Goal: Information Seeking & Learning: Learn about a topic

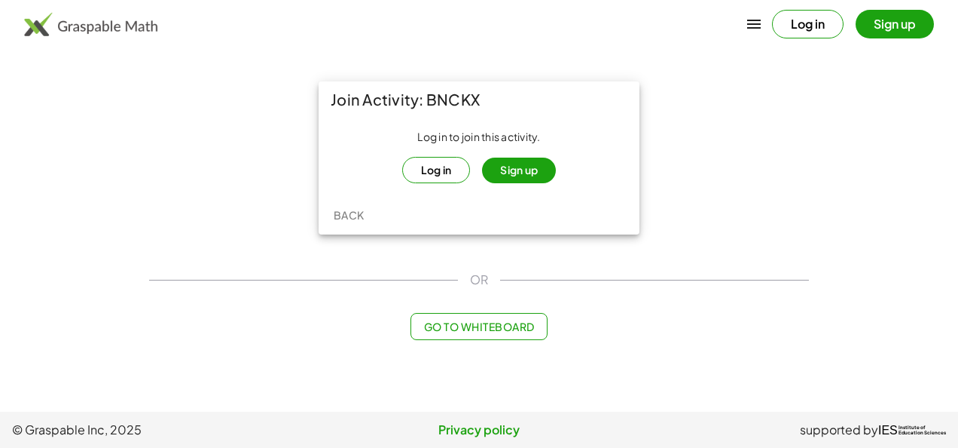
click at [521, 166] on button "Sign up" at bounding box center [519, 170] width 74 height 26
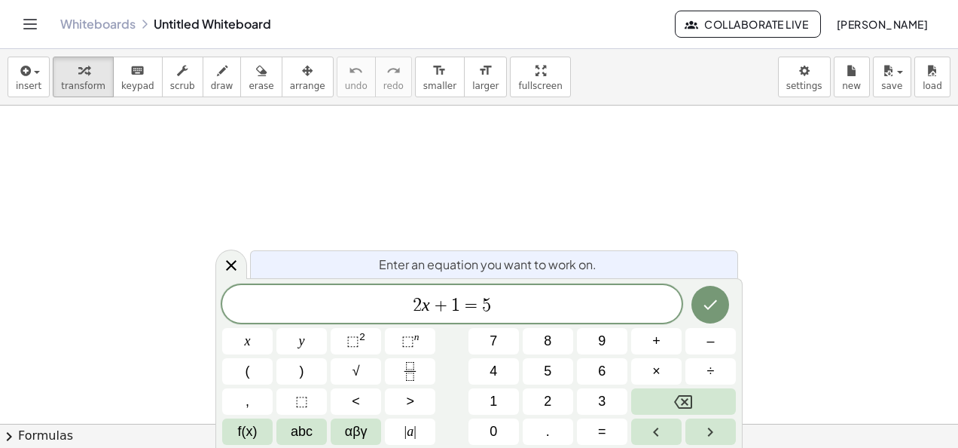
click at [32, 22] on icon "Toggle navigation" at bounding box center [30, 24] width 18 height 18
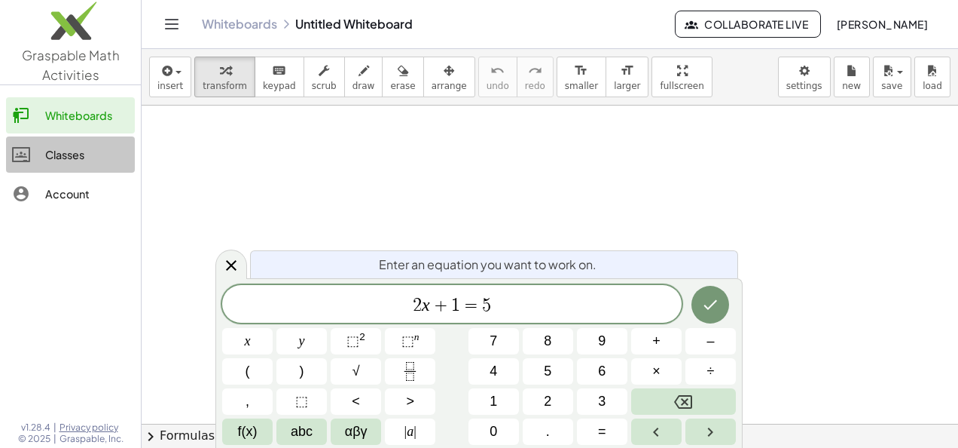
click at [77, 158] on div "Classes" at bounding box center [87, 154] width 84 height 18
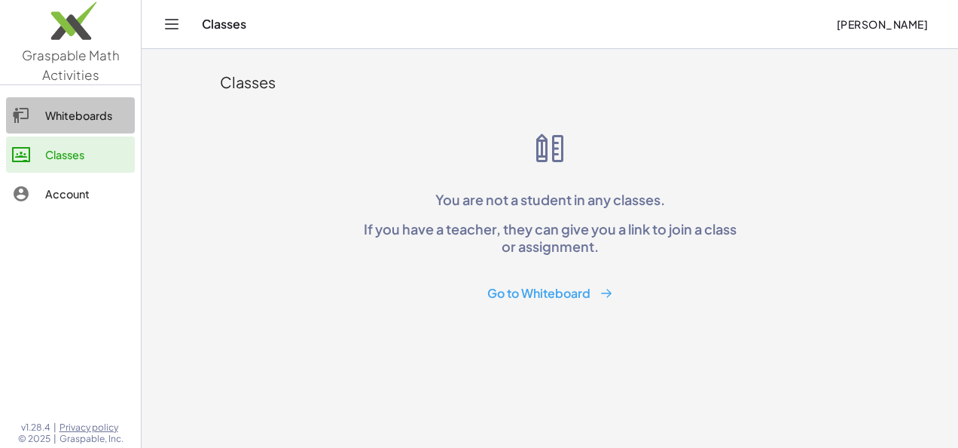
click at [83, 111] on div "Whiteboards" at bounding box center [87, 115] width 84 height 18
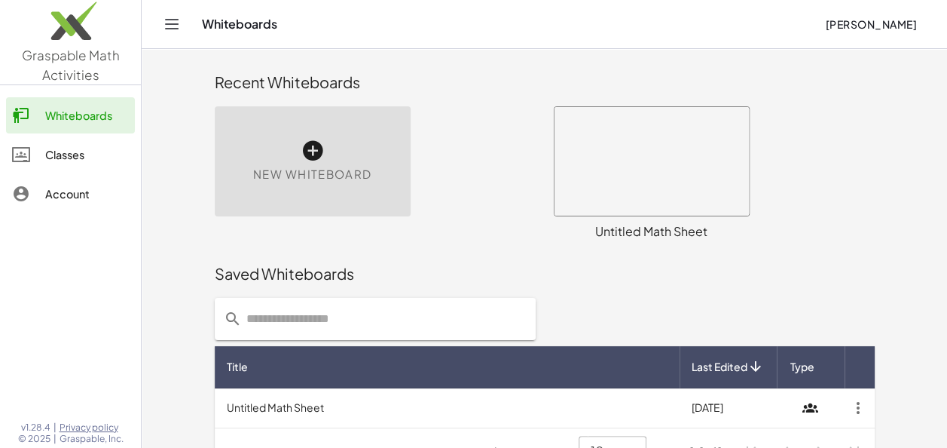
scroll to position [11, 0]
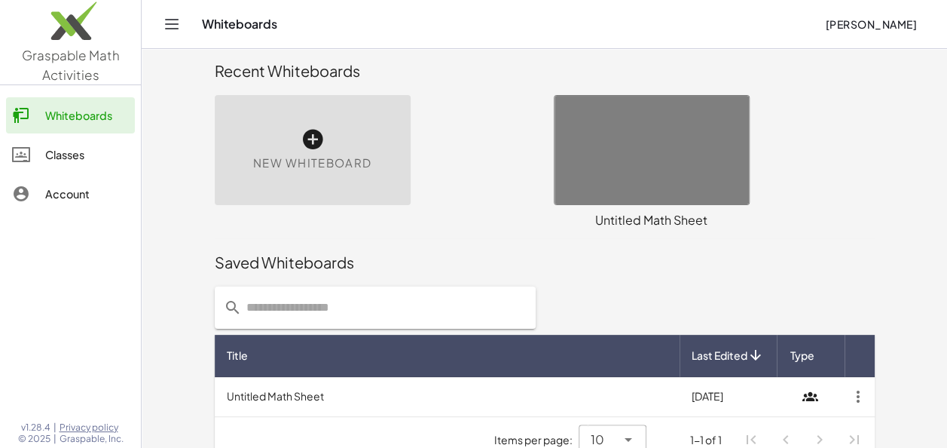
click at [465, 411] on td "Untitled Math Sheet" at bounding box center [447, 396] width 465 height 39
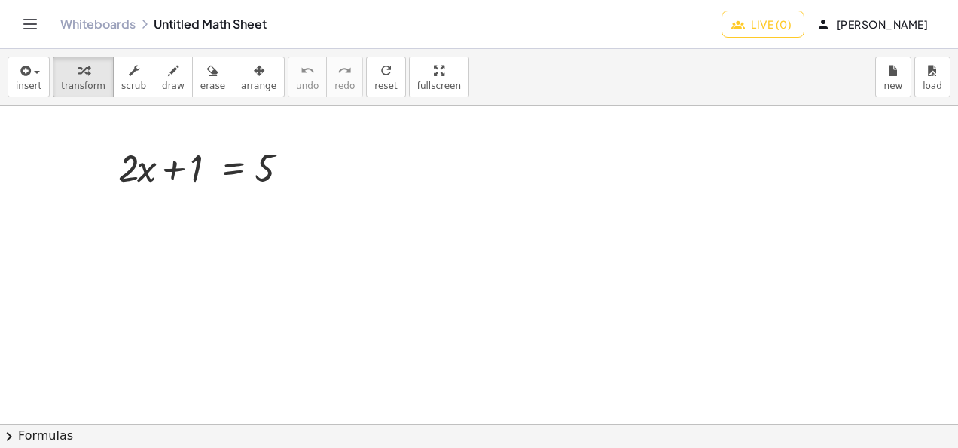
click at [40, 22] on button "Toggle navigation" at bounding box center [30, 24] width 24 height 24
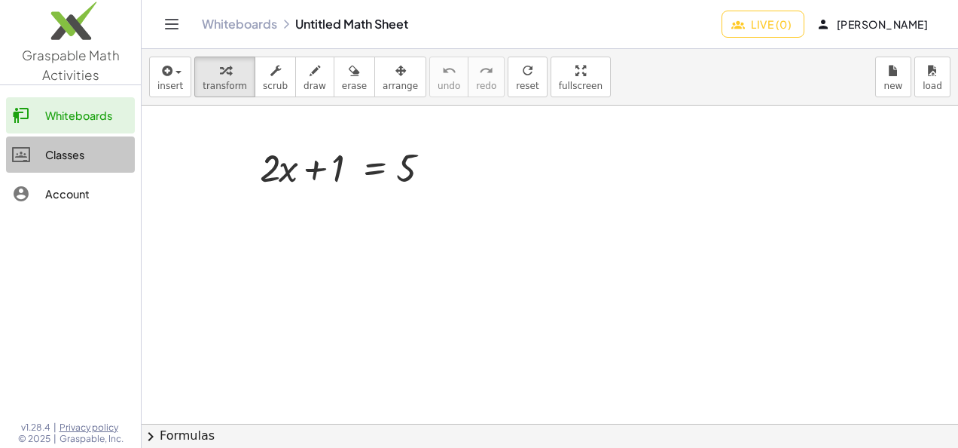
click at [68, 160] on div "Classes" at bounding box center [87, 154] width 84 height 18
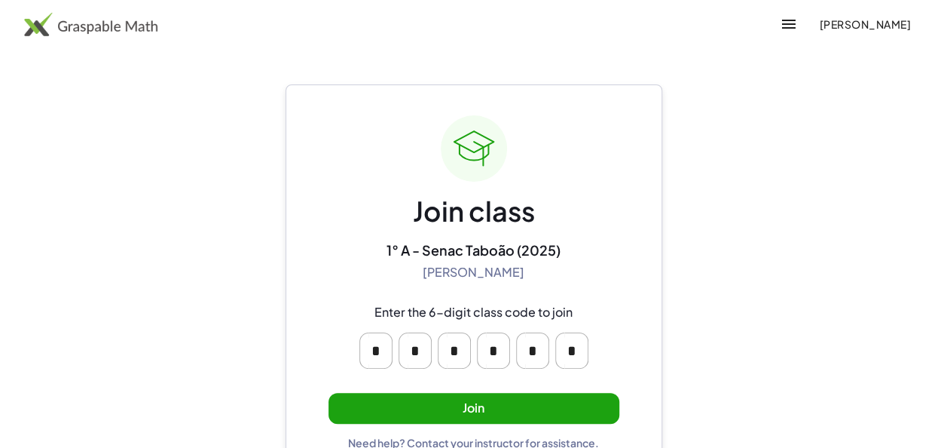
click at [445, 405] on button "Join" at bounding box center [474, 408] width 291 height 31
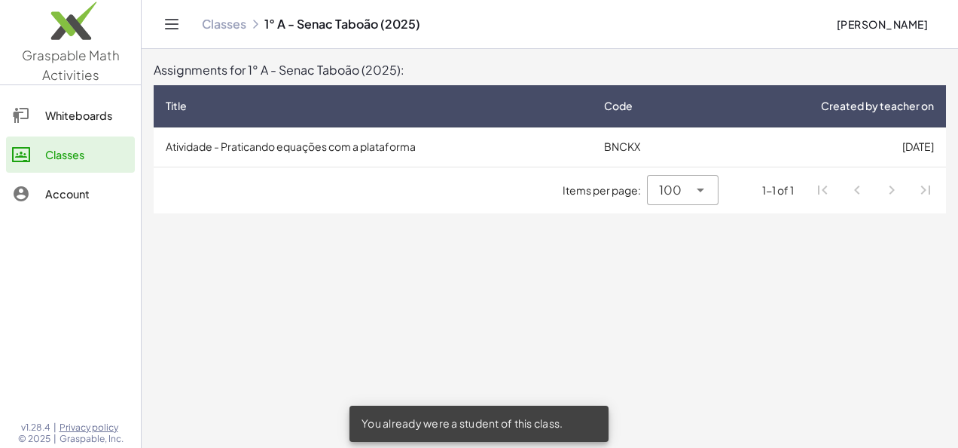
click at [514, 144] on td "Atividade - Praticando equações com a plataforma" at bounding box center [373, 146] width 439 height 39
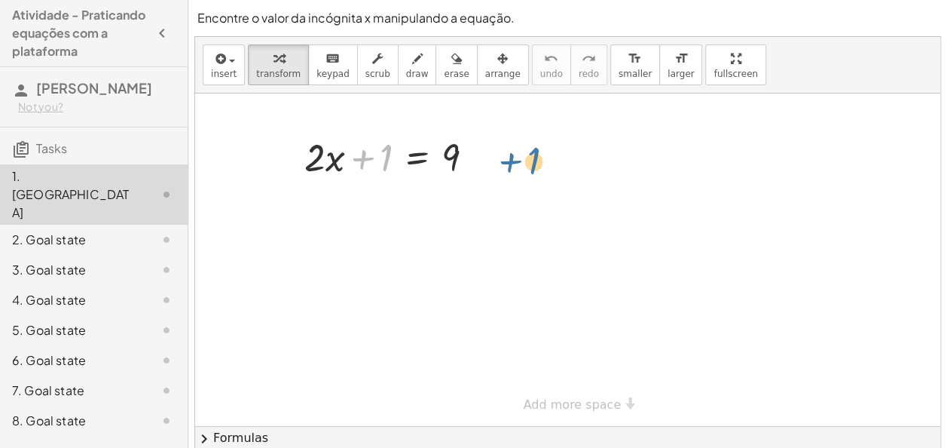
drag, startPoint x: 386, startPoint y: 160, endPoint x: 537, endPoint y: 160, distance: 150.7
drag, startPoint x: 378, startPoint y: 153, endPoint x: 509, endPoint y: 144, distance: 132.2
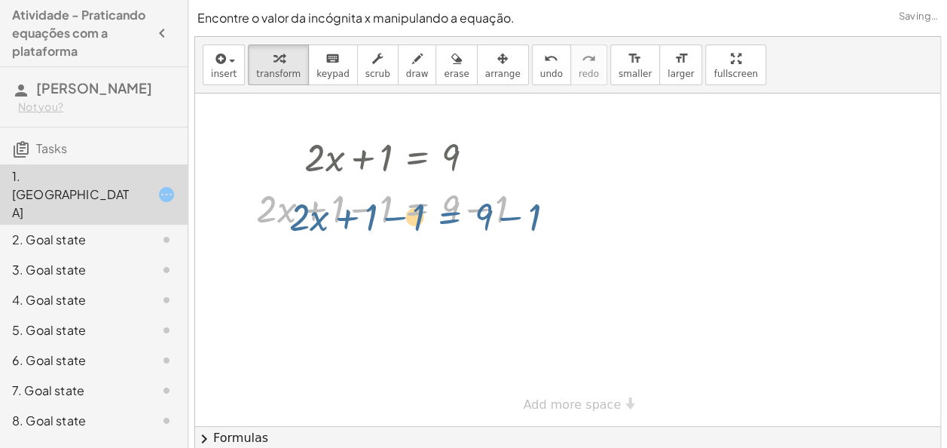
click at [443, 211] on div at bounding box center [395, 207] width 293 height 51
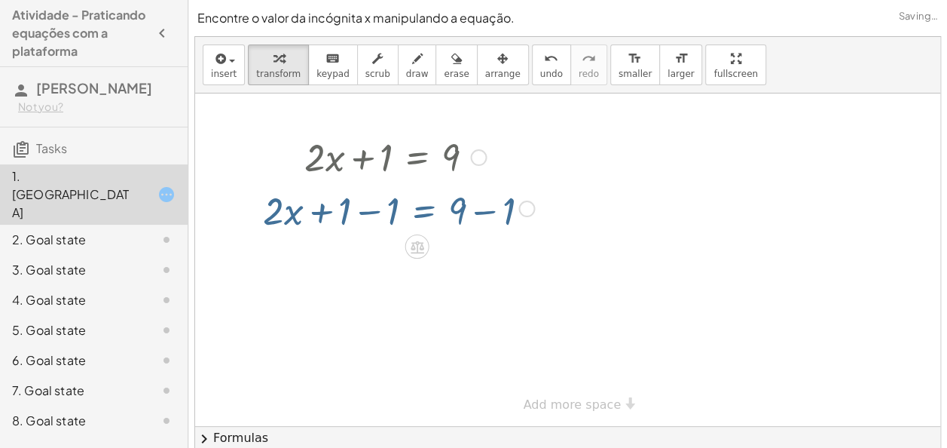
click at [355, 214] on div at bounding box center [395, 207] width 293 height 51
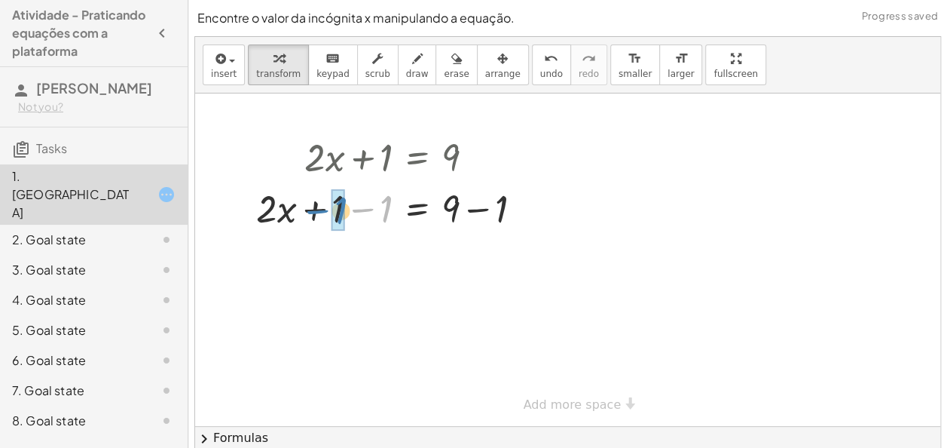
drag, startPoint x: 348, startPoint y: 212, endPoint x: 303, endPoint y: 214, distance: 45.2
click at [303, 214] on div at bounding box center [395, 207] width 293 height 51
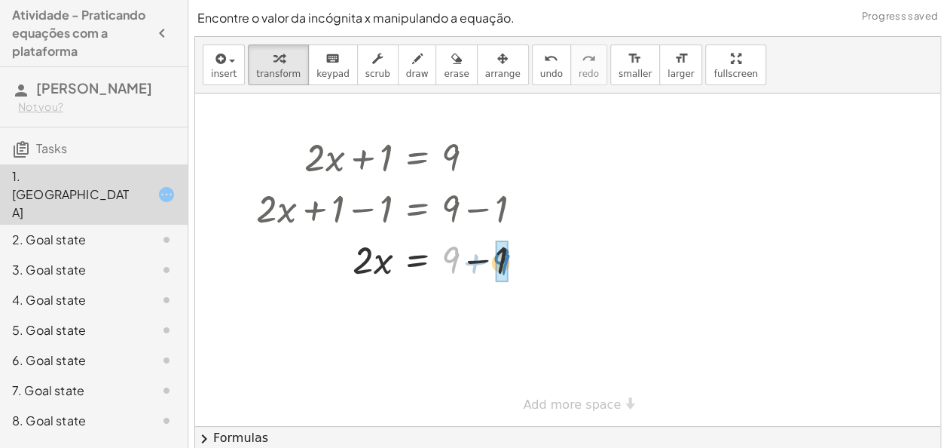
drag, startPoint x: 449, startPoint y: 256, endPoint x: 502, endPoint y: 258, distance: 52.8
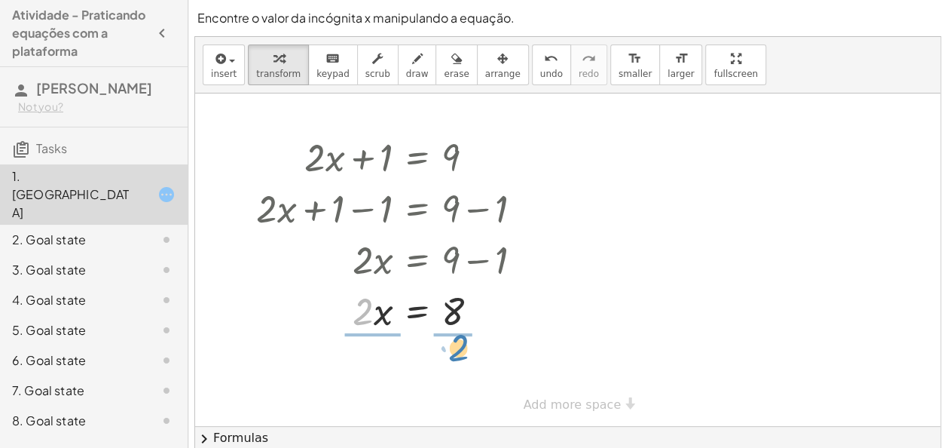
drag, startPoint x: 364, startPoint y: 312, endPoint x: 464, endPoint y: 347, distance: 106.0
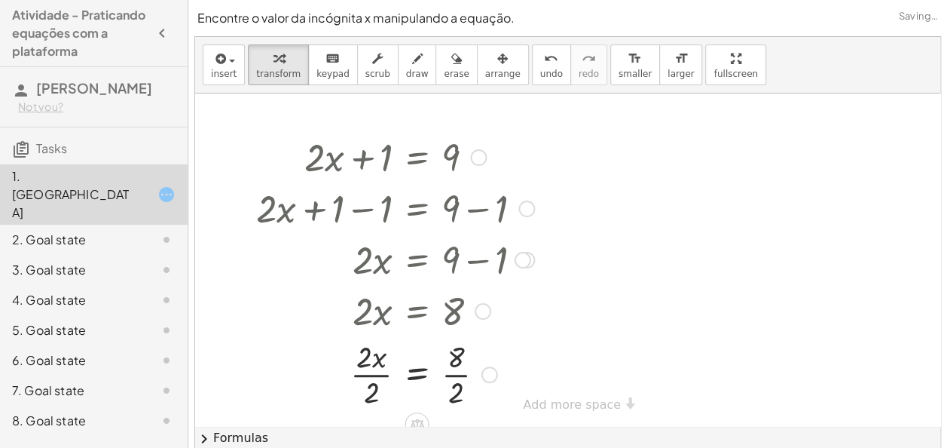
click at [455, 316] on div at bounding box center [393, 309] width 285 height 51
drag, startPoint x: 454, startPoint y: 362, endPoint x: 372, endPoint y: 375, distance: 82.4
click at [372, 375] on div at bounding box center [395, 372] width 293 height 75
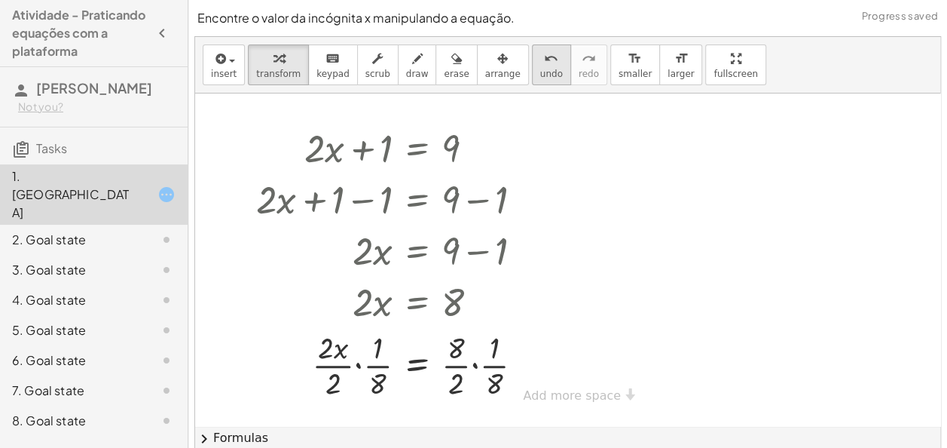
click at [540, 75] on span "undo" at bounding box center [551, 74] width 23 height 11
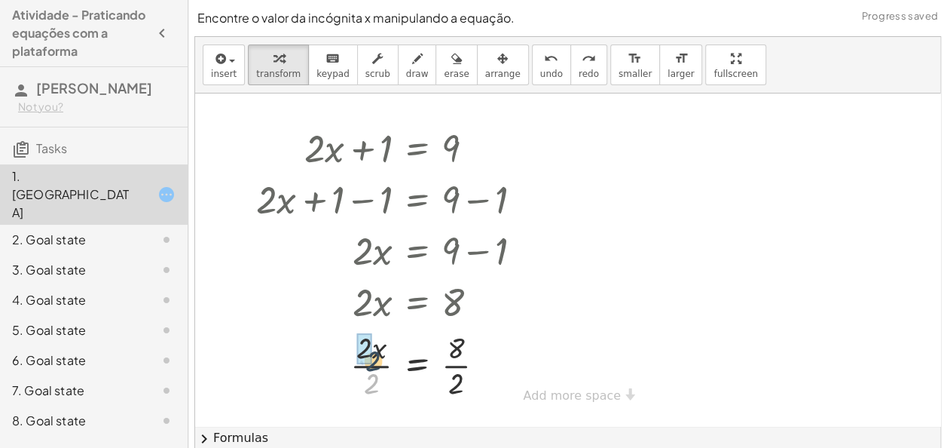
drag, startPoint x: 377, startPoint y: 377, endPoint x: 378, endPoint y: 353, distance: 24.2
click at [378, 353] on div at bounding box center [395, 363] width 293 height 75
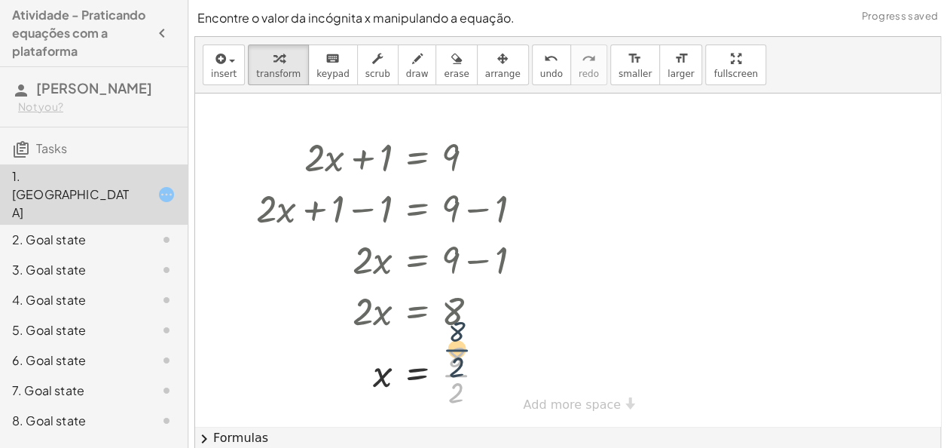
click at [445, 375] on div at bounding box center [395, 372] width 293 height 75
click at [470, 401] on div "+ · 2 · x + 1 = 9 + · 2 · x + 1 − 1 = + 9 − 1 + · 2 · x + 0 = + 9 − 1 · 2 · x =…" at bounding box center [390, 271] width 312 height 288
drag, startPoint x: 470, startPoint y: 401, endPoint x: 457, endPoint y: 360, distance: 42.9
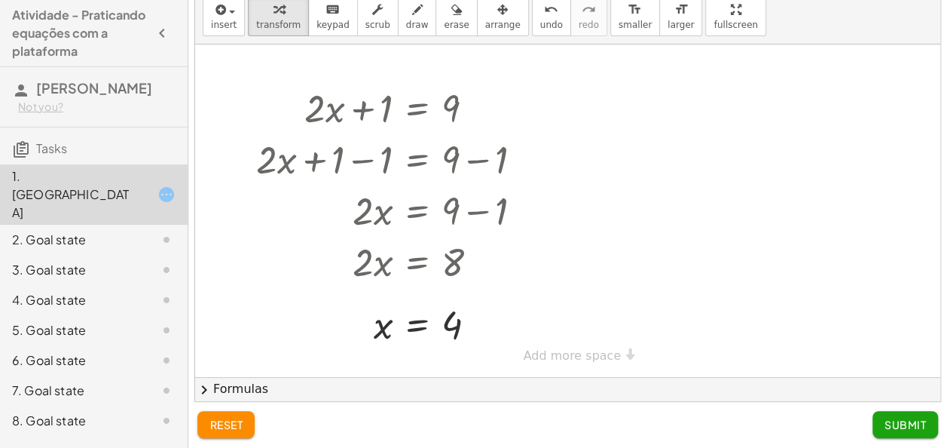
scroll to position [50, 0]
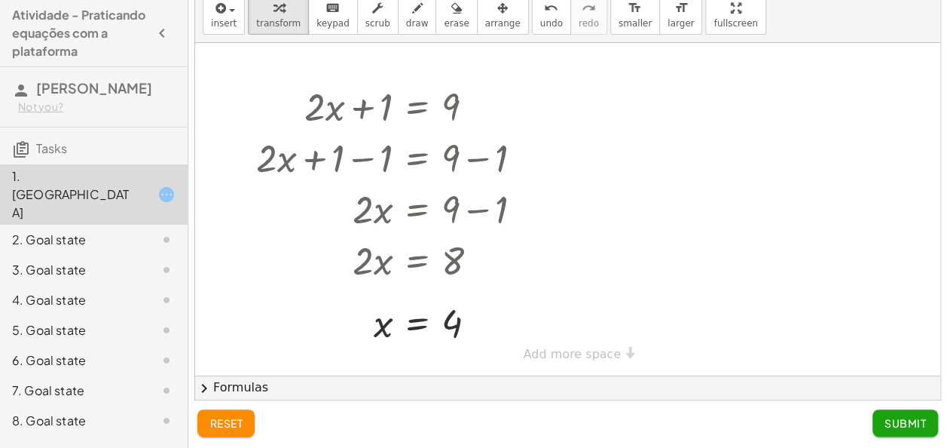
click at [912, 420] on span "Submit" at bounding box center [905, 423] width 41 height 14
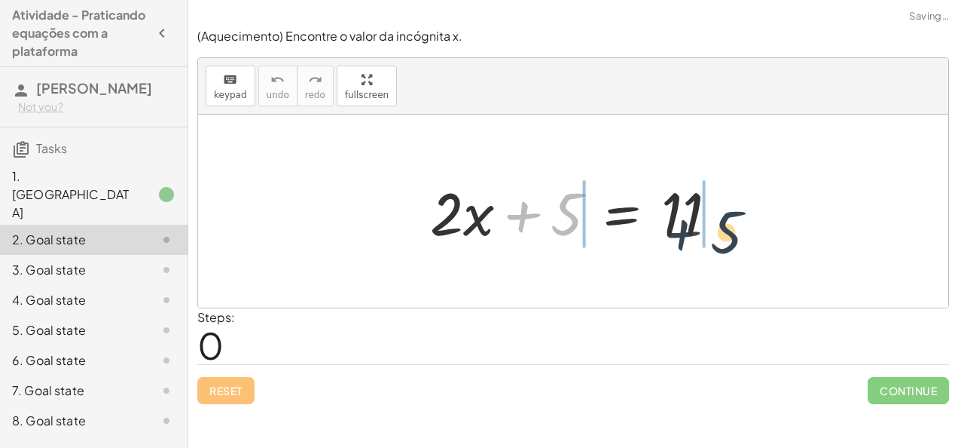
drag, startPoint x: 571, startPoint y: 226, endPoint x: 776, endPoint y: 214, distance: 205.3
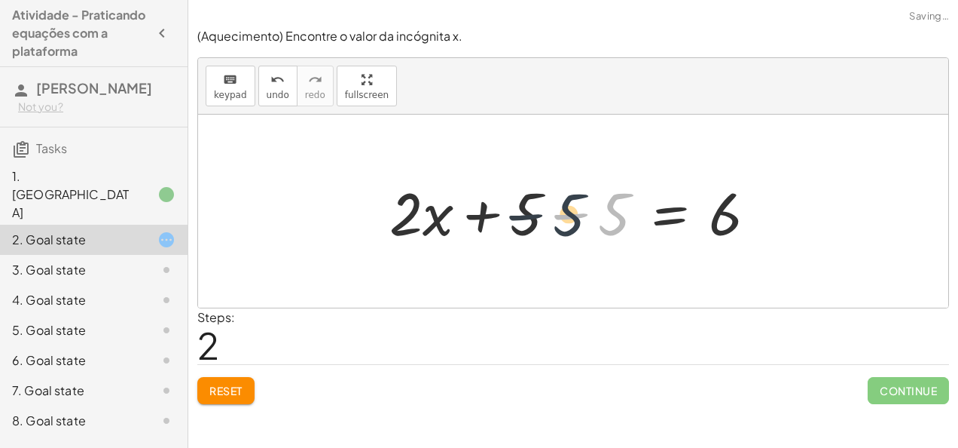
drag, startPoint x: 566, startPoint y: 220, endPoint x: 520, endPoint y: 220, distance: 46.0
click at [520, 220] on div at bounding box center [579, 212] width 395 height 78
drag, startPoint x: 604, startPoint y: 212, endPoint x: 518, endPoint y: 210, distance: 85.9
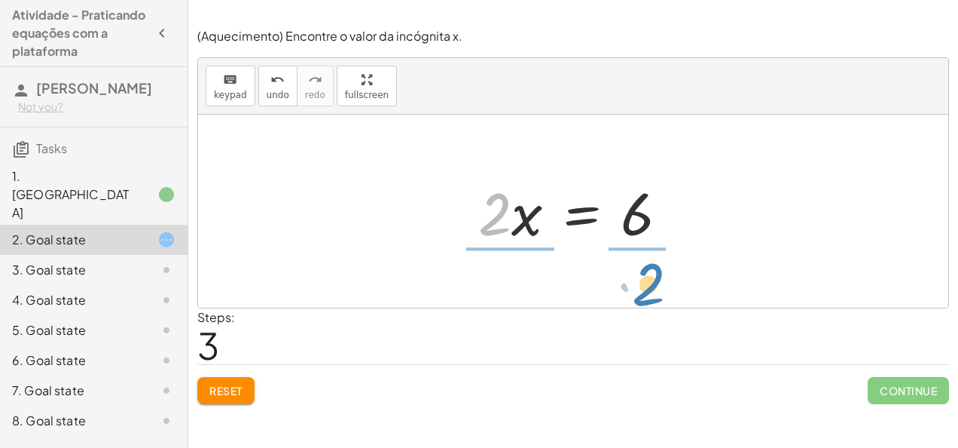
drag, startPoint x: 506, startPoint y: 212, endPoint x: 663, endPoint y: 281, distance: 171.4
click at [663, 281] on div "+ · 2 · x + 5 = 11 + · 2 · x + 5 − 5 = + 11 − 5 + · 2 · x + 5 − 5 = 6 + · 2 · x…" at bounding box center [573, 211] width 750 height 193
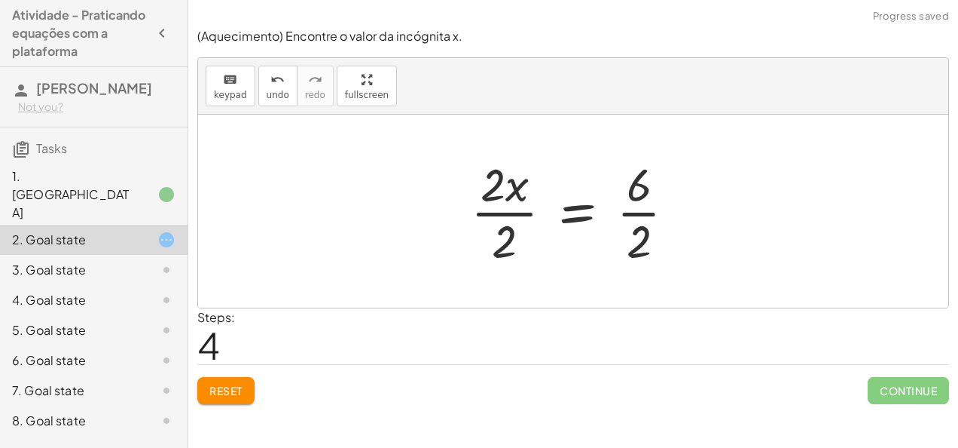
drag, startPoint x: 513, startPoint y: 250, endPoint x: 511, endPoint y: 203, distance: 46.8
click at [511, 203] on div at bounding box center [579, 211] width 232 height 116
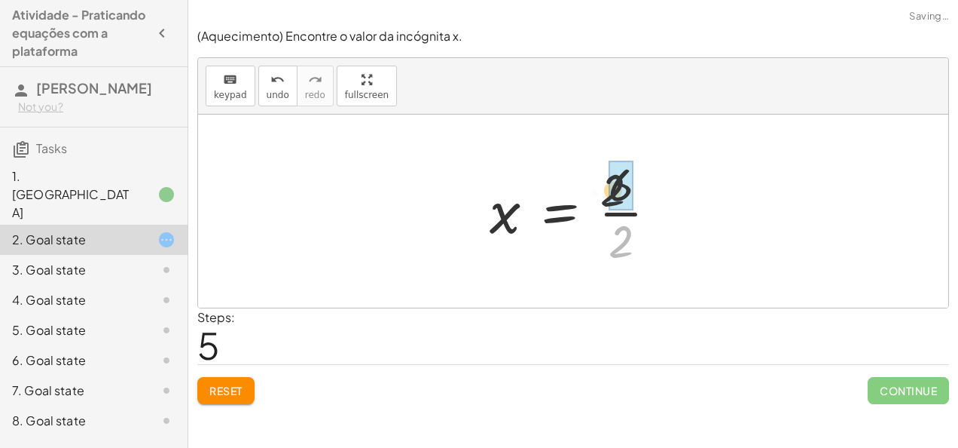
drag, startPoint x: 613, startPoint y: 213, endPoint x: 619, endPoint y: 175, distance: 38.8
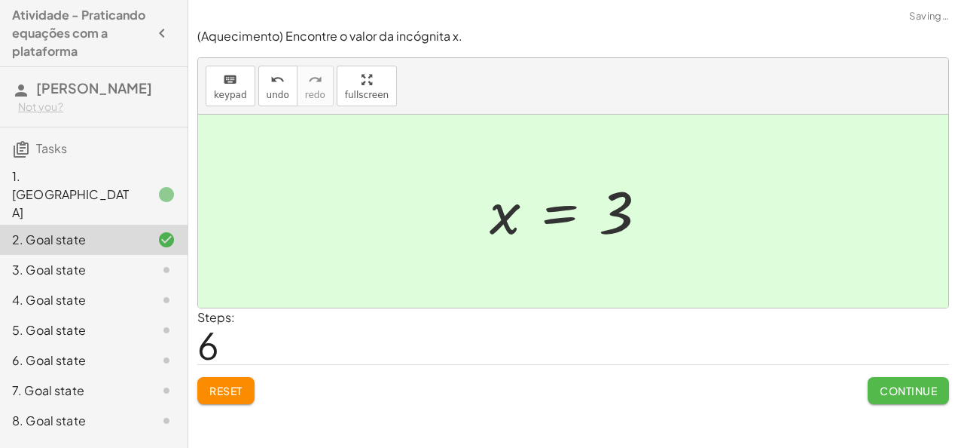
click at [905, 396] on button "Continue" at bounding box center [908, 390] width 81 height 27
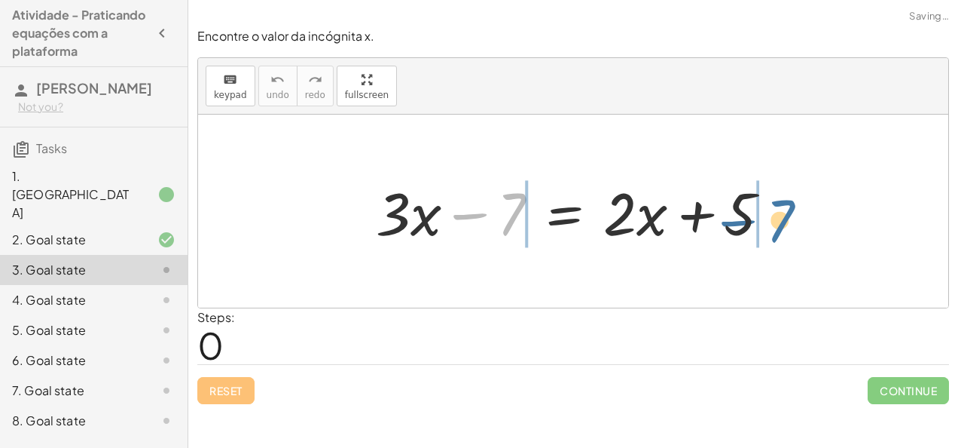
drag, startPoint x: 544, startPoint y: 249, endPoint x: 790, endPoint y: 228, distance: 246.5
click at [790, 228] on div "− 7 + · 3 · x − 7 = + · 2 · x + 5" at bounding box center [573, 211] width 441 height 85
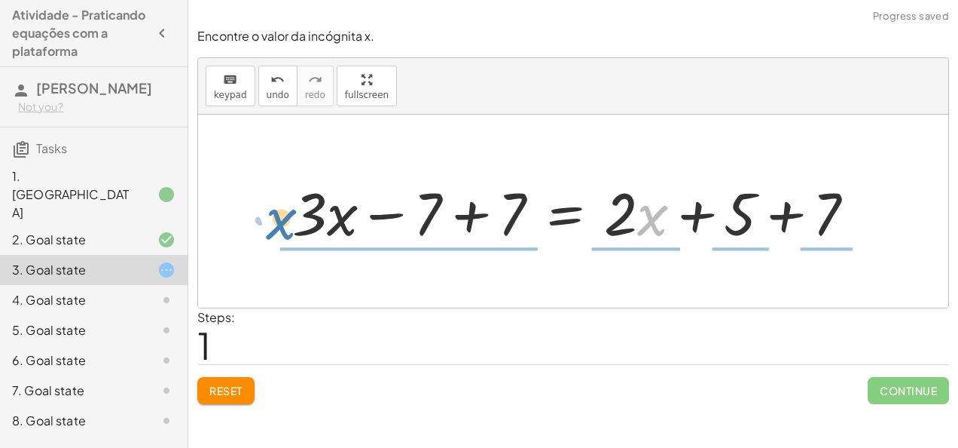
drag, startPoint x: 656, startPoint y: 225, endPoint x: 276, endPoint y: 227, distance: 379.8
click at [276, 227] on div "+ · 3 · x − 7 = + · 2 · x + 5 · x + · 3 · x = + · 2 · x + 5 − 7 + 7 + 7" at bounding box center [574, 211] width 609 height 85
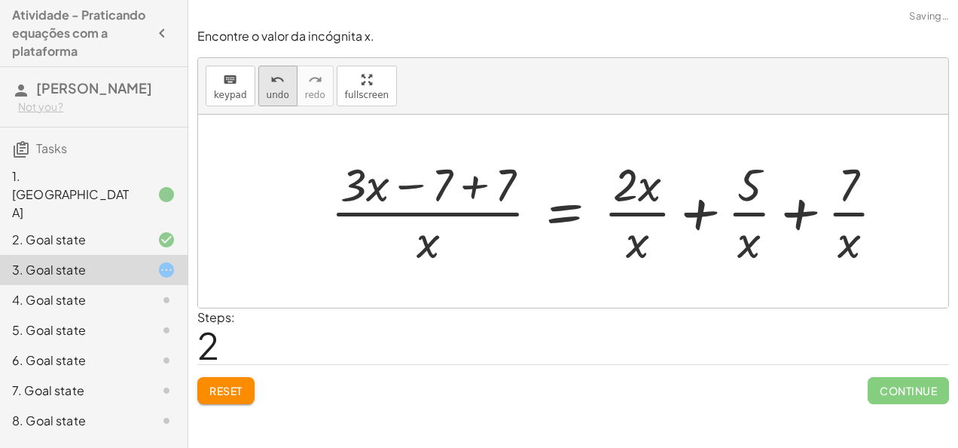
click at [271, 91] on span "undo" at bounding box center [278, 95] width 23 height 11
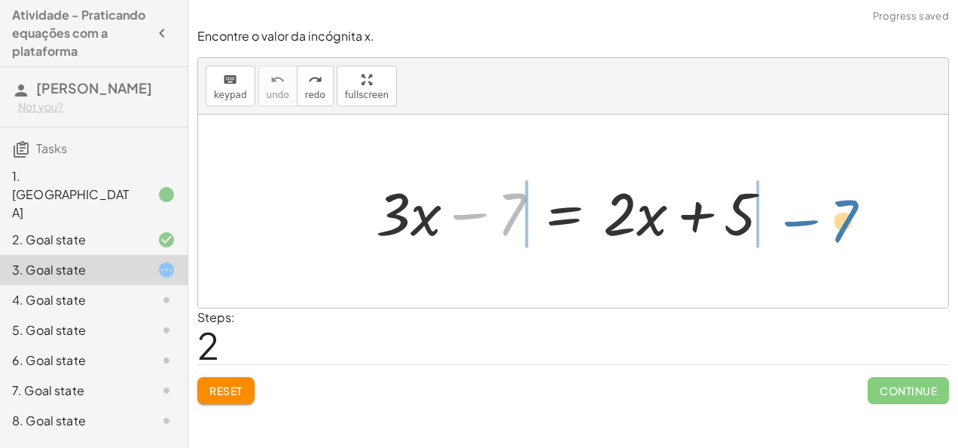
drag, startPoint x: 510, startPoint y: 219, endPoint x: 842, endPoint y: 225, distance: 332.4
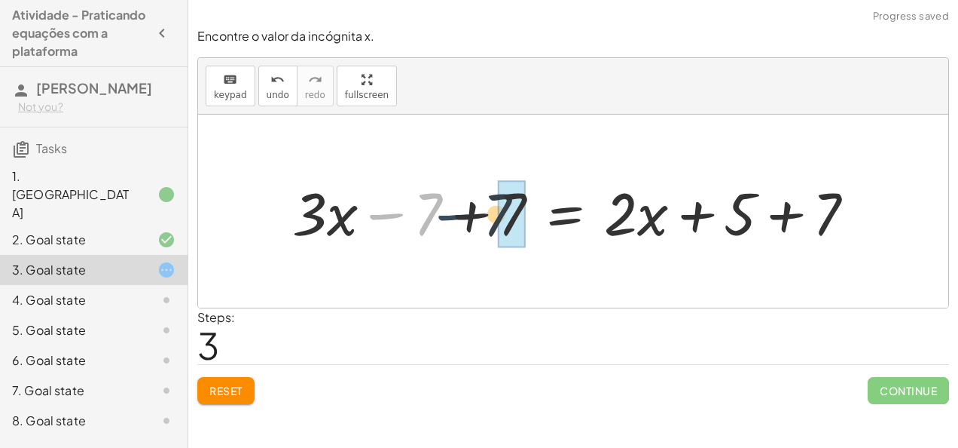
drag, startPoint x: 414, startPoint y: 216, endPoint x: 490, endPoint y: 216, distance: 76.1
click at [490, 216] on div at bounding box center [580, 212] width 590 height 78
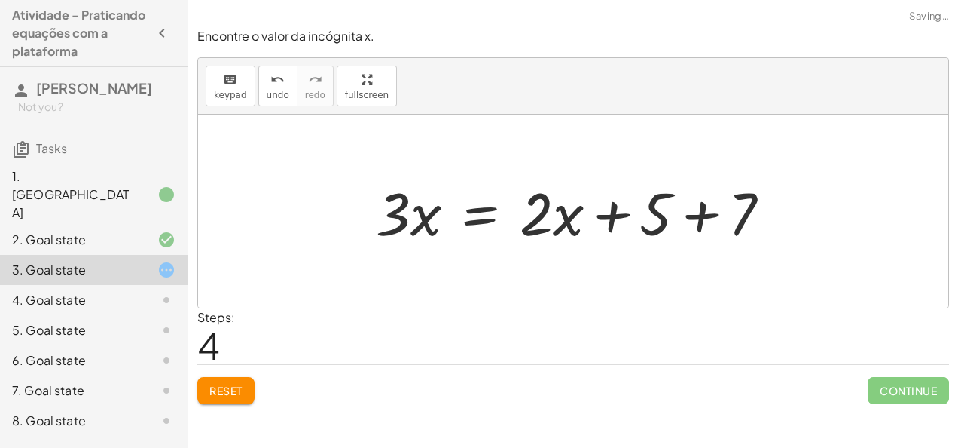
drag, startPoint x: 835, startPoint y: 203, endPoint x: 820, endPoint y: 203, distance: 15.1
click at [820, 203] on div at bounding box center [573, 211] width 750 height 193
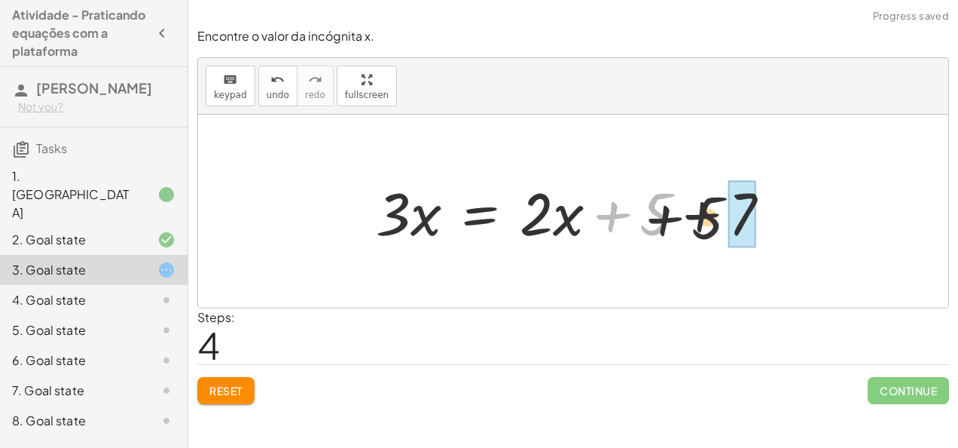
drag, startPoint x: 646, startPoint y: 216, endPoint x: 746, endPoint y: 222, distance: 100.4
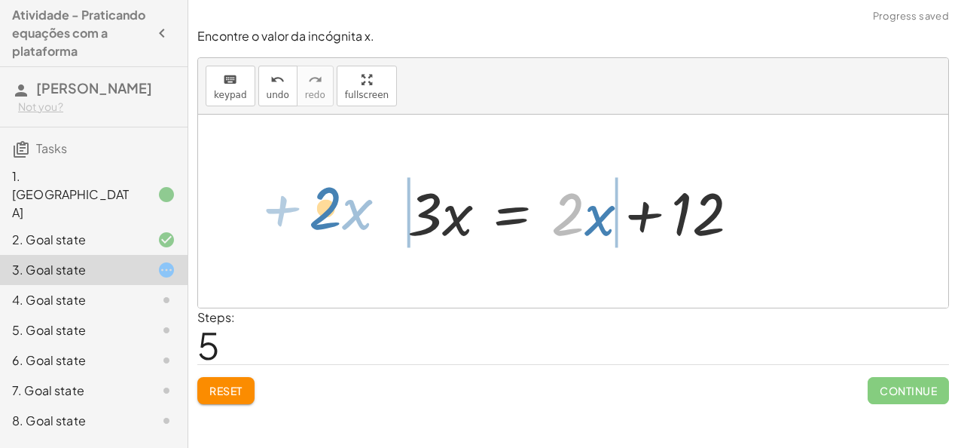
drag, startPoint x: 552, startPoint y: 219, endPoint x: 313, endPoint y: 219, distance: 238.1
click at [313, 219] on div "+ · 3 · x − 7 = + · 2 · x + 5 + · 3 · x − 7 + 7 = + · 2 · x + 5 + 7 + · 3 · x +…" at bounding box center [573, 211] width 750 height 193
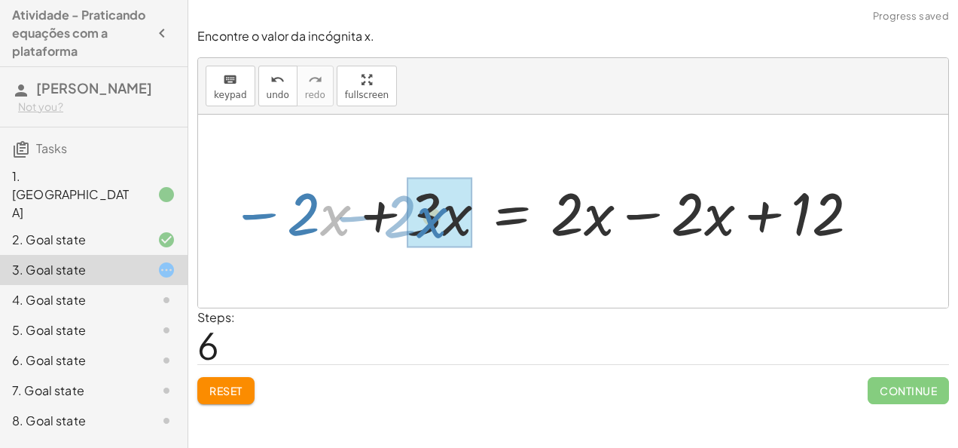
drag, startPoint x: 329, startPoint y: 221, endPoint x: 429, endPoint y: 223, distance: 100.2
click at [429, 223] on div at bounding box center [546, 212] width 647 height 78
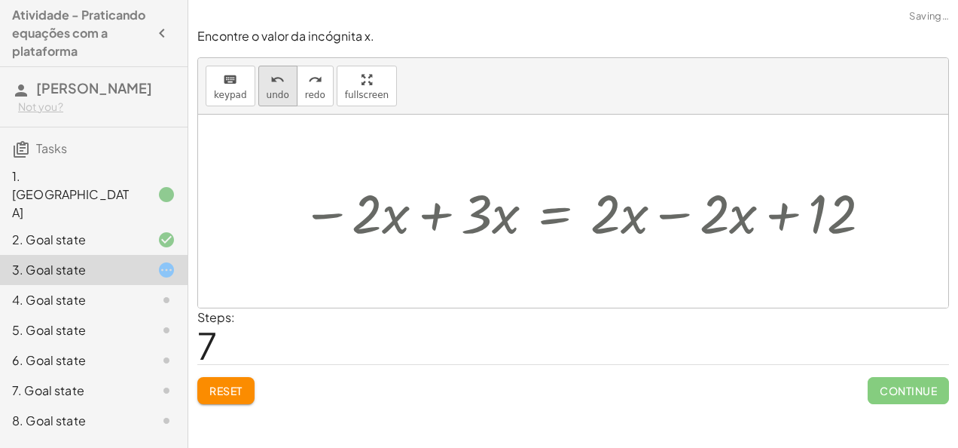
click at [280, 94] on span "undo" at bounding box center [278, 95] width 23 height 11
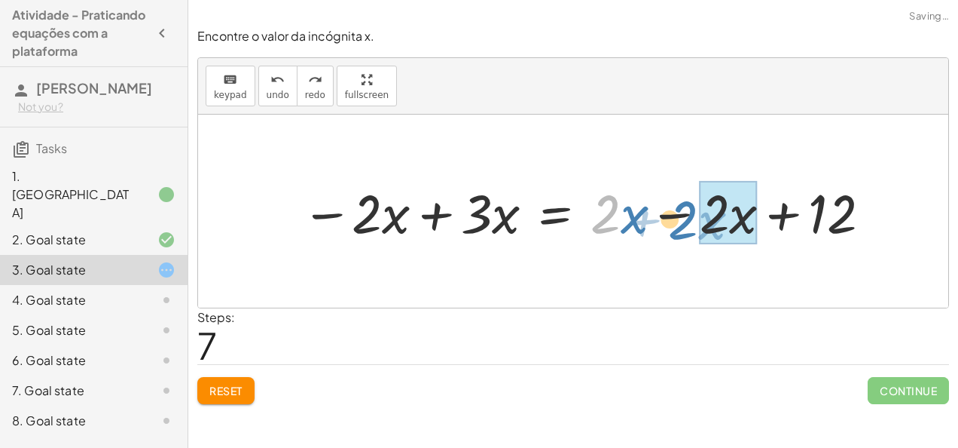
drag, startPoint x: 603, startPoint y: 211, endPoint x: 700, endPoint y: 216, distance: 97.3
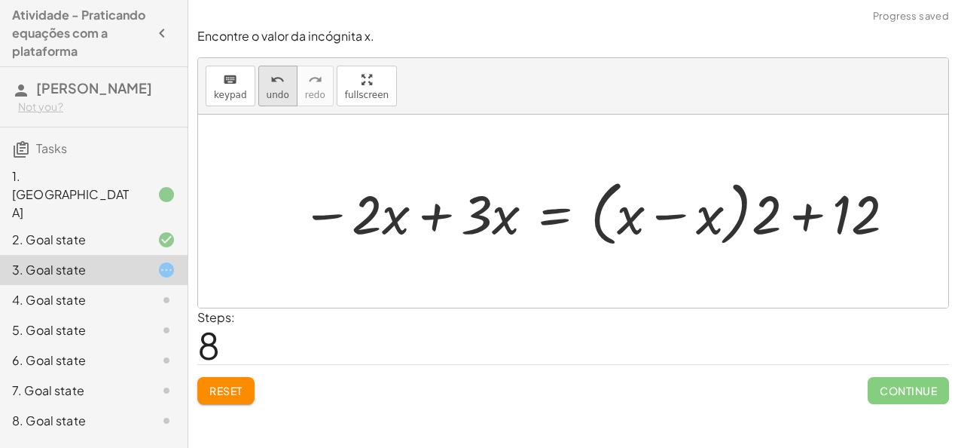
click at [274, 102] on button "undo undo" at bounding box center [277, 86] width 39 height 41
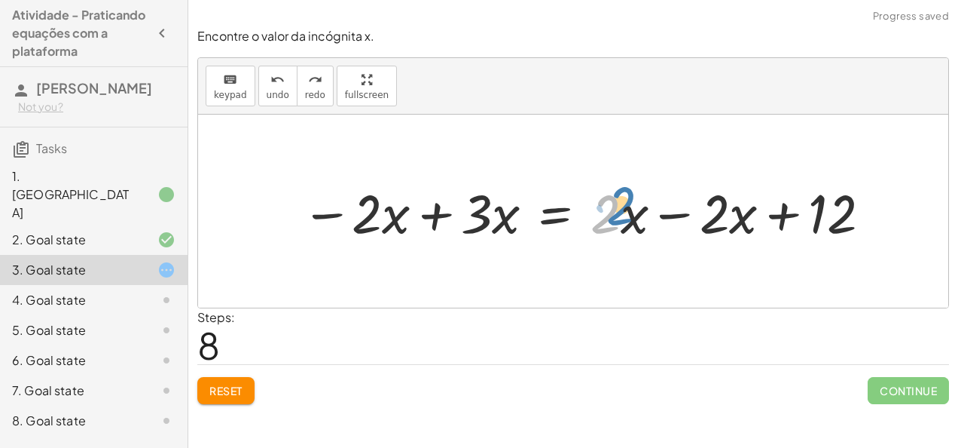
drag, startPoint x: 613, startPoint y: 213, endPoint x: 615, endPoint y: 205, distance: 8.4
click at [615, 205] on div at bounding box center [588, 211] width 588 height 71
click at [735, 222] on div at bounding box center [588, 211] width 588 height 71
click at [681, 212] on div at bounding box center [588, 211] width 588 height 71
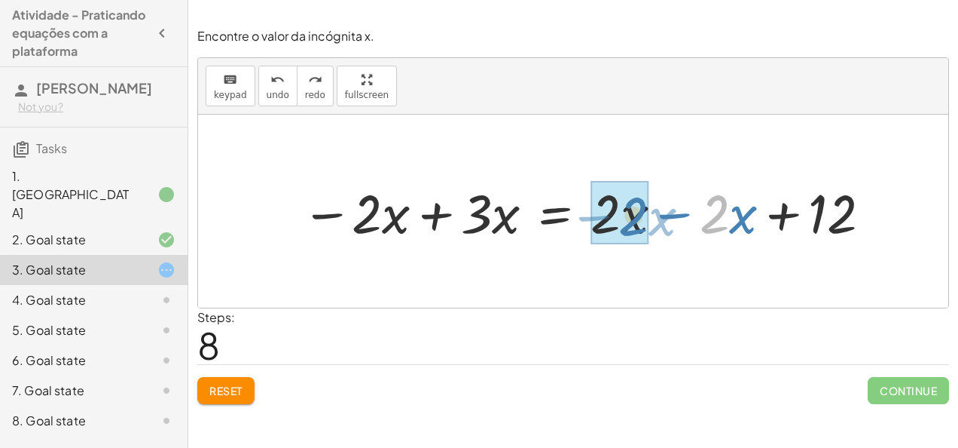
drag, startPoint x: 717, startPoint y: 212, endPoint x: 635, endPoint y: 214, distance: 82.1
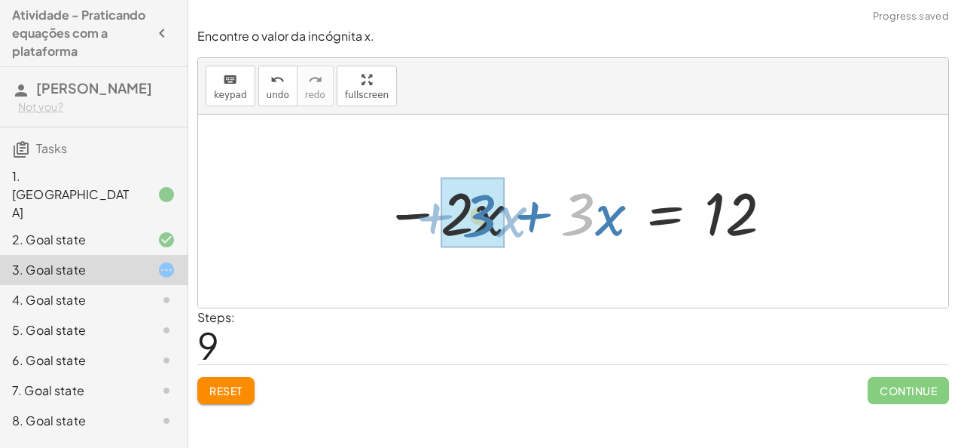
drag, startPoint x: 565, startPoint y: 206, endPoint x: 495, endPoint y: 208, distance: 70.1
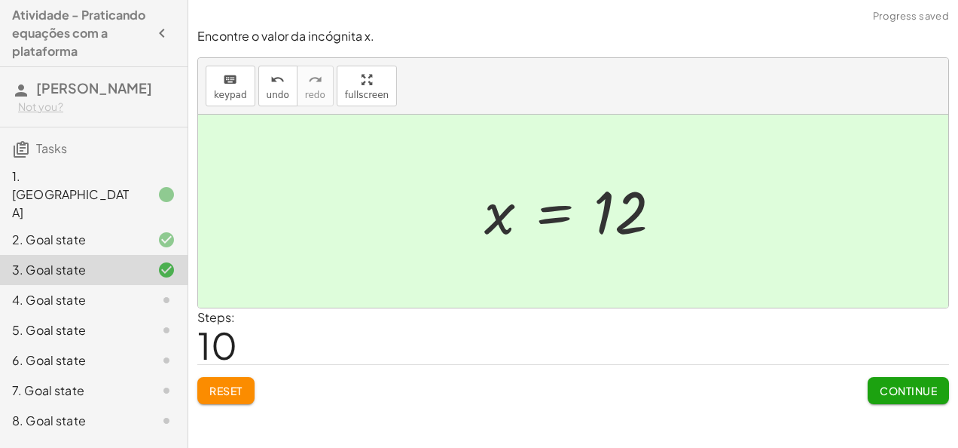
click at [903, 384] on span "Continue" at bounding box center [908, 391] width 57 height 14
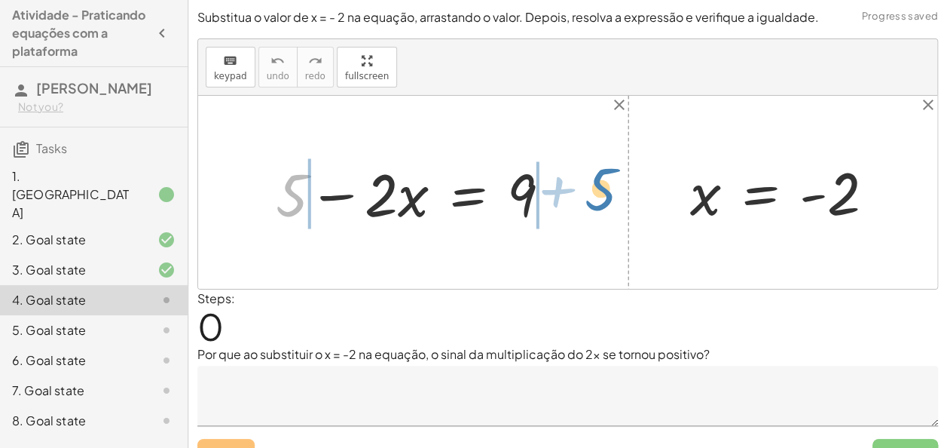
drag, startPoint x: 301, startPoint y: 199, endPoint x: 586, endPoint y: 190, distance: 285.0
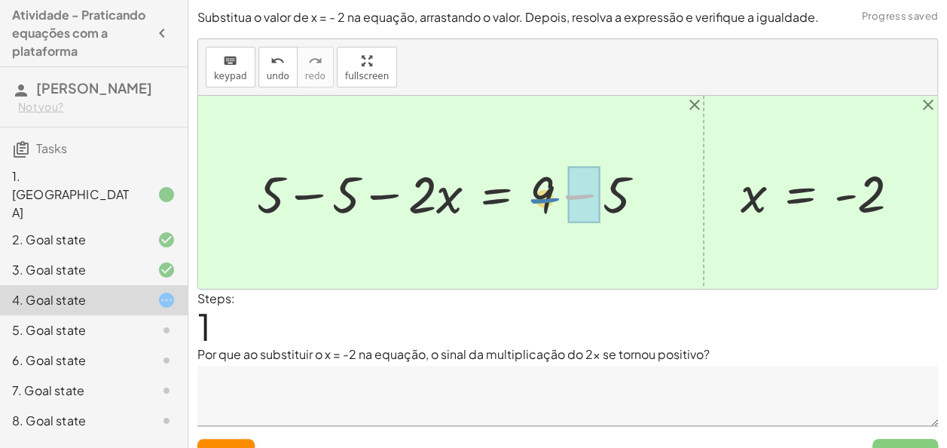
drag, startPoint x: 600, startPoint y: 196, endPoint x: 572, endPoint y: 195, distance: 27.9
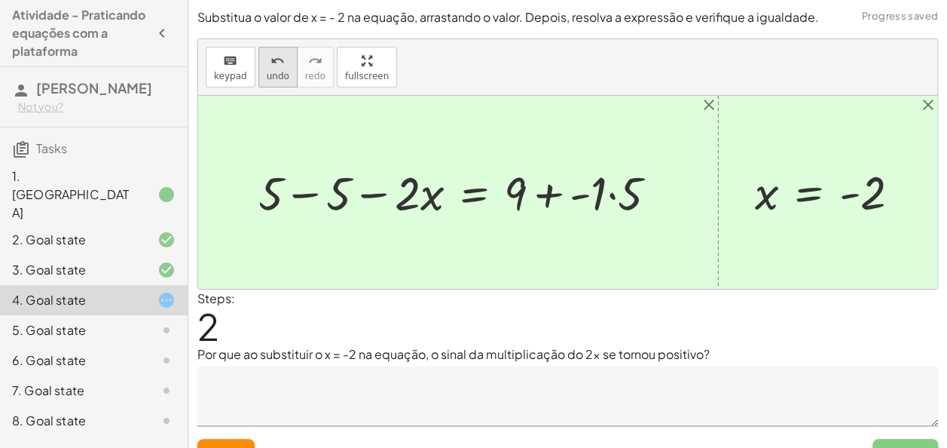
click at [268, 71] on span "undo" at bounding box center [278, 76] width 23 height 11
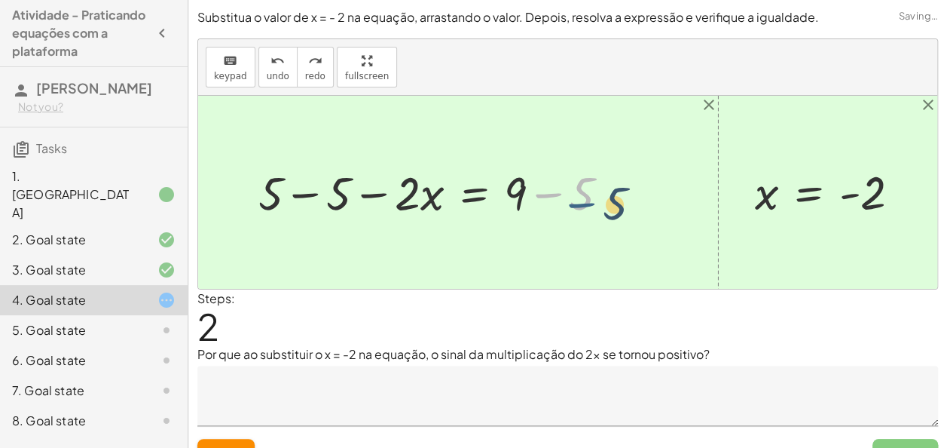
drag, startPoint x: 527, startPoint y: 188, endPoint x: 501, endPoint y: 184, distance: 26.0
click at [501, 184] on div at bounding box center [440, 191] width 378 height 61
drag, startPoint x: 512, startPoint y: 194, endPoint x: 580, endPoint y: 189, distance: 68.8
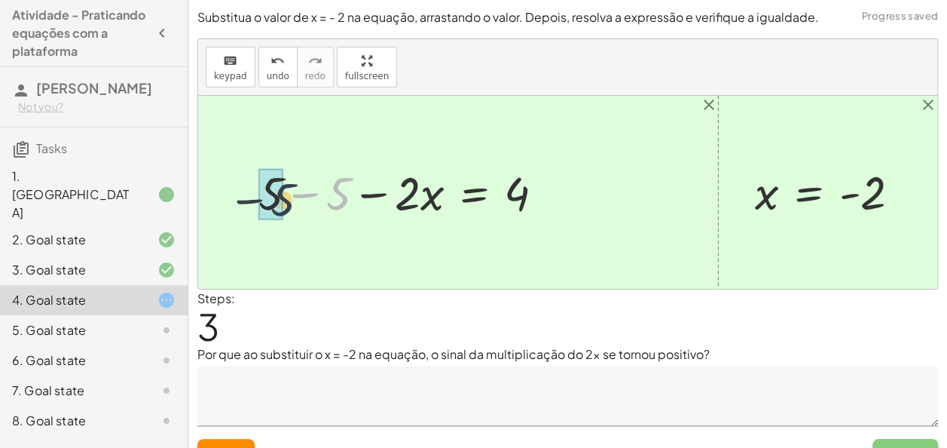
drag, startPoint x: 339, startPoint y: 191, endPoint x: 280, endPoint y: 197, distance: 59.9
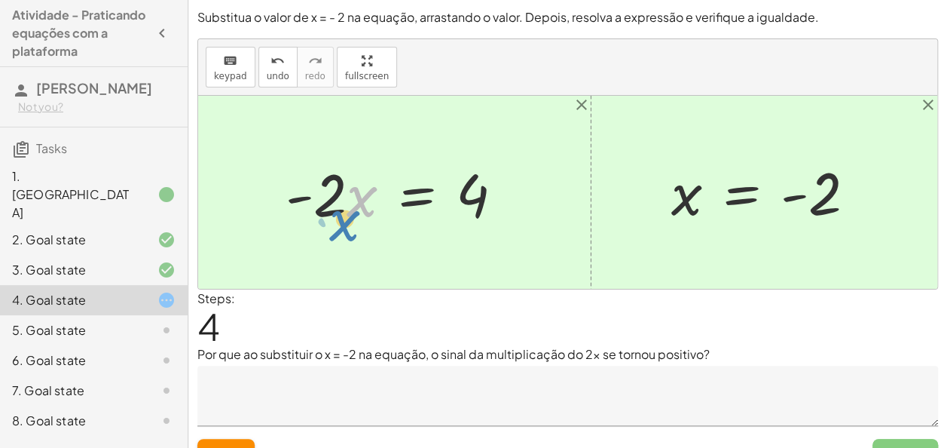
drag, startPoint x: 357, startPoint y: 193, endPoint x: 335, endPoint y: 205, distance: 25.6
click at [335, 205] on div at bounding box center [400, 193] width 245 height 78
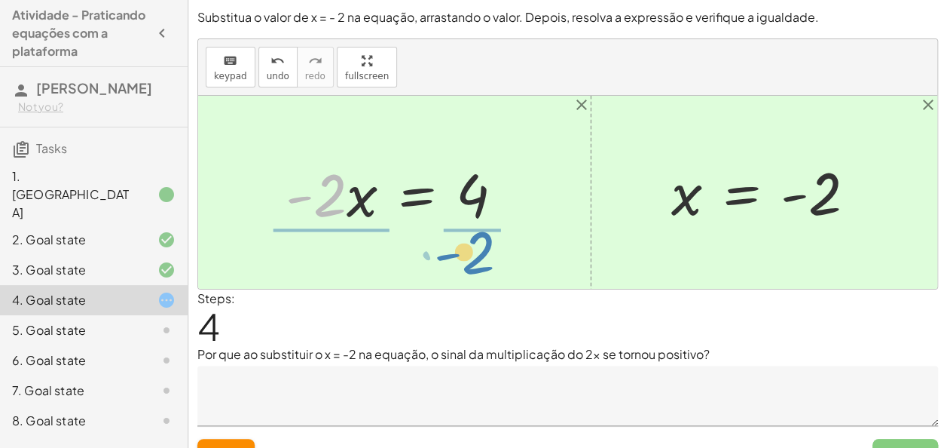
drag, startPoint x: 333, startPoint y: 198, endPoint x: 484, endPoint y: 255, distance: 161.2
click at [484, 255] on div "+ 5 − · 2 · x = 9 + 5 − 5 − · 2 · x = + 9 − 5 + 5 − 5 − · 2 · x = 4 + 0 − · 2 ·…" at bounding box center [567, 192] width 739 height 193
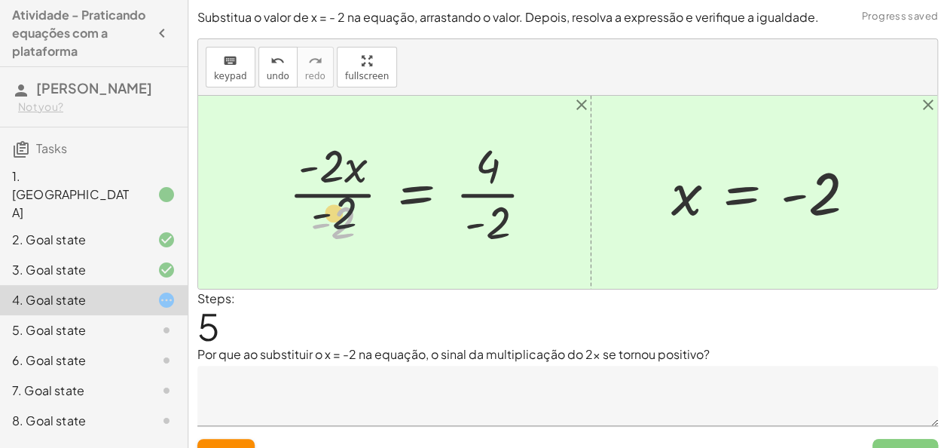
drag, startPoint x: 343, startPoint y: 224, endPoint x: 346, endPoint y: 189, distance: 34.8
click at [346, 189] on div at bounding box center [418, 192] width 274 height 116
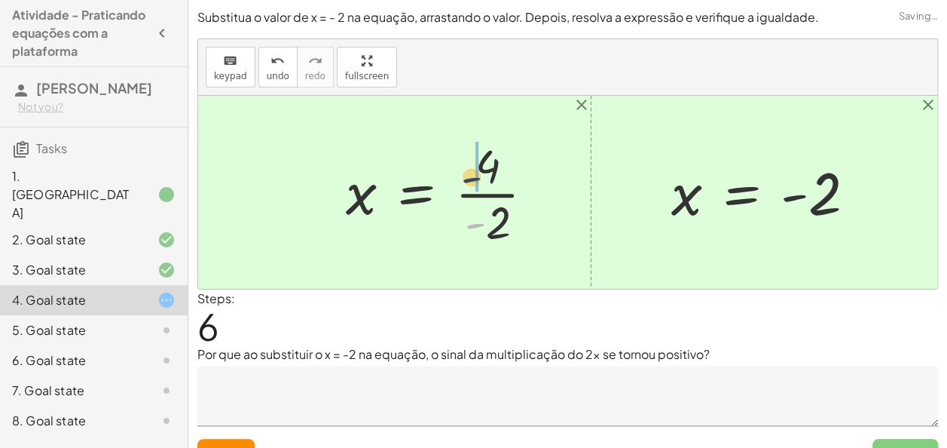
drag, startPoint x: 485, startPoint y: 225, endPoint x: 485, endPoint y: 165, distance: 59.5
click at [485, 165] on div at bounding box center [446, 192] width 216 height 116
click at [481, 208] on div at bounding box center [446, 192] width 216 height 116
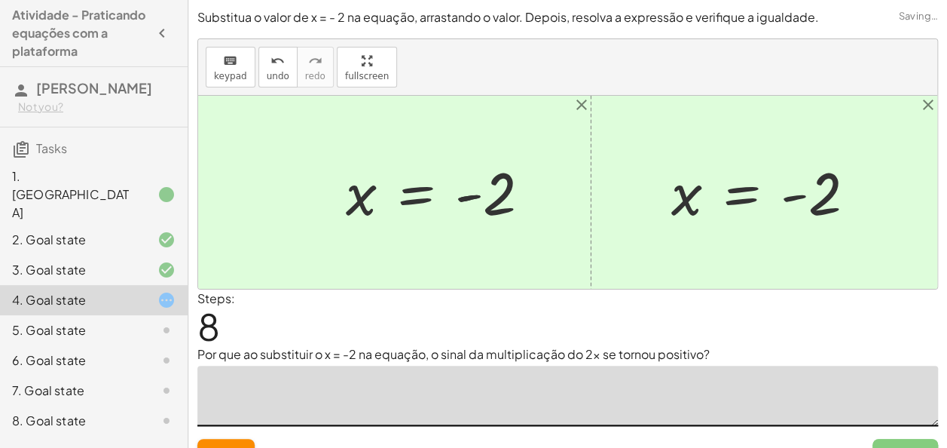
click at [440, 386] on textarea at bounding box center [567, 395] width 741 height 60
type textarea "*"
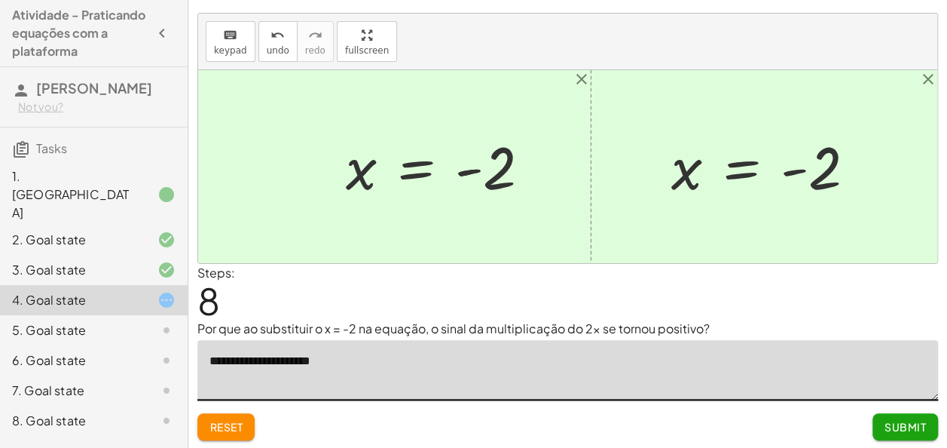
type textarea "**********"
click at [903, 423] on span "Submit" at bounding box center [905, 427] width 41 height 14
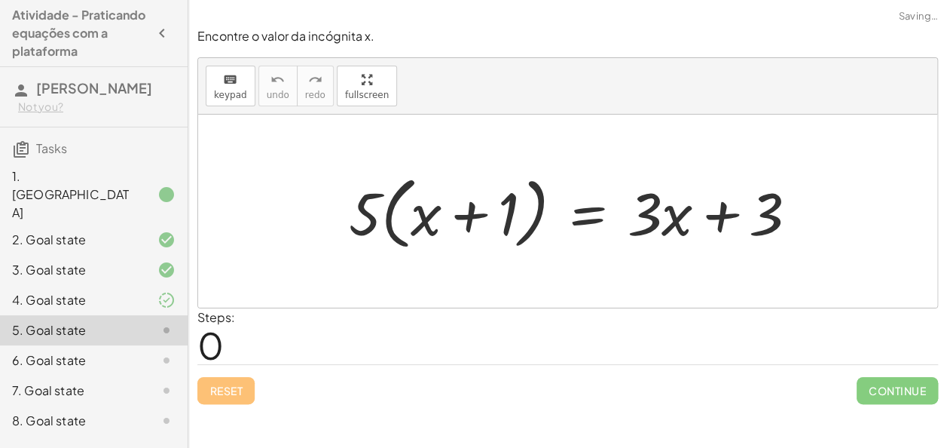
scroll to position [0, 0]
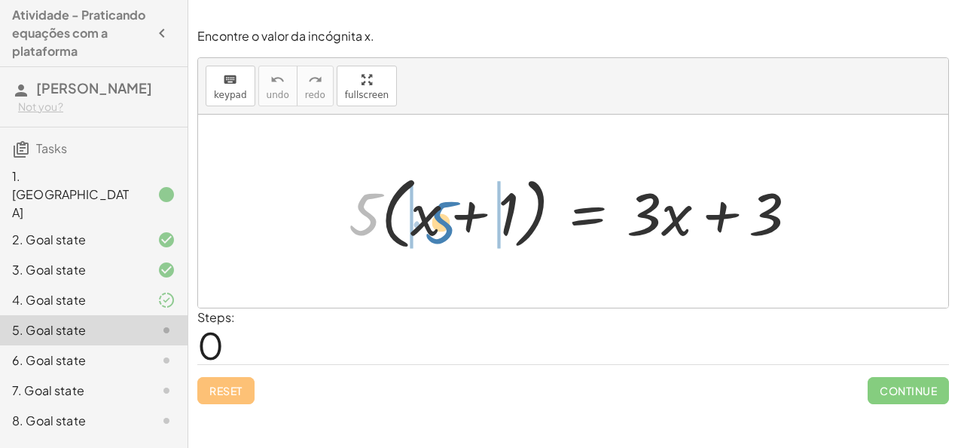
drag, startPoint x: 356, startPoint y: 214, endPoint x: 433, endPoint y: 222, distance: 77.2
click at [433, 222] on div at bounding box center [579, 211] width 476 height 87
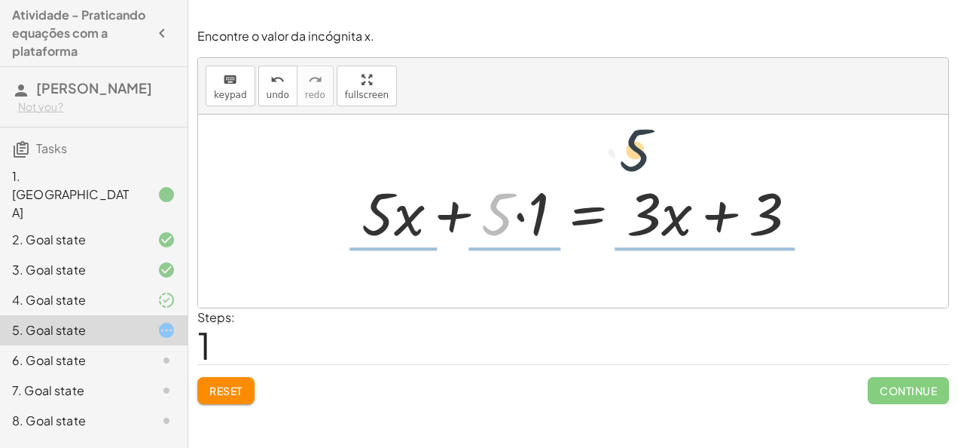
drag, startPoint x: 490, startPoint y: 214, endPoint x: 776, endPoint y: 137, distance: 296.5
click at [776, 137] on div "· 5 · ( + x + 1 ) = + · 3 · x + 3 · 5 + x + 1 = + · 3 · x + 3 · 5 · · 5 ·" at bounding box center [573, 211] width 750 height 193
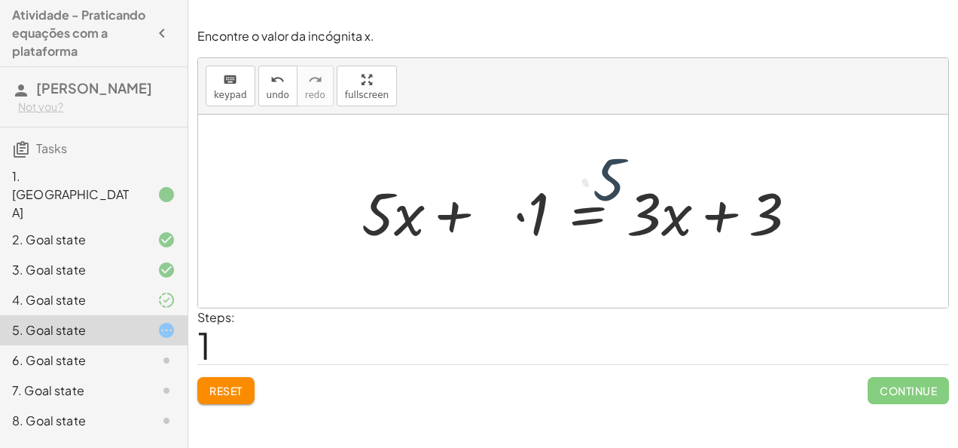
drag, startPoint x: 776, startPoint y: 137, endPoint x: 769, endPoint y: 196, distance: 59.3
click at [769, 196] on div "· 5 · ( + x + 1 ) = + · 3 · x + 3 · 5 + x + 1 = + · 3 · x + 3 · 5 · · 5 ·" at bounding box center [573, 211] width 750 height 193
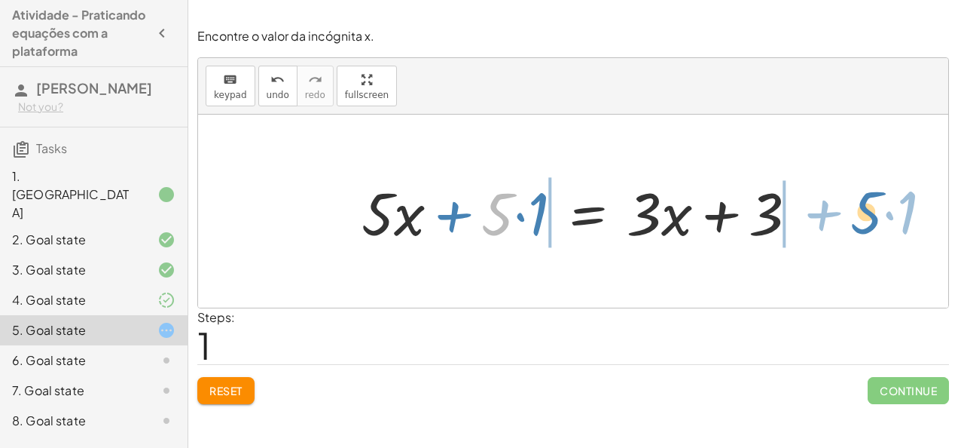
drag, startPoint x: 506, startPoint y: 216, endPoint x: 876, endPoint y: 216, distance: 369.2
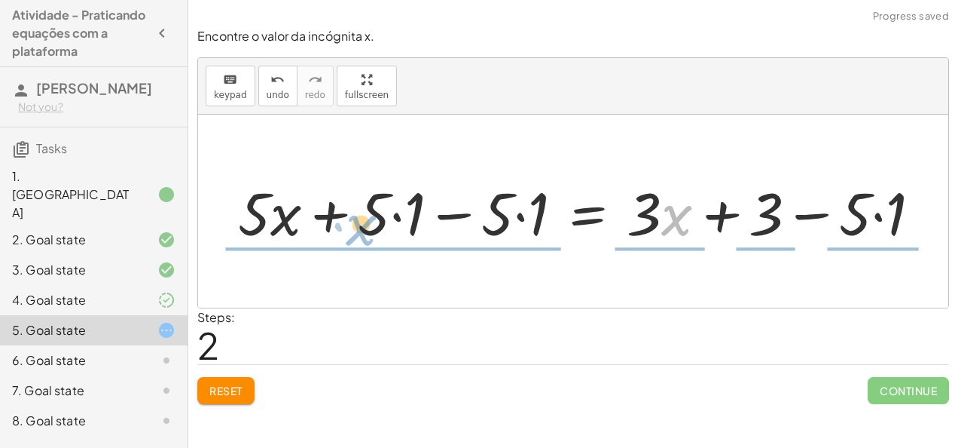
drag, startPoint x: 675, startPoint y: 226, endPoint x: 357, endPoint y: 224, distance: 318.0
click at [357, 224] on div at bounding box center [586, 212] width 711 height 78
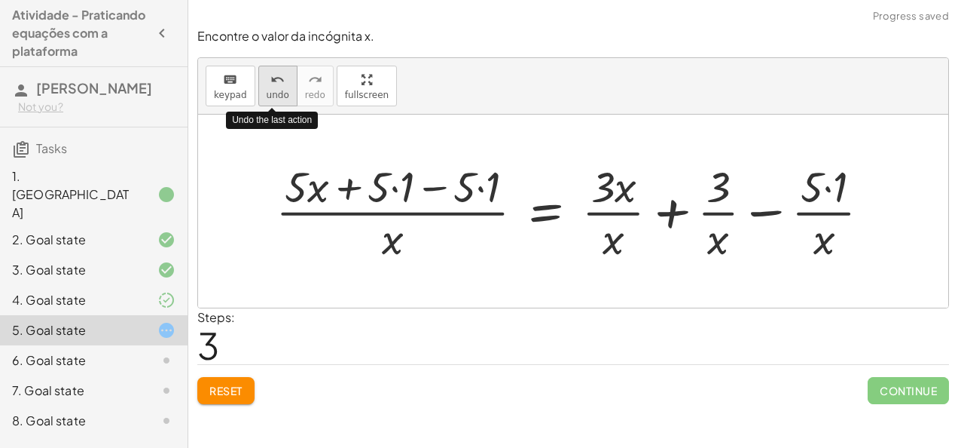
click at [274, 90] on span "undo" at bounding box center [278, 95] width 23 height 11
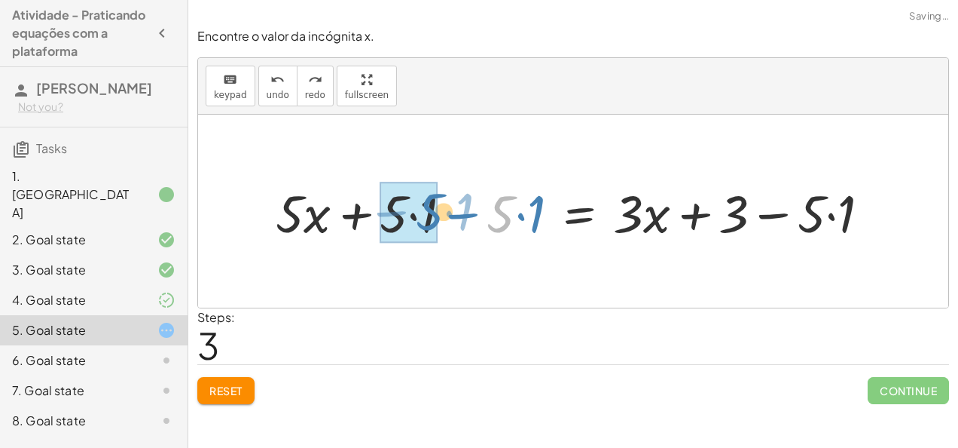
drag, startPoint x: 496, startPoint y: 215, endPoint x: 405, endPoint y: 214, distance: 90.4
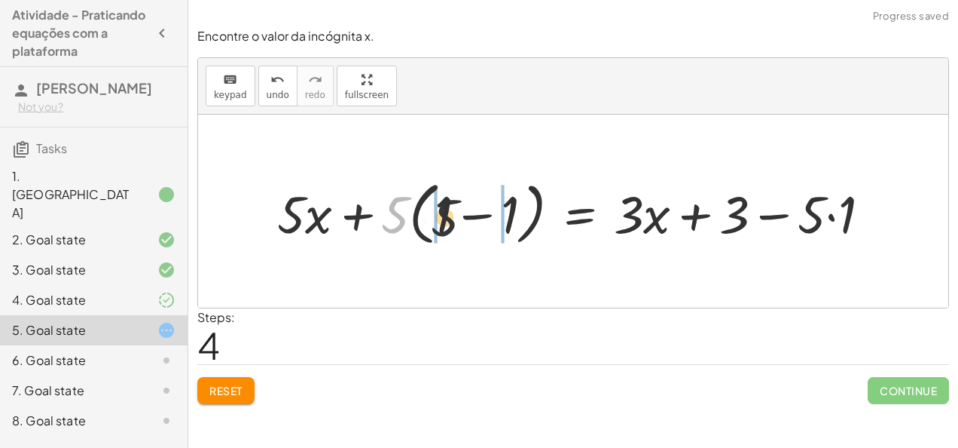
drag, startPoint x: 403, startPoint y: 214, endPoint x: 465, endPoint y: 218, distance: 61.9
click at [465, 218] on div at bounding box center [580, 211] width 621 height 76
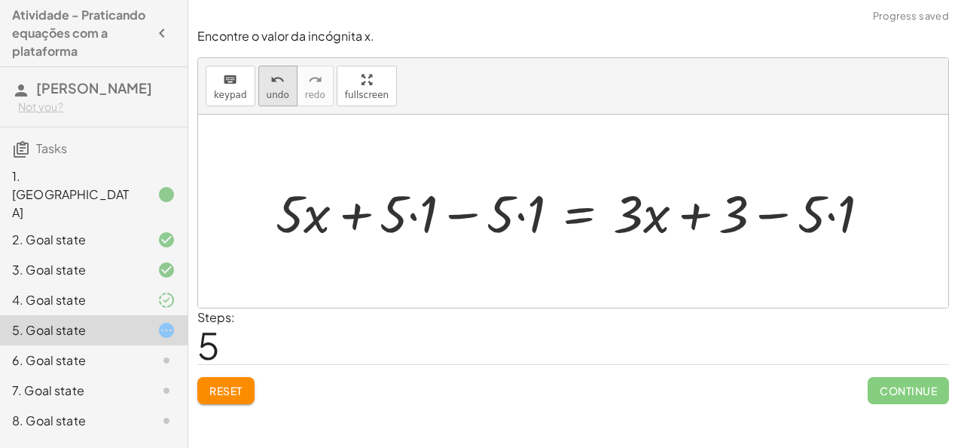
click at [277, 92] on span "undo" at bounding box center [278, 95] width 23 height 11
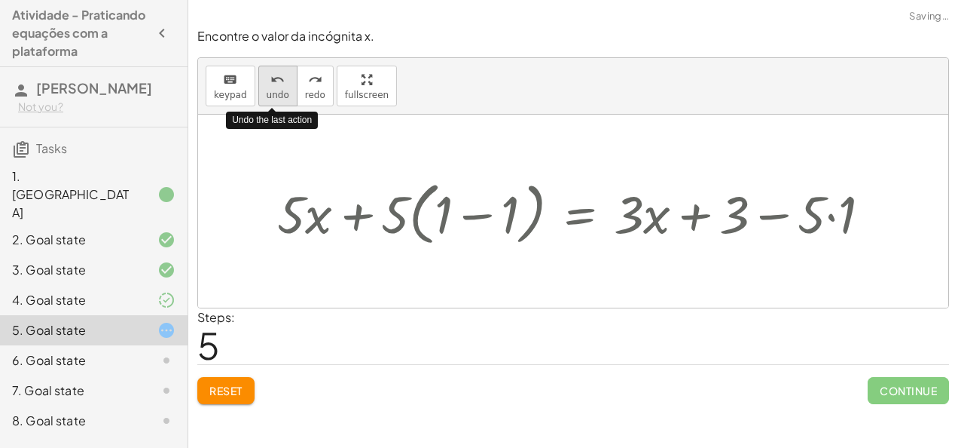
click at [277, 92] on span "undo" at bounding box center [278, 95] width 23 height 11
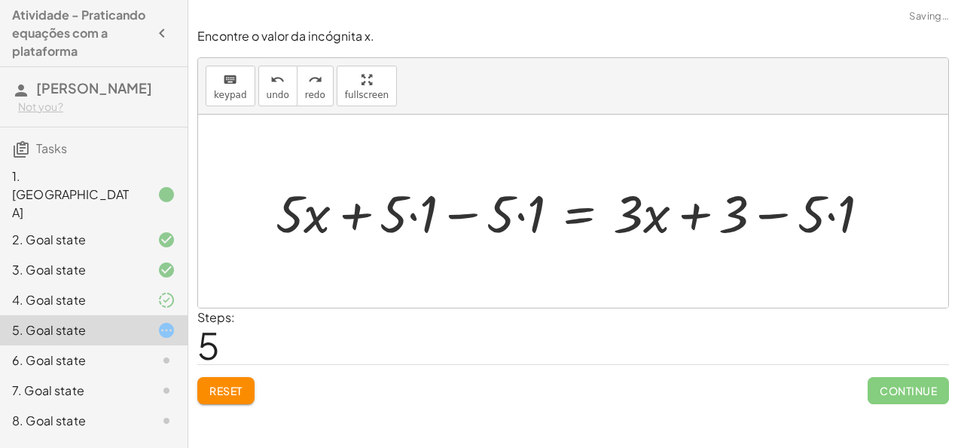
click at [162, 291] on icon at bounding box center [166, 300] width 18 height 18
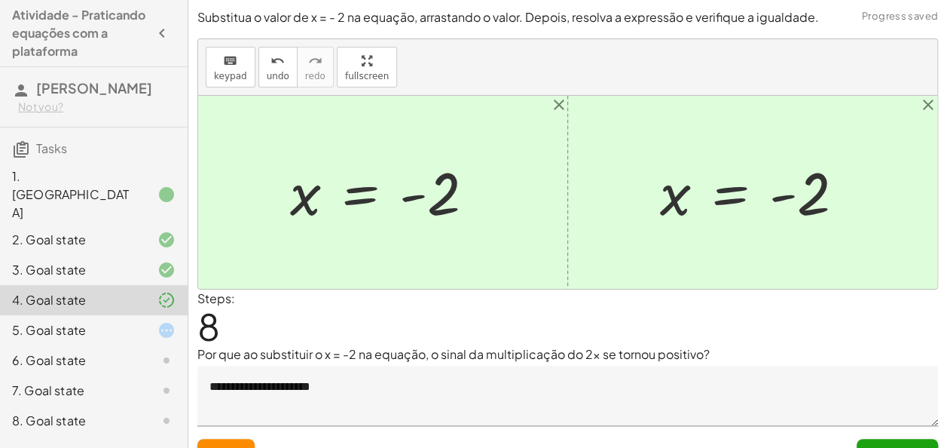
scroll to position [26, 0]
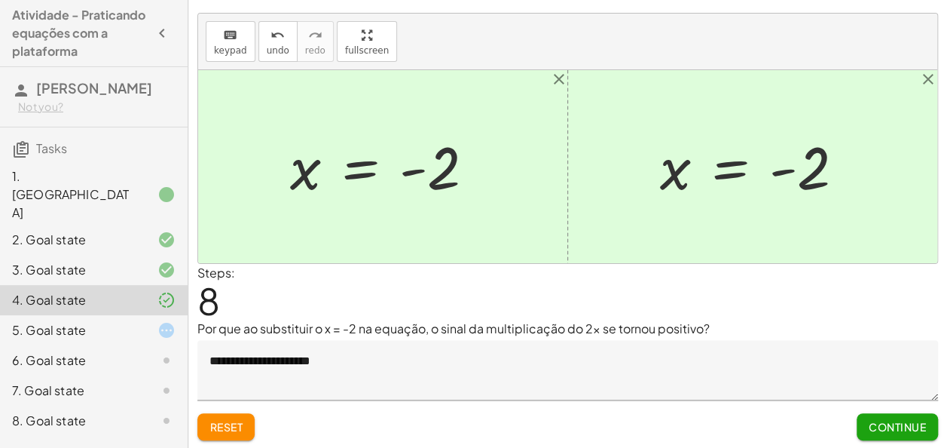
click at [118, 321] on div "5. Goal state" at bounding box center [72, 330] width 121 height 18
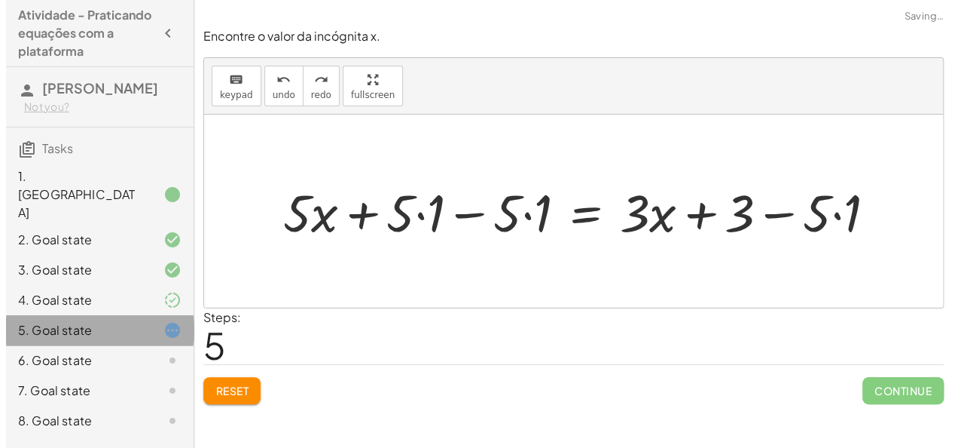
scroll to position [0, 0]
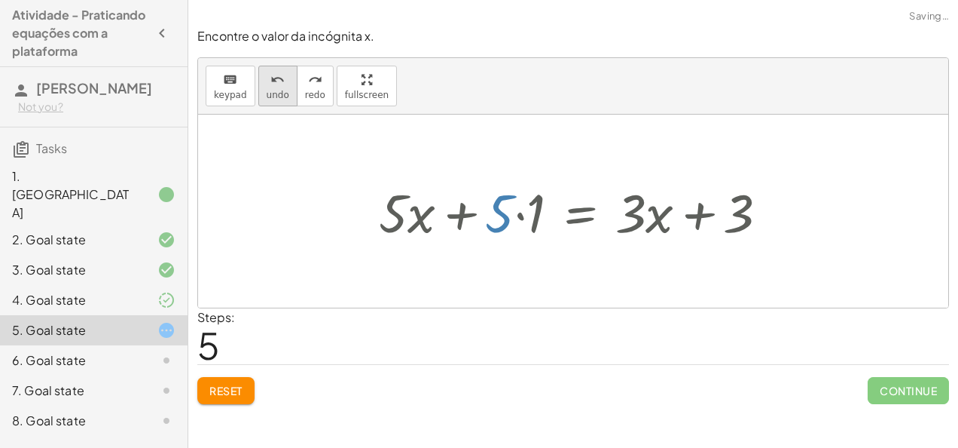
click at [274, 102] on button "undo undo" at bounding box center [277, 86] width 39 height 41
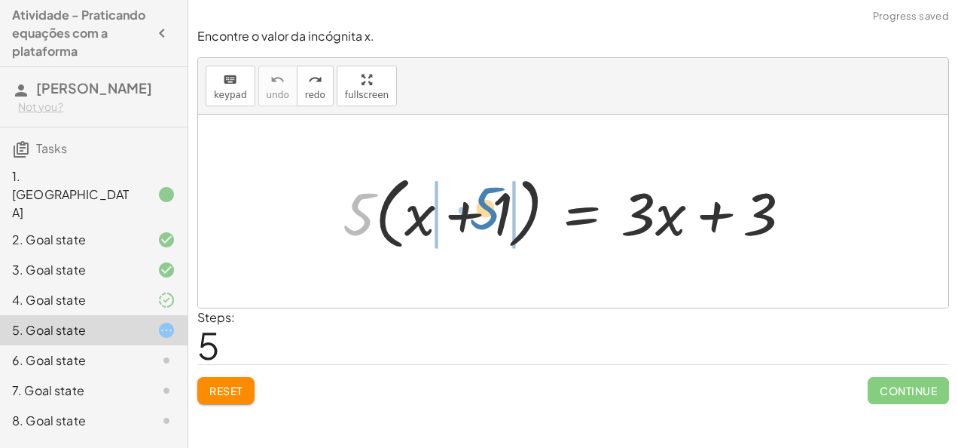
drag, startPoint x: 352, startPoint y: 220, endPoint x: 477, endPoint y: 214, distance: 125.2
click at [477, 214] on div at bounding box center [573, 211] width 476 height 87
click at [219, 384] on span "Reset" at bounding box center [225, 391] width 33 height 14
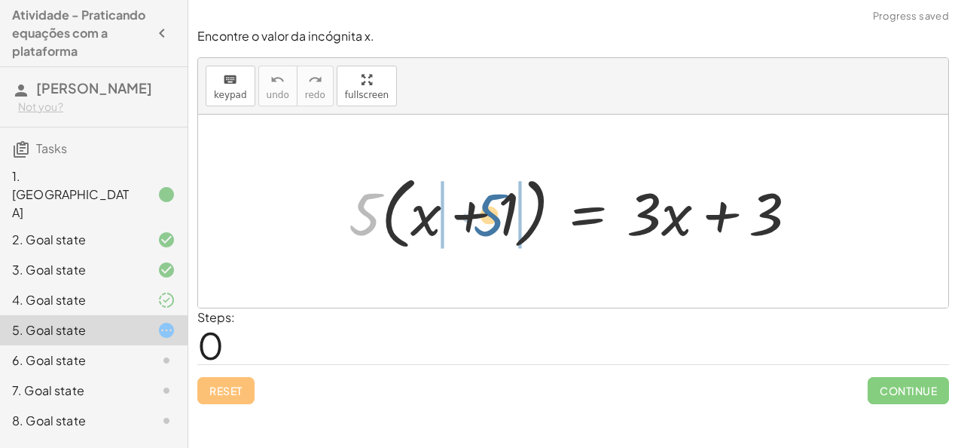
drag, startPoint x: 369, startPoint y: 231, endPoint x: 475, endPoint y: 239, distance: 105.8
click at [475, 239] on div at bounding box center [579, 211] width 476 height 87
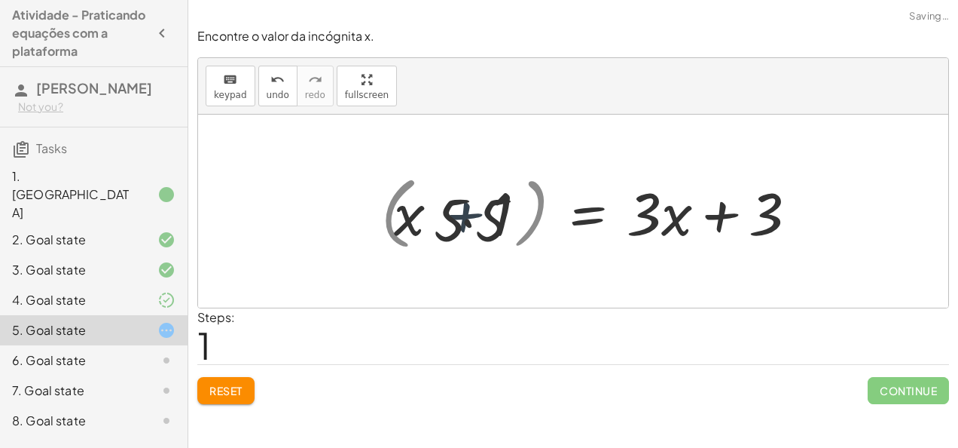
click at [475, 239] on div at bounding box center [585, 212] width 463 height 78
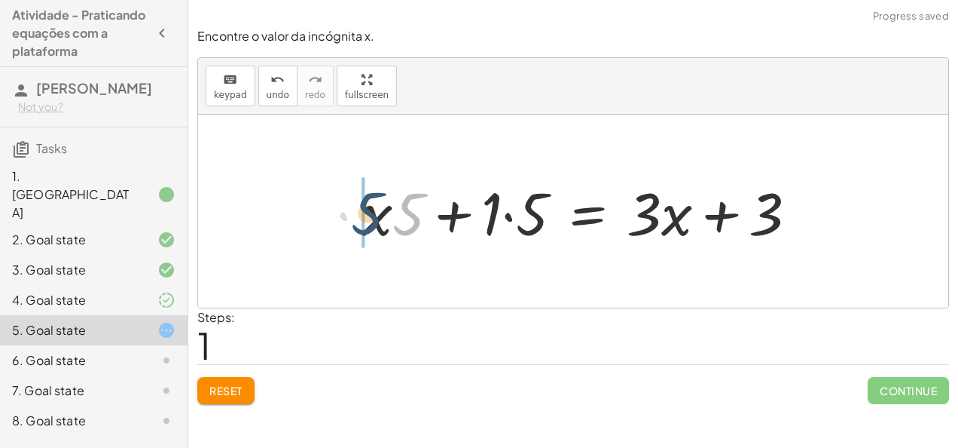
drag, startPoint x: 398, startPoint y: 222, endPoint x: 347, endPoint y: 222, distance: 51.2
click at [347, 222] on div "· 5 · ( + x + 1 ) = + · 3 · x + 3 · 5 + x + 1 = + · 3 · x + 3 · · 5 · · 5" at bounding box center [579, 211] width 481 height 85
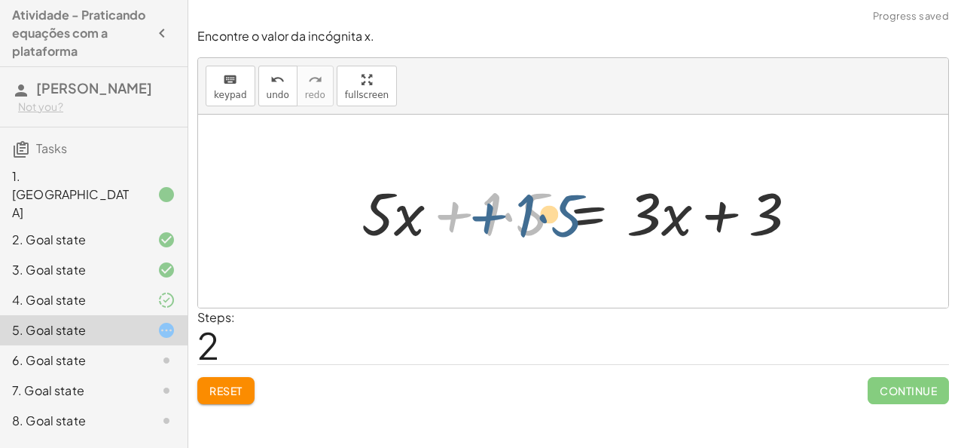
click at [481, 228] on div at bounding box center [585, 212] width 463 height 78
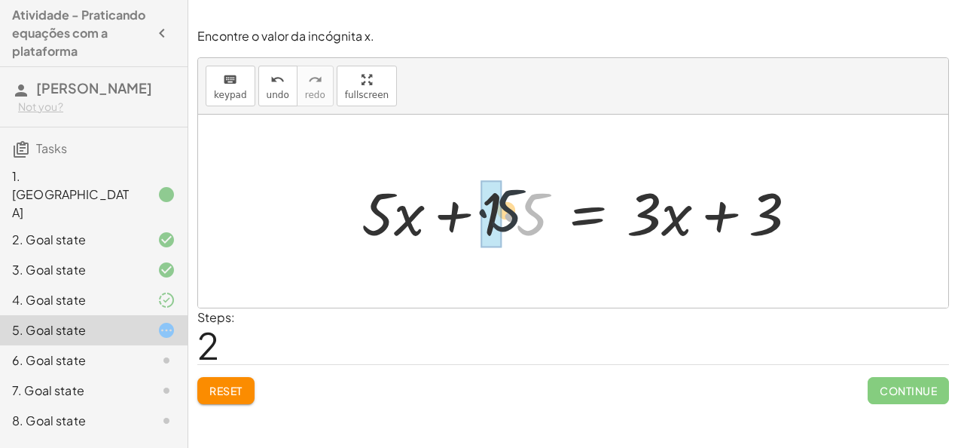
drag, startPoint x: 530, startPoint y: 222, endPoint x: 496, endPoint y: 216, distance: 35.2
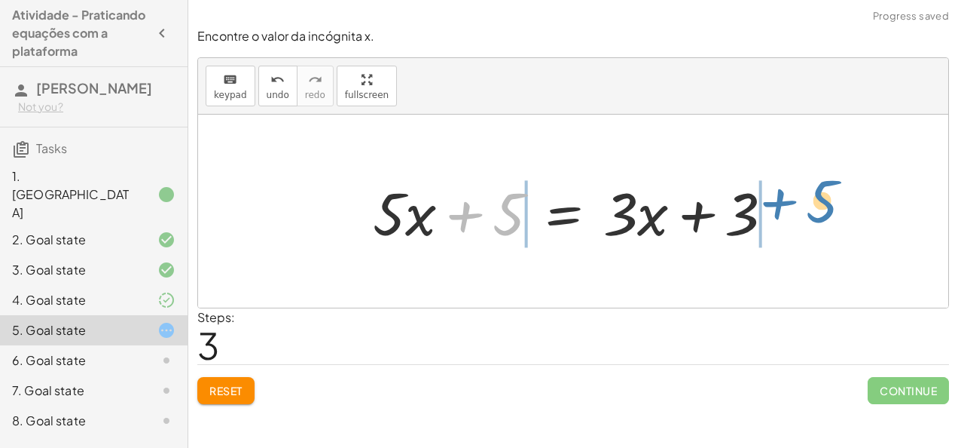
drag, startPoint x: 502, startPoint y: 219, endPoint x: 819, endPoint y: 220, distance: 317.2
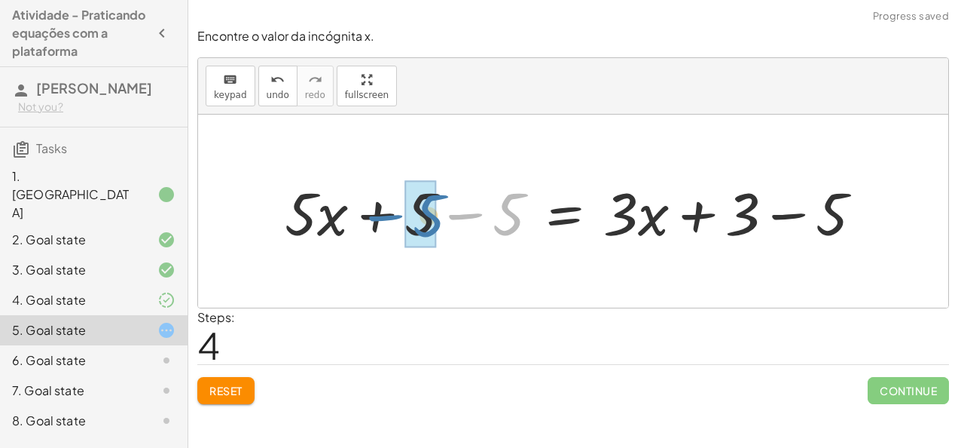
drag, startPoint x: 502, startPoint y: 213, endPoint x: 414, endPoint y: 214, distance: 87.4
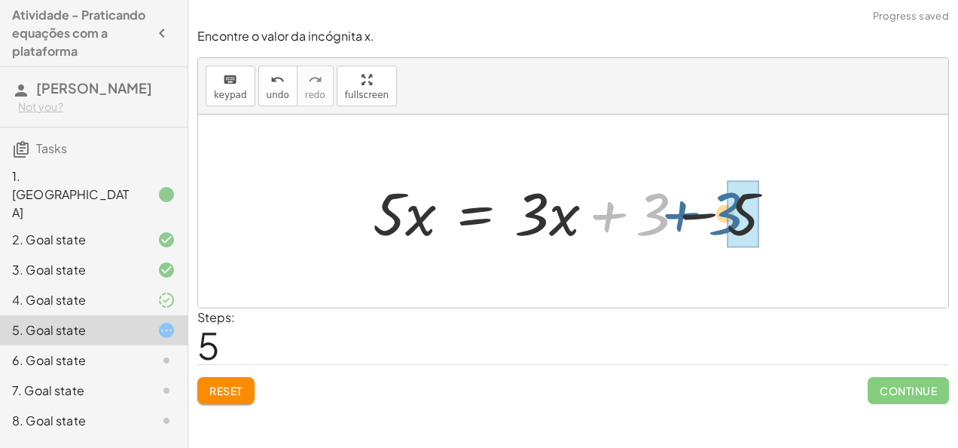
drag, startPoint x: 654, startPoint y: 225, endPoint x: 726, endPoint y: 225, distance: 72.3
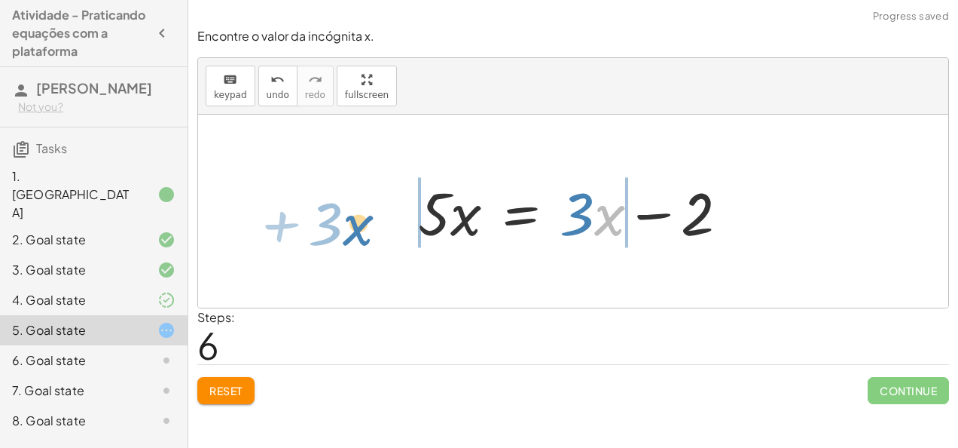
drag, startPoint x: 595, startPoint y: 225, endPoint x: 345, endPoint y: 222, distance: 250.2
click at [345, 222] on div "· 5 · ( + x + 1 ) = + · 3 · x + 3 + · x · 5 + · 1 · 5 = + · 3 · x + 3 + · 5 · x…" at bounding box center [573, 211] width 750 height 193
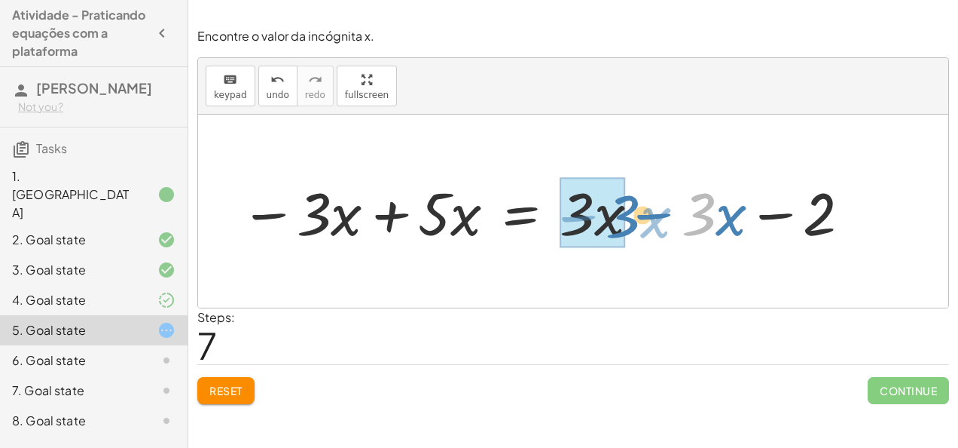
drag, startPoint x: 711, startPoint y: 219, endPoint x: 610, endPoint y: 222, distance: 101.8
click at [610, 222] on div at bounding box center [547, 212] width 628 height 78
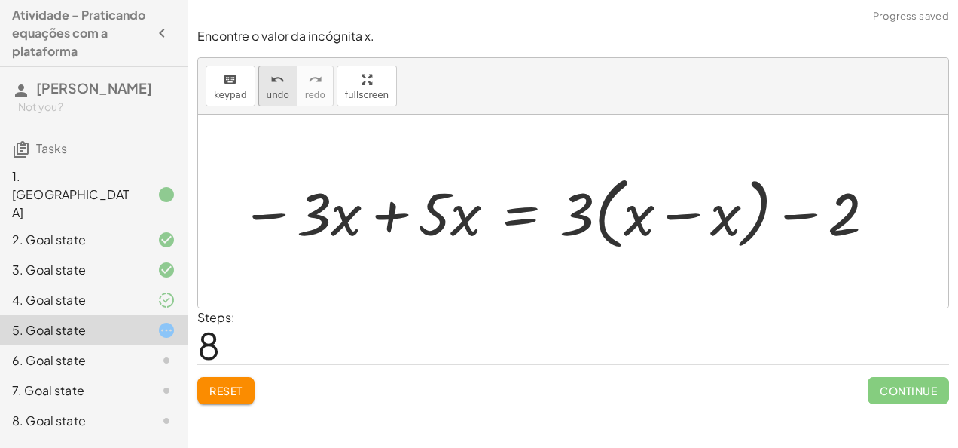
click at [275, 98] on span "undo" at bounding box center [278, 95] width 23 height 11
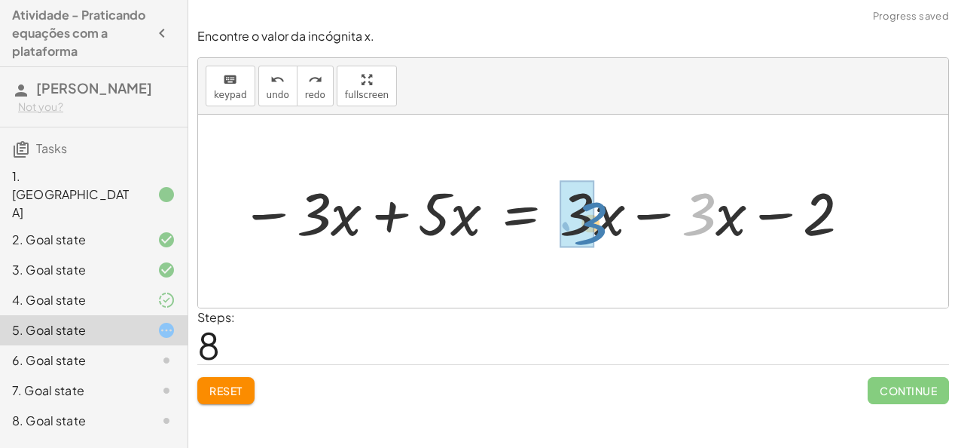
drag, startPoint x: 701, startPoint y: 220, endPoint x: 599, endPoint y: 231, distance: 102.3
click at [599, 231] on div at bounding box center [547, 212] width 628 height 78
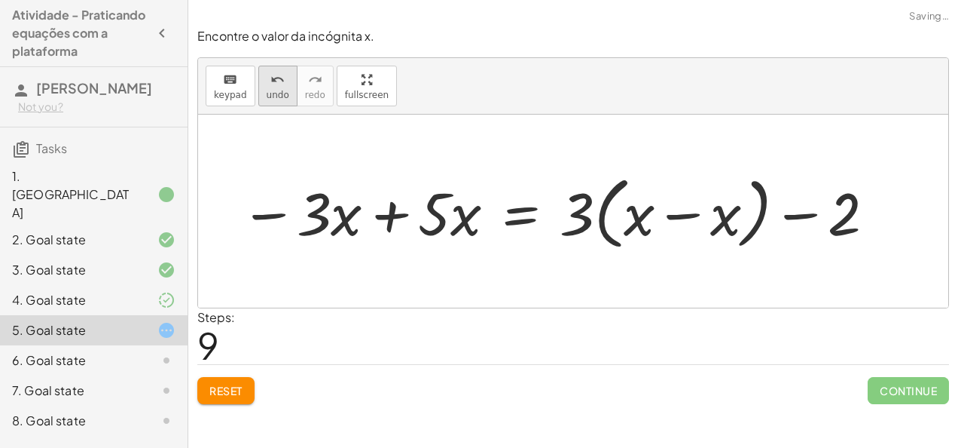
click at [271, 84] on icon "undo" at bounding box center [278, 80] width 14 height 18
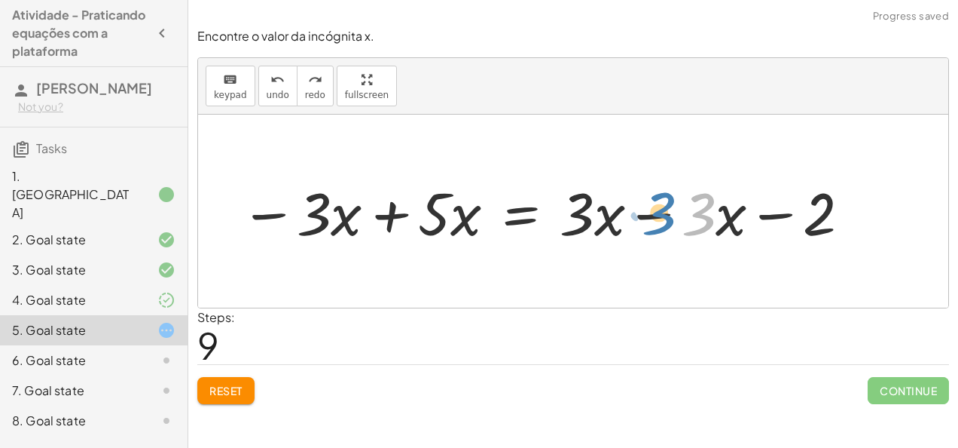
drag, startPoint x: 713, startPoint y: 234, endPoint x: 672, endPoint y: 232, distance: 40.7
click at [672, 232] on div at bounding box center [547, 212] width 628 height 78
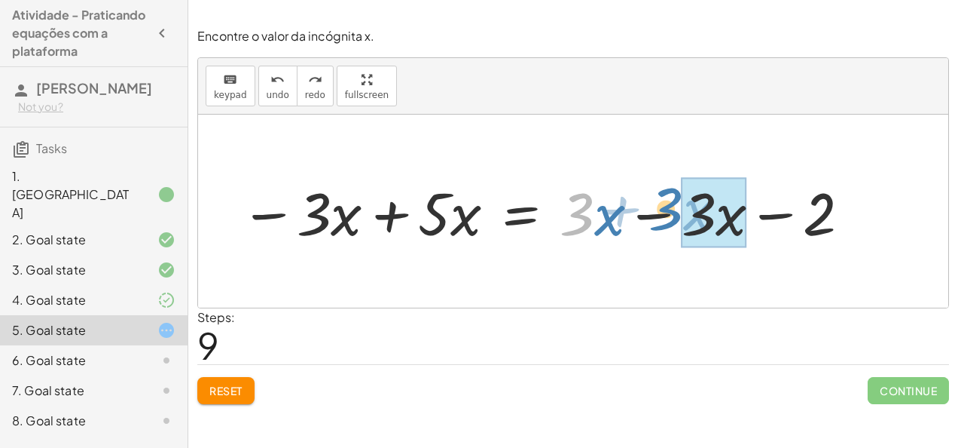
drag, startPoint x: 574, startPoint y: 217, endPoint x: 665, endPoint y: 212, distance: 90.6
click at [665, 212] on div at bounding box center [547, 212] width 628 height 78
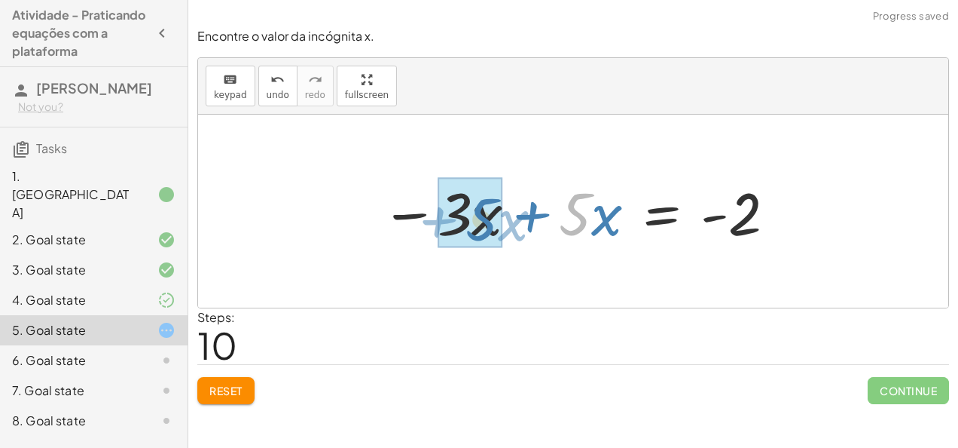
drag, startPoint x: 581, startPoint y: 214, endPoint x: 487, endPoint y: 219, distance: 94.3
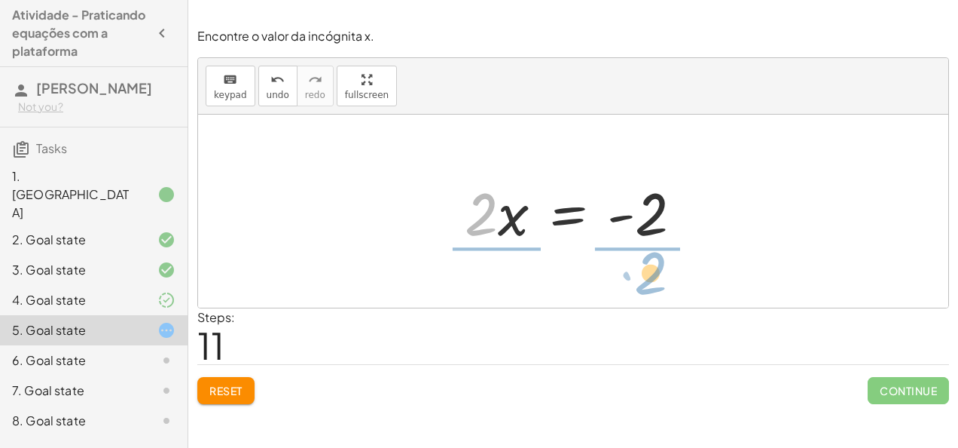
drag, startPoint x: 493, startPoint y: 226, endPoint x: 662, endPoint y: 285, distance: 178.7
click at [662, 285] on div "· 5 · ( + x + 1 ) = + · 3 · x + 3 + · x · 5 + · 1 · 5 = + · 3 · x + 3 + · 5 · x…" at bounding box center [573, 211] width 750 height 193
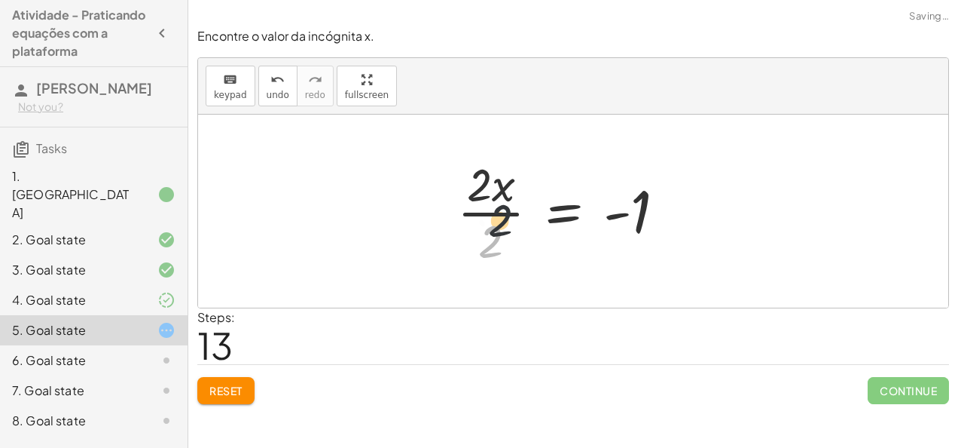
drag, startPoint x: 495, startPoint y: 237, endPoint x: 512, endPoint y: 193, distance: 47.4
click at [512, 193] on div at bounding box center [568, 211] width 236 height 116
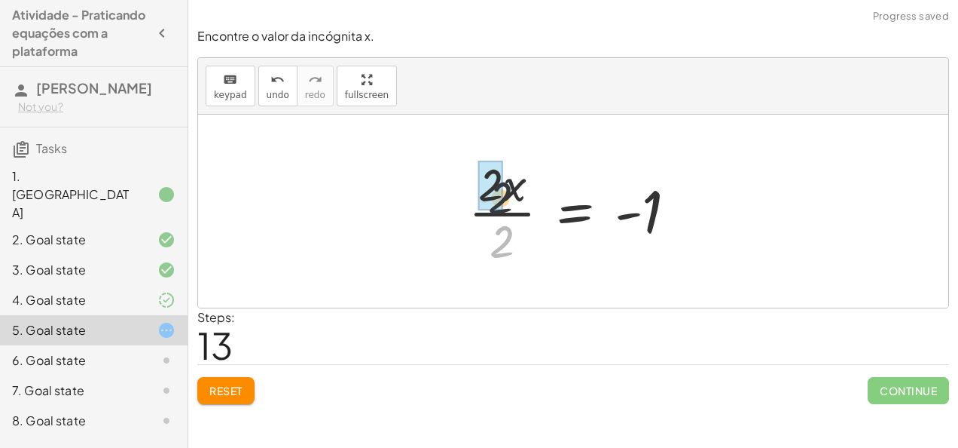
drag, startPoint x: 480, startPoint y: 228, endPoint x: 483, endPoint y: 166, distance: 61.9
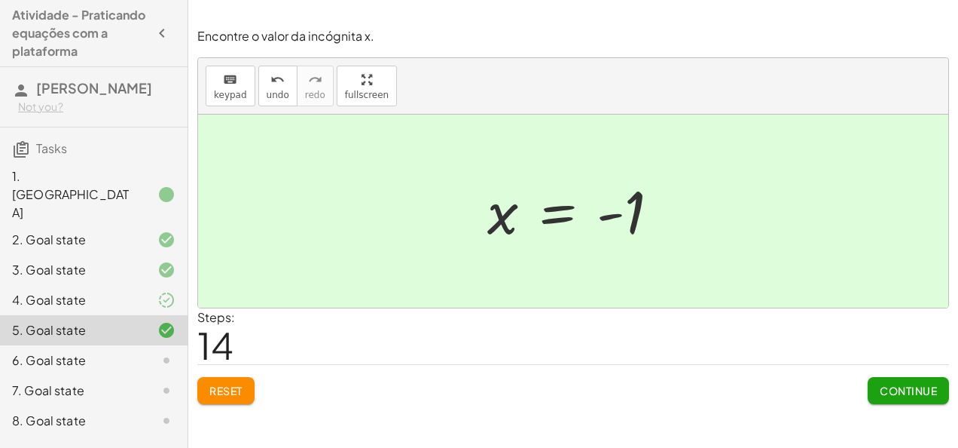
click at [913, 378] on button "Continue" at bounding box center [908, 390] width 81 height 27
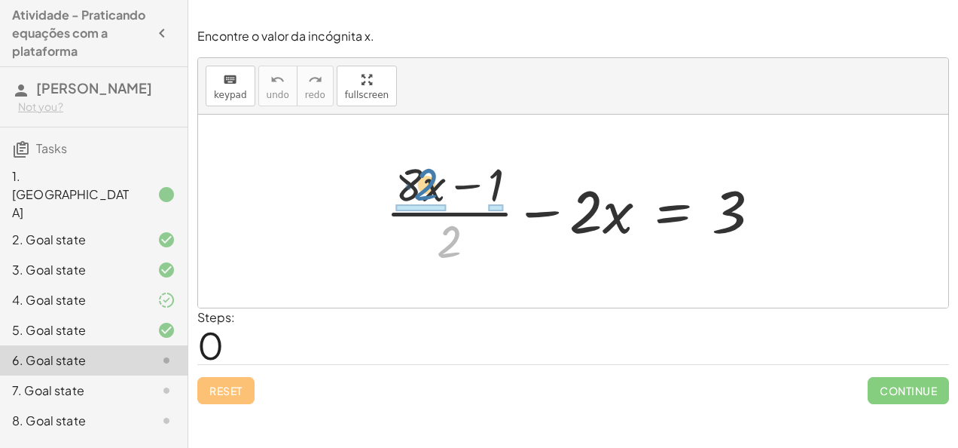
drag, startPoint x: 433, startPoint y: 228, endPoint x: 410, endPoint y: 167, distance: 65.4
click at [410, 167] on div at bounding box center [579, 211] width 402 height 116
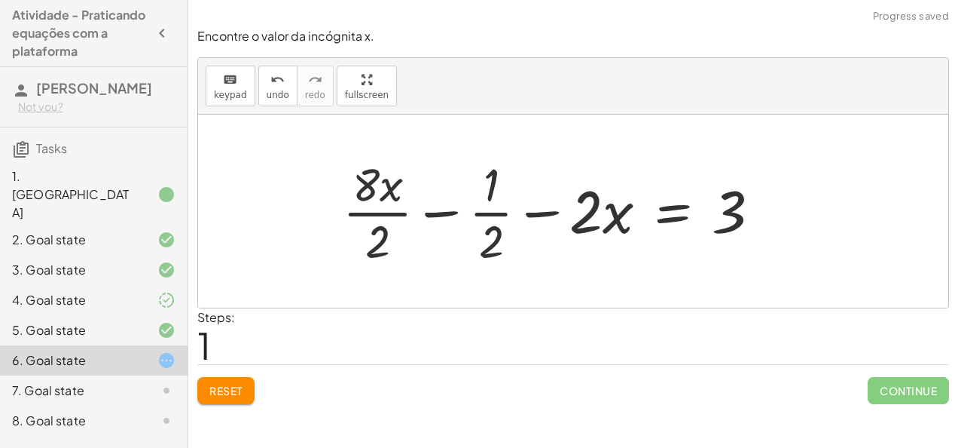
click at [222, 380] on button "Reset" at bounding box center [225, 390] width 57 height 27
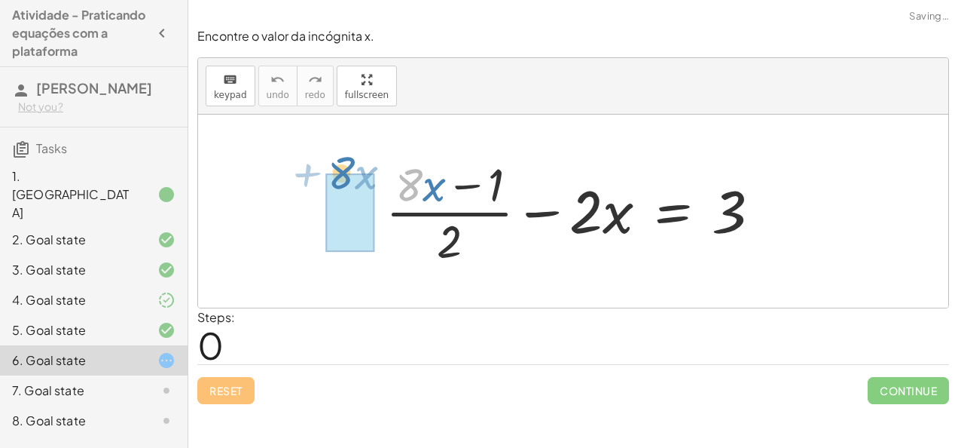
drag, startPoint x: 422, startPoint y: 196, endPoint x: 349, endPoint y: 160, distance: 81.6
click at [349, 160] on div "· 8 + · x + · ( + · 8 · x − 1 ) · 2 − · 2 · x = 3" at bounding box center [573, 211] width 750 height 193
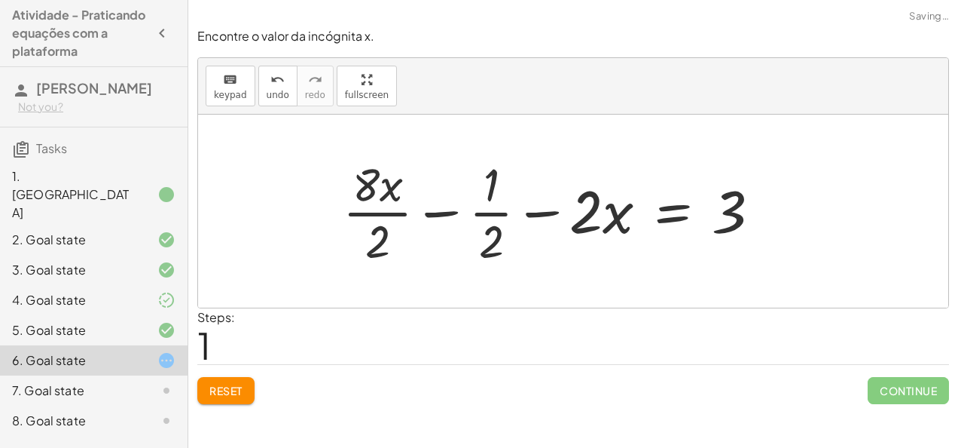
click at [231, 384] on span "Reset" at bounding box center [225, 391] width 33 height 14
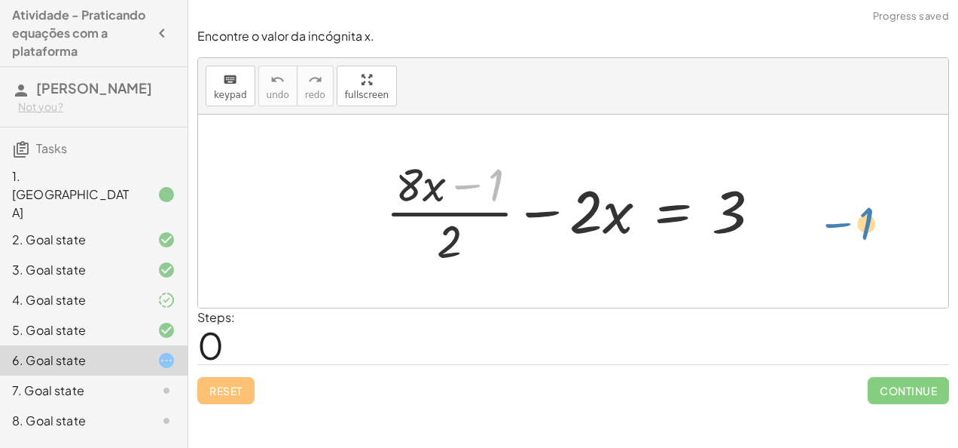
drag, startPoint x: 491, startPoint y: 186, endPoint x: 839, endPoint y: 224, distance: 350.2
drag, startPoint x: 499, startPoint y: 188, endPoint x: 812, endPoint y: 227, distance: 315.2
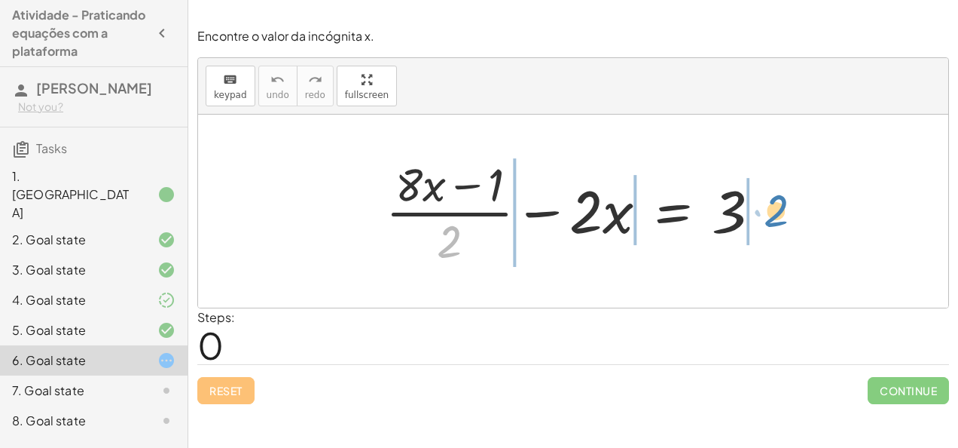
drag, startPoint x: 460, startPoint y: 240, endPoint x: 787, endPoint y: 209, distance: 328.4
click at [787, 209] on div "· 2 + · ( + · 8 · x − 1 ) · 2 − · 2 · x = 3" at bounding box center [573, 211] width 750 height 193
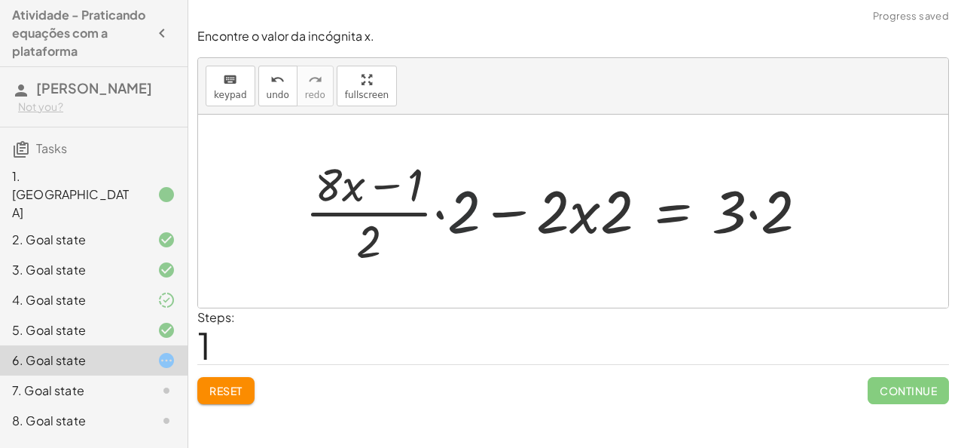
click at [463, 211] on div at bounding box center [563, 211] width 530 height 116
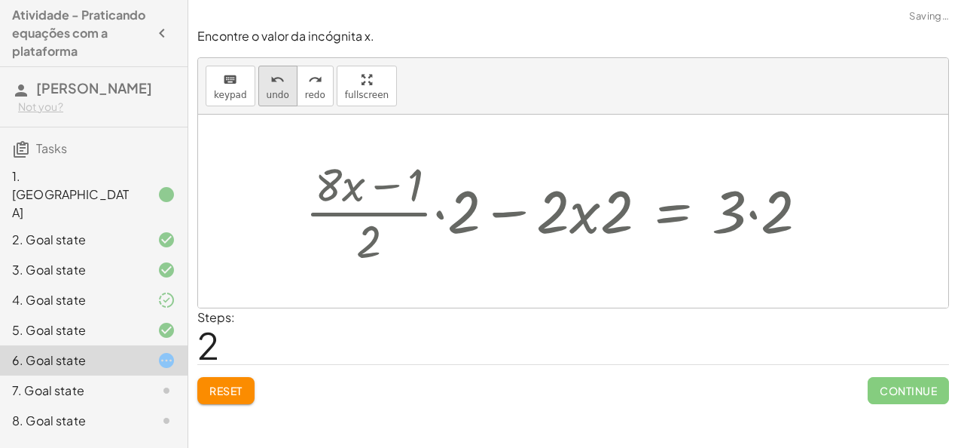
click at [274, 99] on span "undo" at bounding box center [278, 95] width 23 height 11
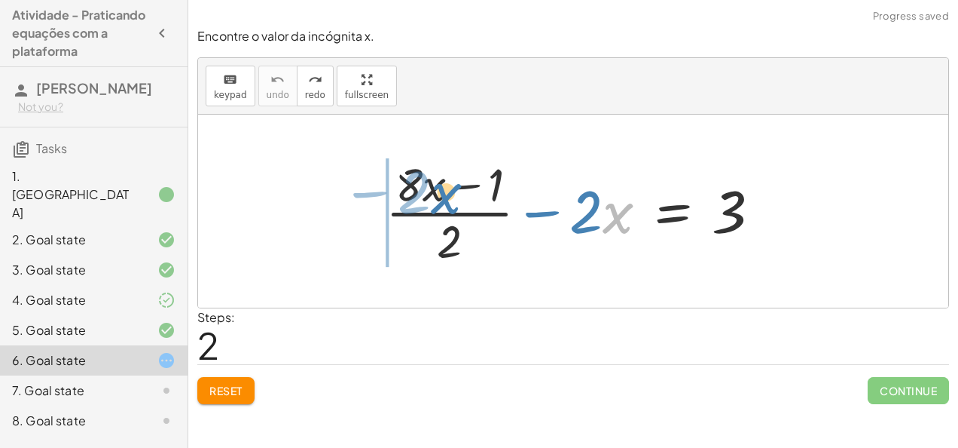
drag, startPoint x: 605, startPoint y: 222, endPoint x: 432, endPoint y: 200, distance: 174.7
click at [432, 200] on div at bounding box center [579, 211] width 402 height 116
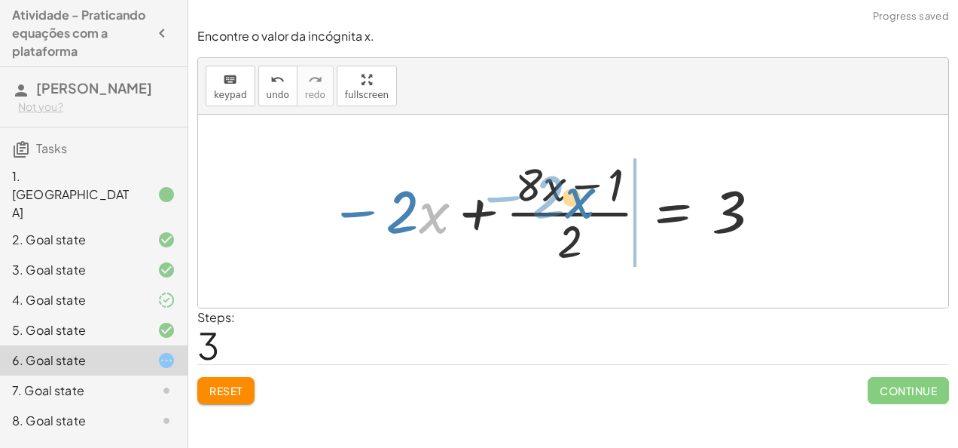
drag, startPoint x: 426, startPoint y: 206, endPoint x: 585, endPoint y: 194, distance: 159.5
click at [585, 194] on div at bounding box center [546, 211] width 448 height 116
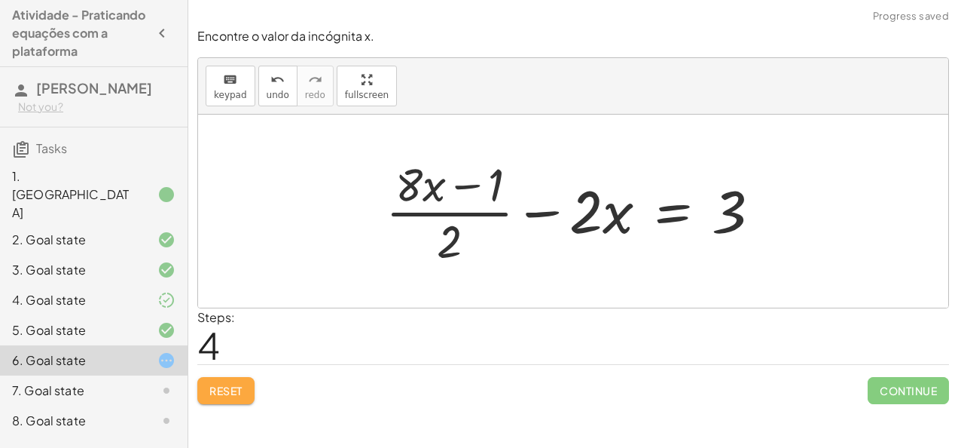
click at [219, 389] on span "Reset" at bounding box center [225, 391] width 33 height 14
click at [219, 389] on div "Reset Continue" at bounding box center [573, 384] width 752 height 40
click at [430, 342] on div "Steps: 0" at bounding box center [573, 336] width 752 height 56
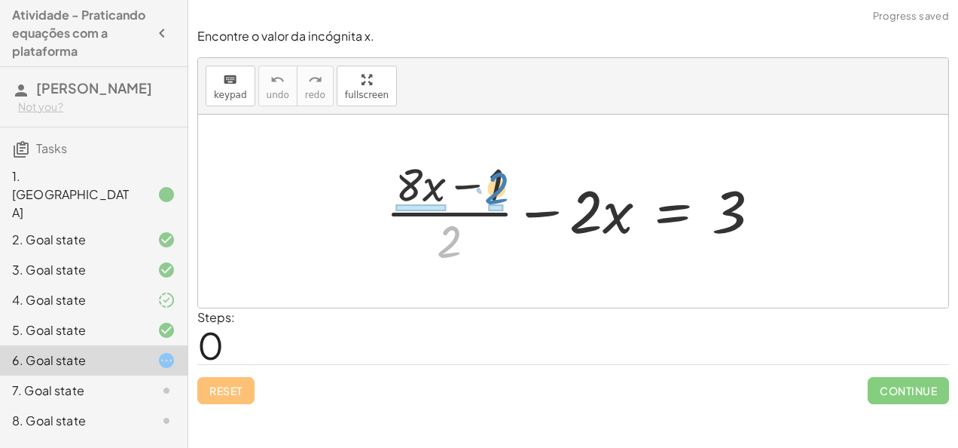
drag, startPoint x: 455, startPoint y: 231, endPoint x: 508, endPoint y: 173, distance: 78.4
click at [508, 173] on div at bounding box center [579, 211] width 402 height 116
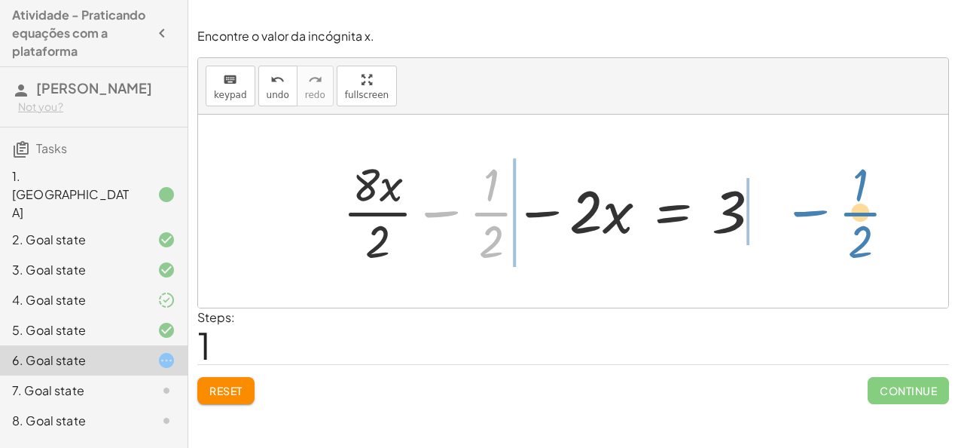
drag, startPoint x: 493, startPoint y: 214, endPoint x: 854, endPoint y: 215, distance: 361.7
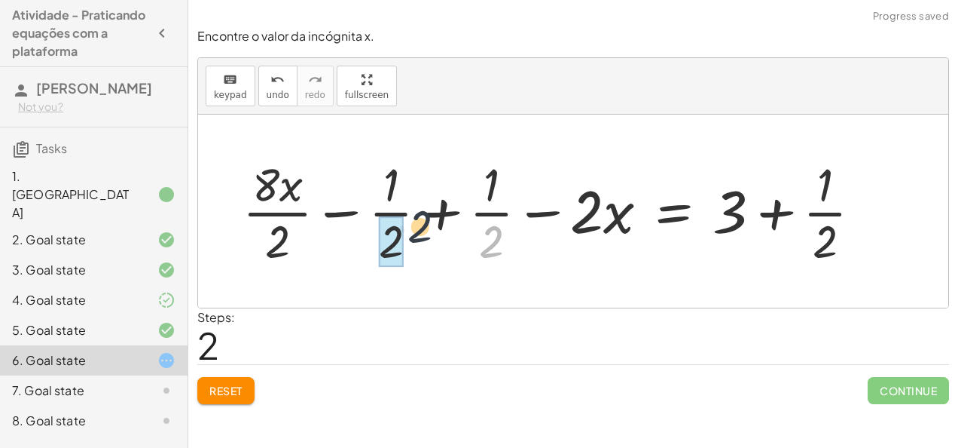
drag, startPoint x: 493, startPoint y: 231, endPoint x: 381, endPoint y: 203, distance: 115.0
click at [381, 203] on div at bounding box center [558, 211] width 647 height 116
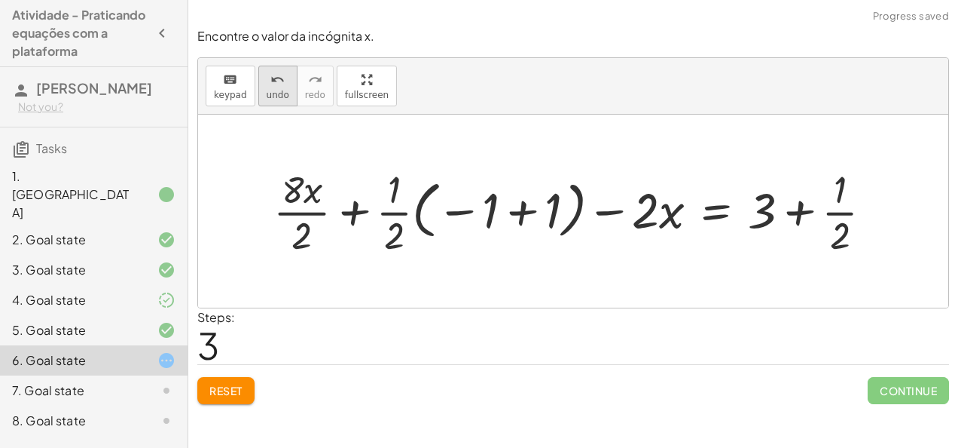
click at [269, 102] on button "undo undo" at bounding box center [277, 86] width 39 height 41
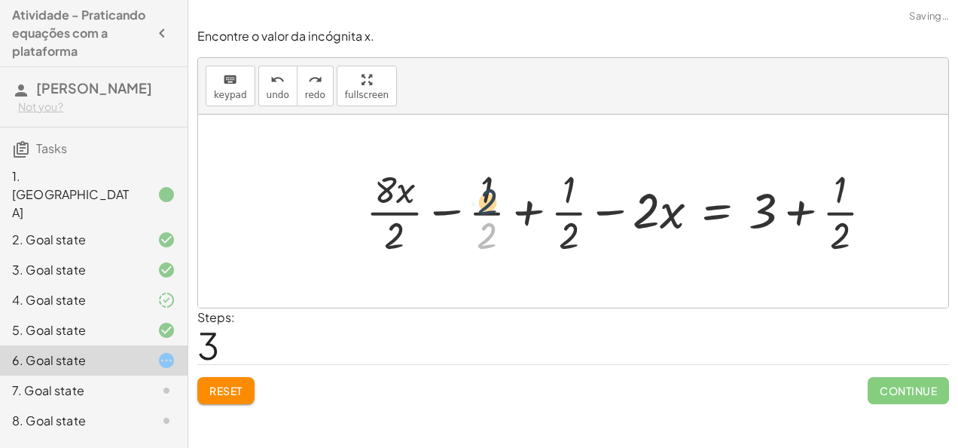
drag, startPoint x: 485, startPoint y: 237, endPoint x: 486, endPoint y: 197, distance: 39.2
click at [486, 197] on div at bounding box center [626, 211] width 534 height 96
drag, startPoint x: 565, startPoint y: 244, endPoint x: 558, endPoint y: 188, distance: 57.0
click at [558, 188] on div at bounding box center [626, 211] width 534 height 96
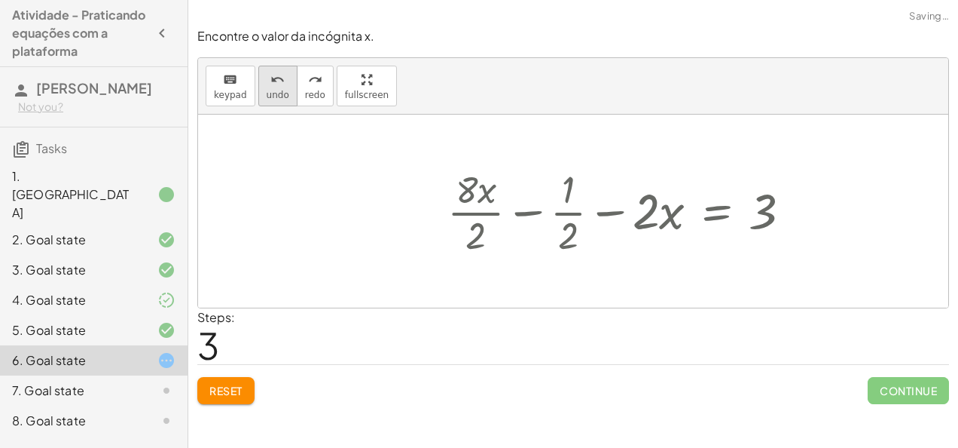
click at [277, 91] on span "undo" at bounding box center [278, 95] width 23 height 11
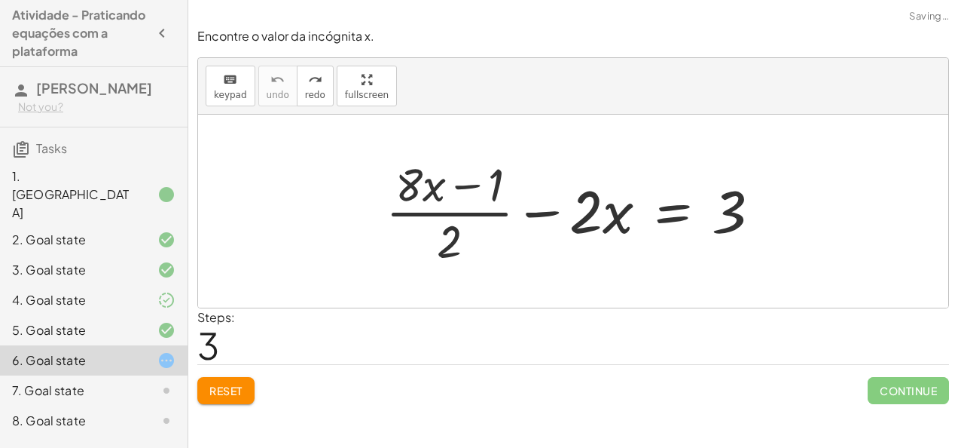
click at [244, 387] on button "Reset" at bounding box center [225, 390] width 57 height 27
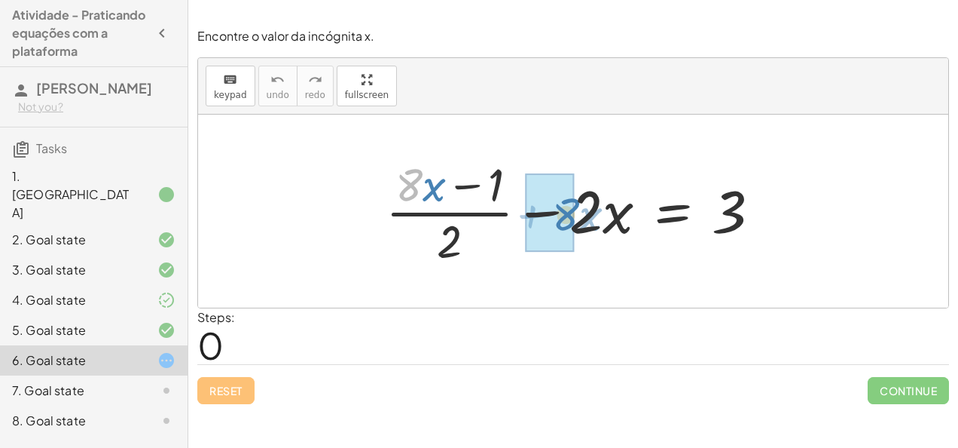
drag, startPoint x: 400, startPoint y: 188, endPoint x: 557, endPoint y: 217, distance: 159.5
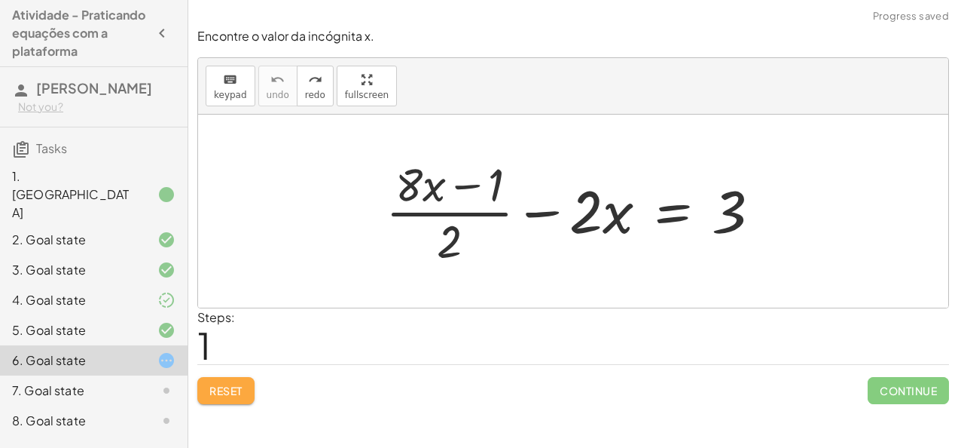
click at [238, 384] on span "Reset" at bounding box center [225, 391] width 33 height 14
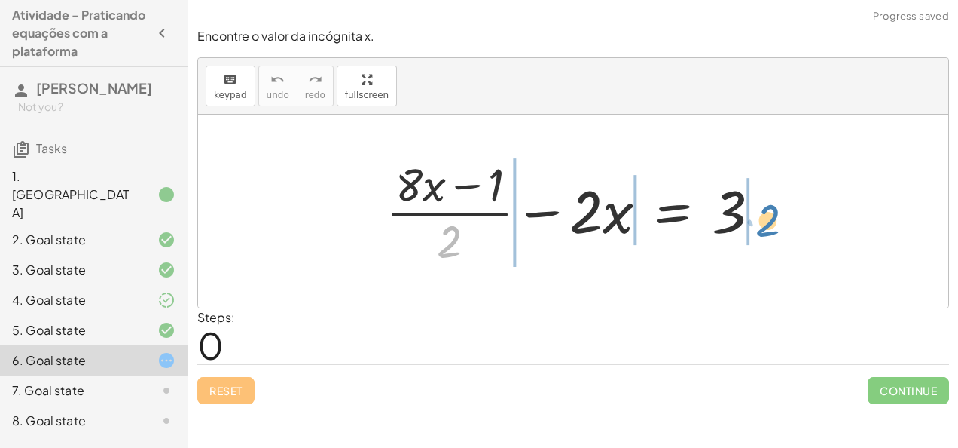
drag, startPoint x: 451, startPoint y: 231, endPoint x: 769, endPoint y: 209, distance: 318.7
click at [769, 209] on div at bounding box center [579, 211] width 402 height 116
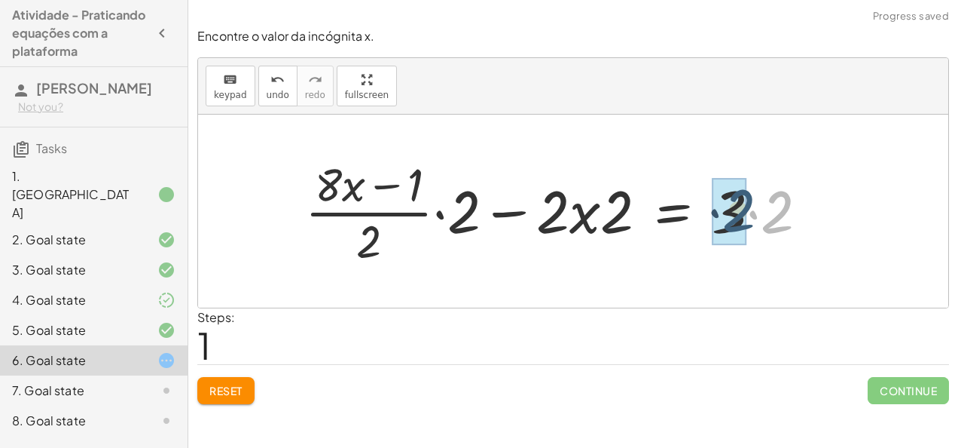
drag, startPoint x: 778, startPoint y: 209, endPoint x: 749, endPoint y: 208, distance: 28.7
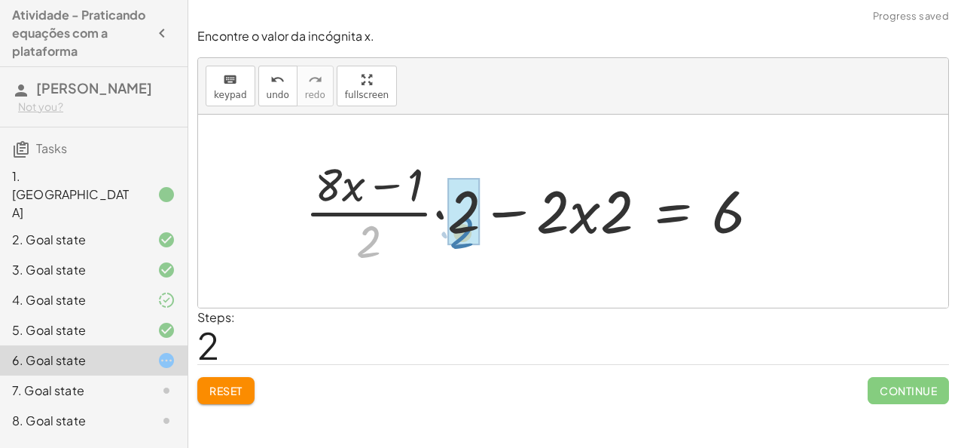
drag, startPoint x: 355, startPoint y: 236, endPoint x: 450, endPoint y: 227, distance: 95.4
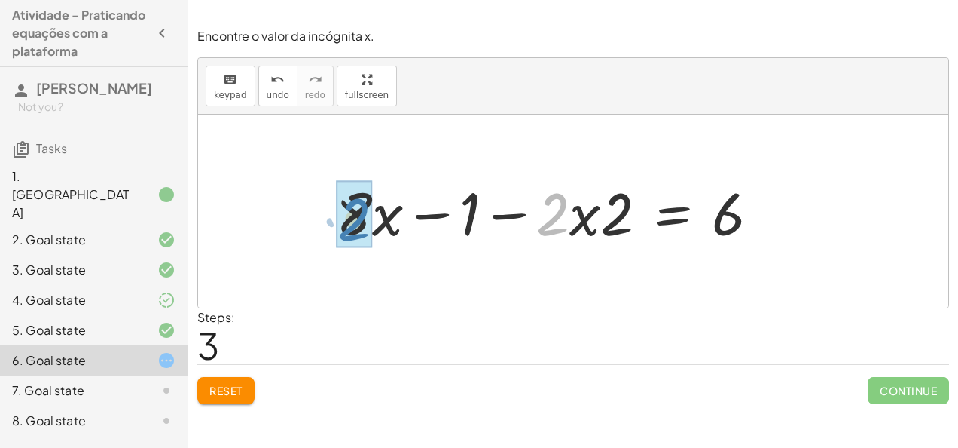
drag, startPoint x: 549, startPoint y: 228, endPoint x: 350, endPoint y: 233, distance: 199.0
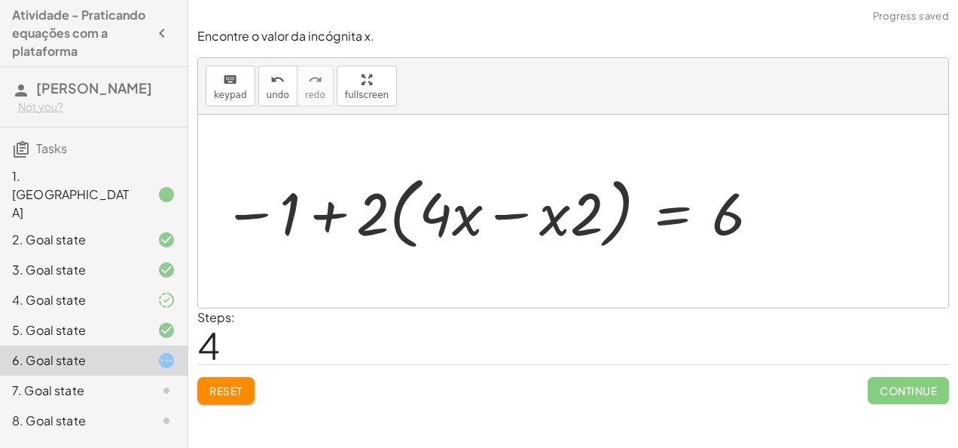
click at [228, 387] on span "Reset" at bounding box center [225, 391] width 33 height 14
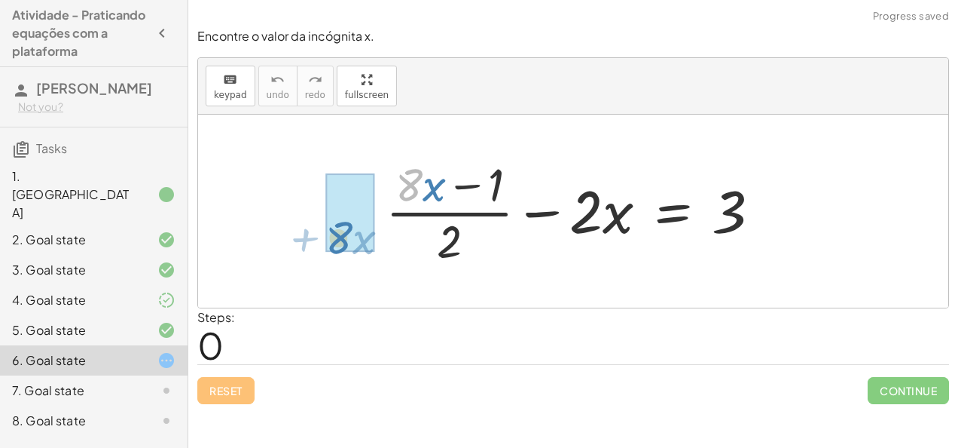
drag, startPoint x: 416, startPoint y: 200, endPoint x: 344, endPoint y: 247, distance: 86.1
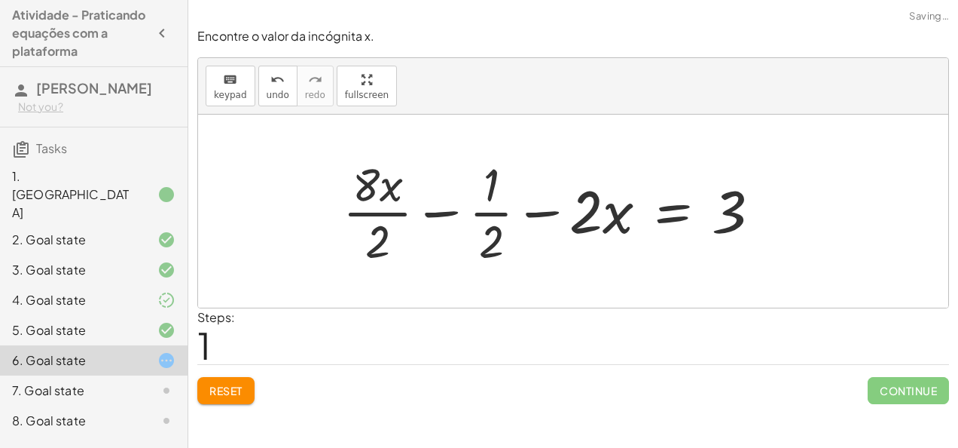
click at [232, 390] on span "Reset" at bounding box center [225, 391] width 33 height 14
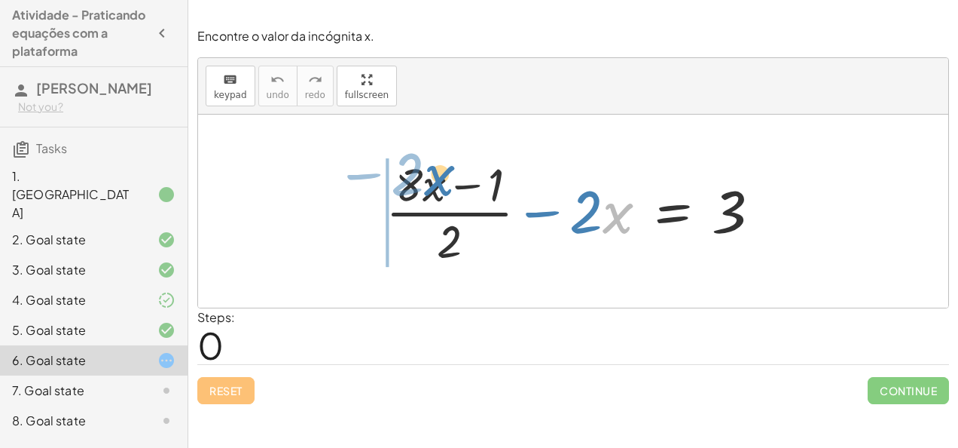
drag, startPoint x: 603, startPoint y: 213, endPoint x: 424, endPoint y: 176, distance: 182.5
click at [424, 176] on div at bounding box center [579, 211] width 402 height 116
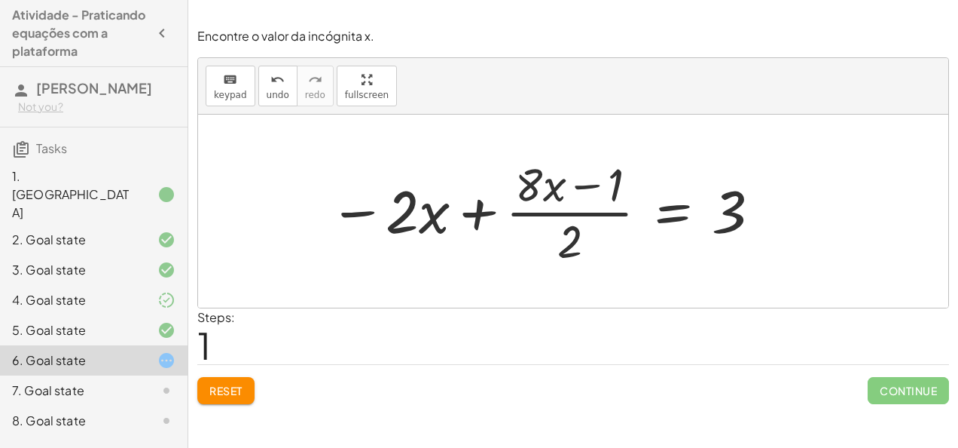
click at [244, 395] on button "Reset" at bounding box center [225, 390] width 57 height 27
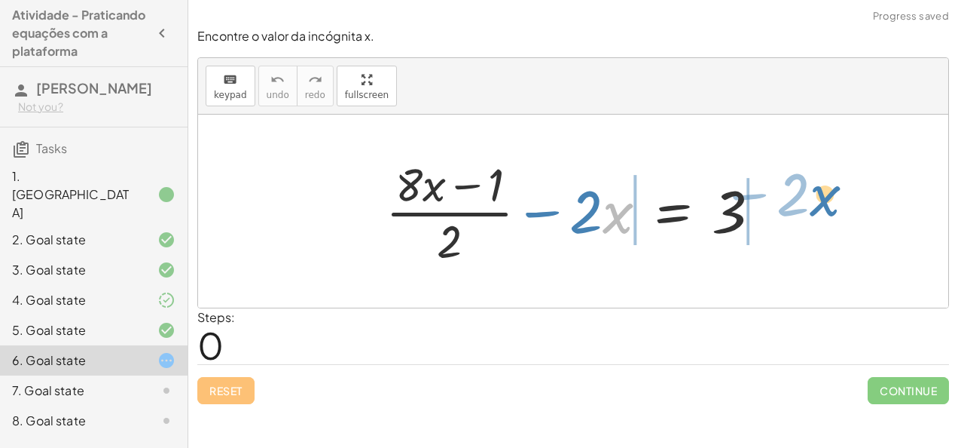
drag, startPoint x: 619, startPoint y: 222, endPoint x: 830, endPoint y: 210, distance: 211.3
click at [830, 210] on div "· x − · 2 + · ( + · 8 · x − 1 ) · 2 − · 2 · x = 3" at bounding box center [573, 211] width 750 height 193
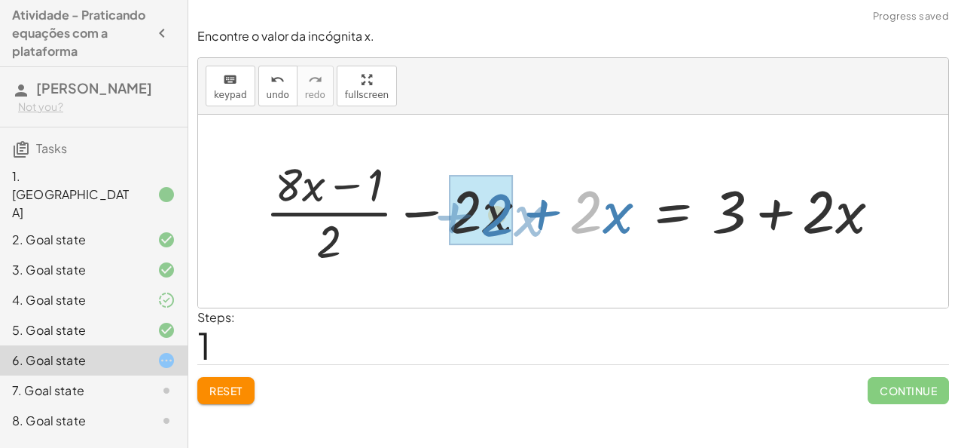
drag, startPoint x: 596, startPoint y: 219, endPoint x: 509, endPoint y: 223, distance: 87.5
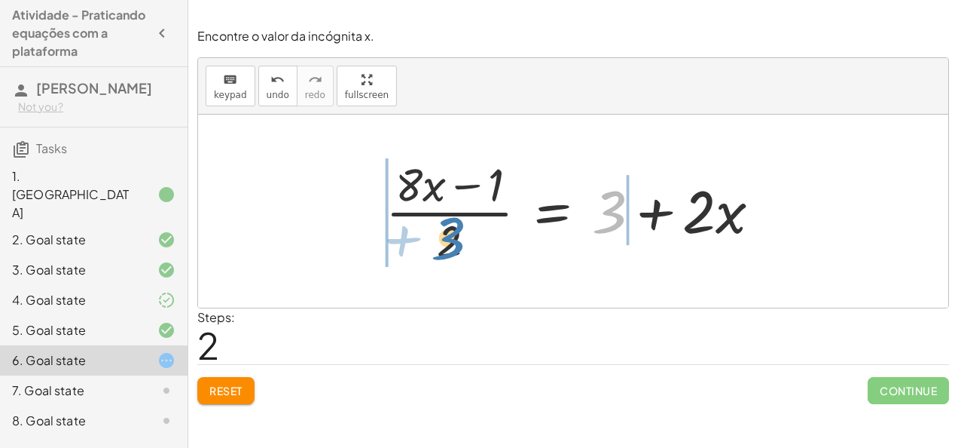
drag, startPoint x: 610, startPoint y: 215, endPoint x: 451, endPoint y: 242, distance: 161.3
click at [451, 242] on div at bounding box center [579, 211] width 402 height 116
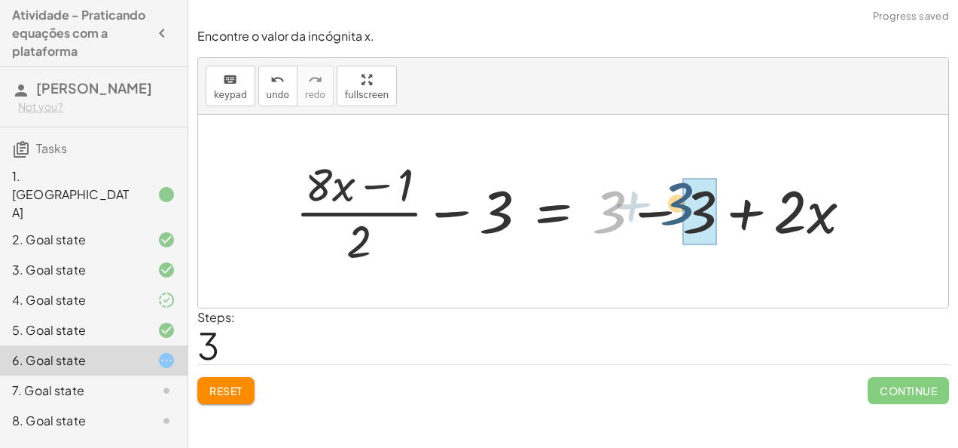
drag, startPoint x: 612, startPoint y: 225, endPoint x: 683, endPoint y: 219, distance: 71.1
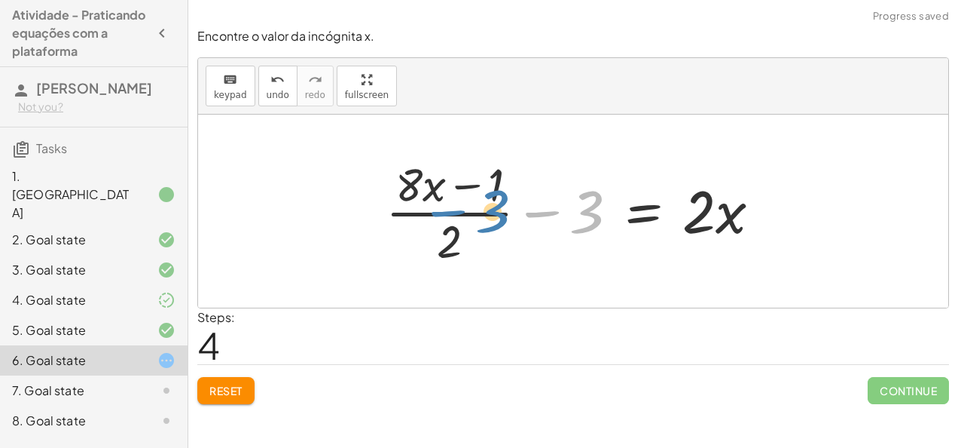
drag, startPoint x: 587, startPoint y: 217, endPoint x: 491, endPoint y: 217, distance: 95.7
click at [491, 217] on div at bounding box center [579, 211] width 402 height 116
click at [218, 384] on span "Reset" at bounding box center [225, 391] width 33 height 14
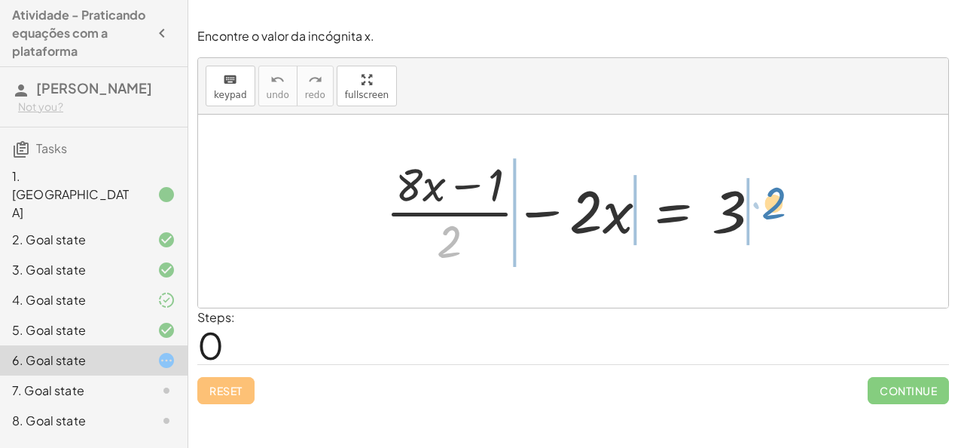
drag, startPoint x: 454, startPoint y: 234, endPoint x: 777, endPoint y: 196, distance: 325.4
click at [777, 196] on div at bounding box center [579, 211] width 402 height 116
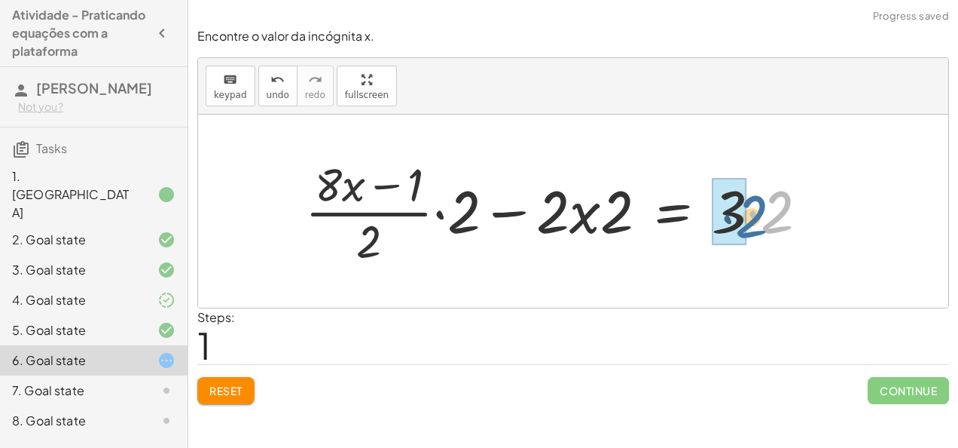
drag, startPoint x: 777, startPoint y: 197, endPoint x: 741, endPoint y: 203, distance: 36.7
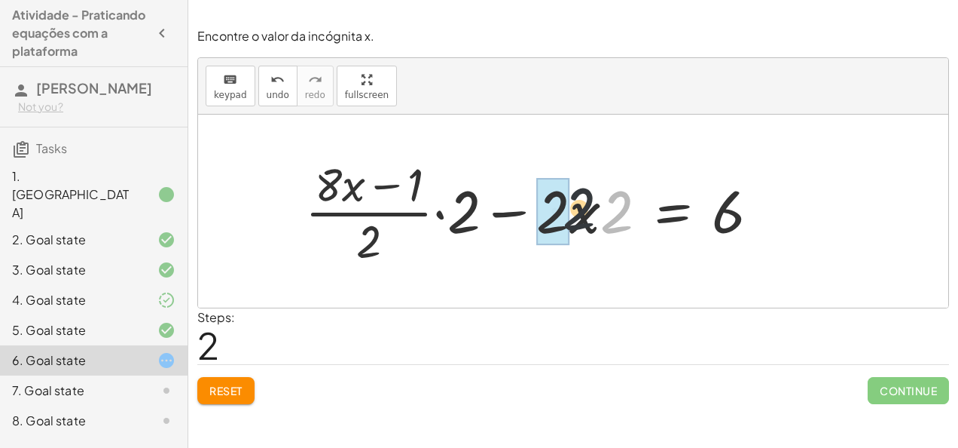
drag, startPoint x: 604, startPoint y: 218, endPoint x: 549, endPoint y: 215, distance: 55.1
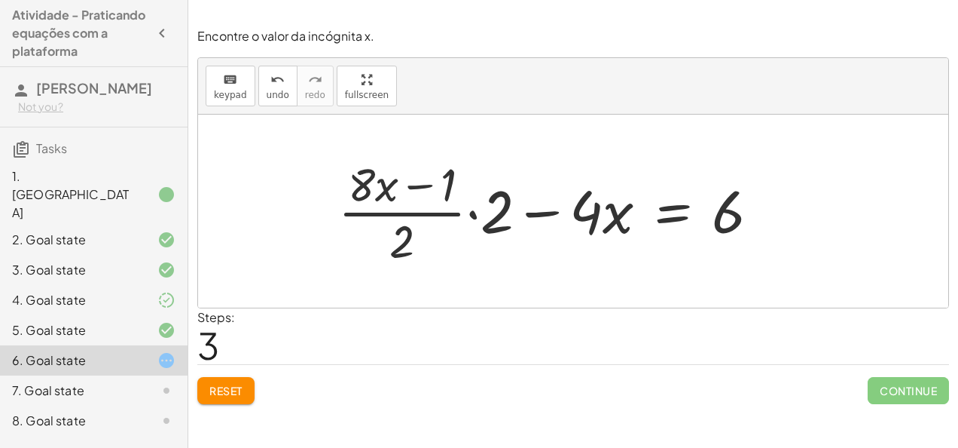
click at [228, 390] on span "Reset" at bounding box center [225, 391] width 33 height 14
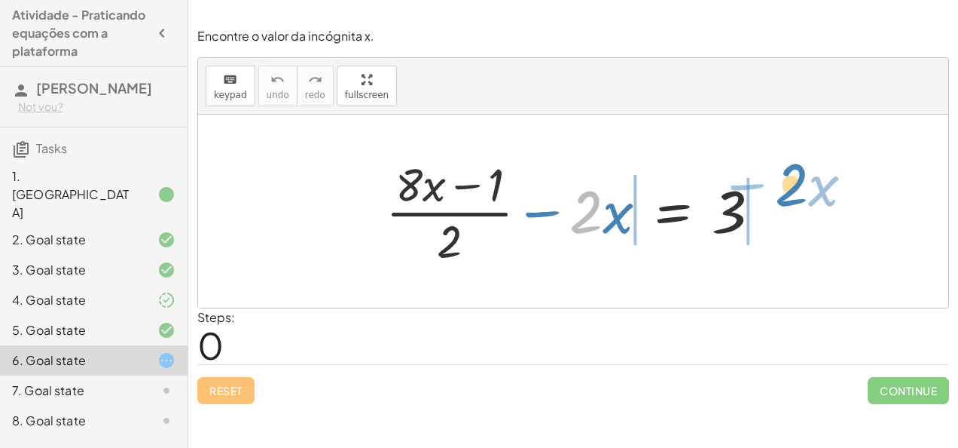
drag, startPoint x: 598, startPoint y: 226, endPoint x: 799, endPoint y: 203, distance: 202.5
click at [799, 203] on div "· 2 − · x + · ( + · 8 · x − 1 ) · 2 − · 2 · x = 3" at bounding box center [573, 211] width 750 height 193
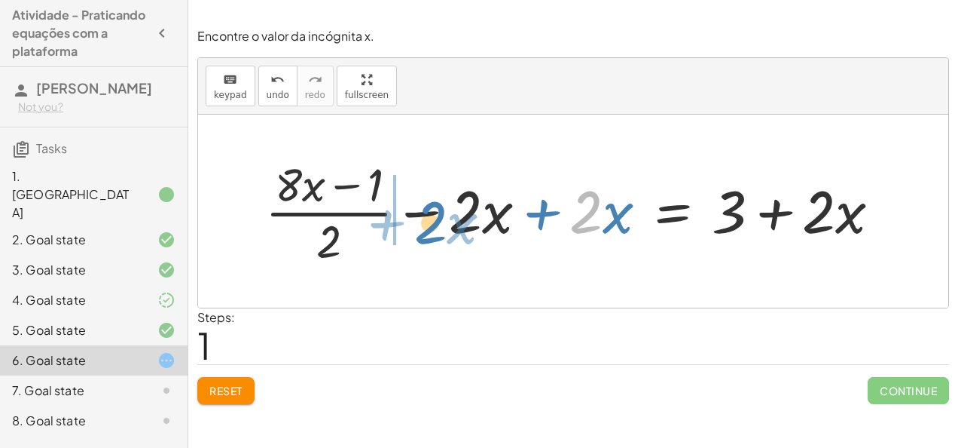
drag, startPoint x: 595, startPoint y: 217, endPoint x: 443, endPoint y: 229, distance: 152.7
click at [443, 229] on div at bounding box center [579, 211] width 643 height 116
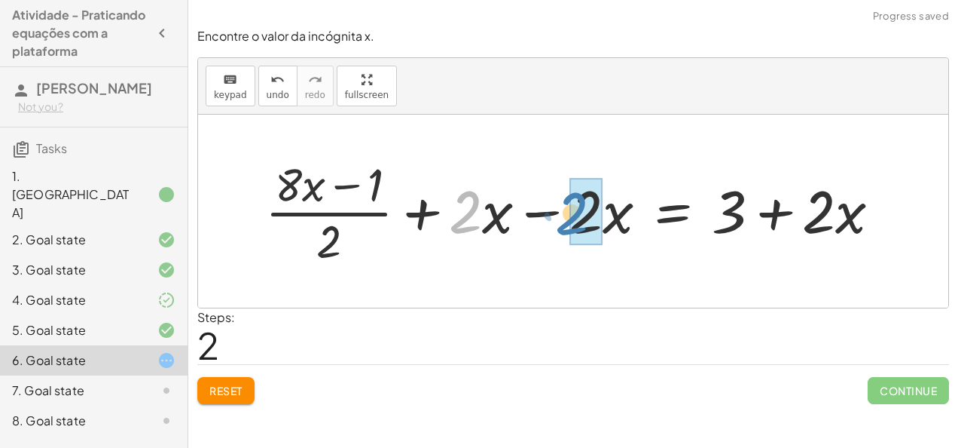
drag, startPoint x: 454, startPoint y: 228, endPoint x: 561, endPoint y: 229, distance: 107.8
click at [561, 229] on div at bounding box center [579, 211] width 643 height 116
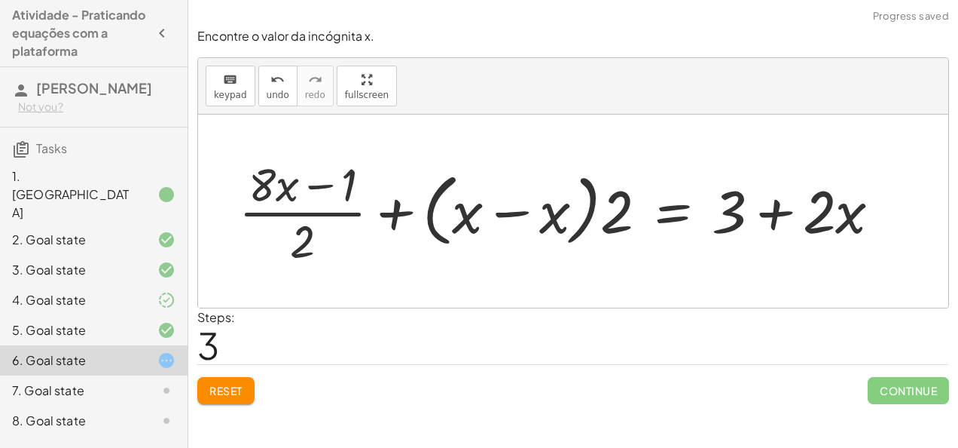
click at [224, 380] on button "Reset" at bounding box center [225, 390] width 57 height 27
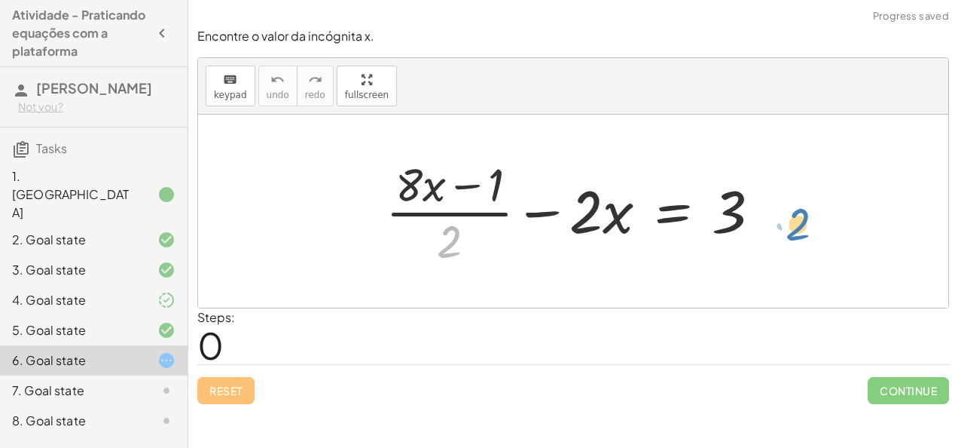
drag, startPoint x: 451, startPoint y: 250, endPoint x: 793, endPoint y: 235, distance: 342.4
click at [793, 235] on div "· 2 + · ( + · 8 · x − 1 ) · 2 − · 2 · x = 3" at bounding box center [573, 211] width 750 height 193
drag, startPoint x: 454, startPoint y: 238, endPoint x: 772, endPoint y: 209, distance: 319.3
click at [772, 209] on div at bounding box center [579, 211] width 402 height 116
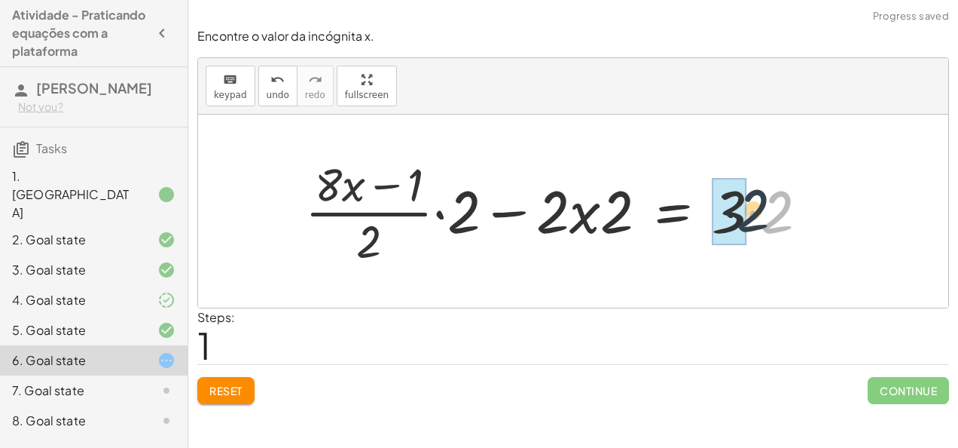
drag, startPoint x: 778, startPoint y: 214, endPoint x: 737, endPoint y: 212, distance: 40.7
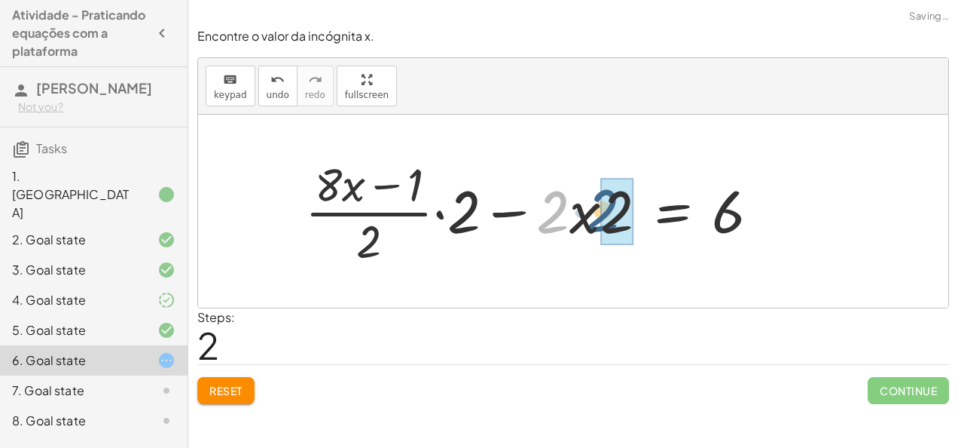
drag, startPoint x: 550, startPoint y: 217, endPoint x: 607, endPoint y: 216, distance: 57.3
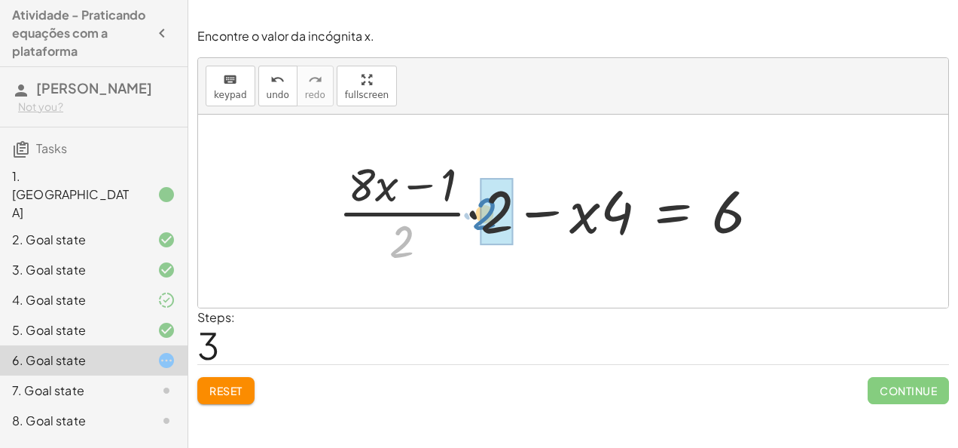
drag, startPoint x: 392, startPoint y: 246, endPoint x: 475, endPoint y: 218, distance: 87.4
click at [475, 218] on div at bounding box center [555, 211] width 449 height 116
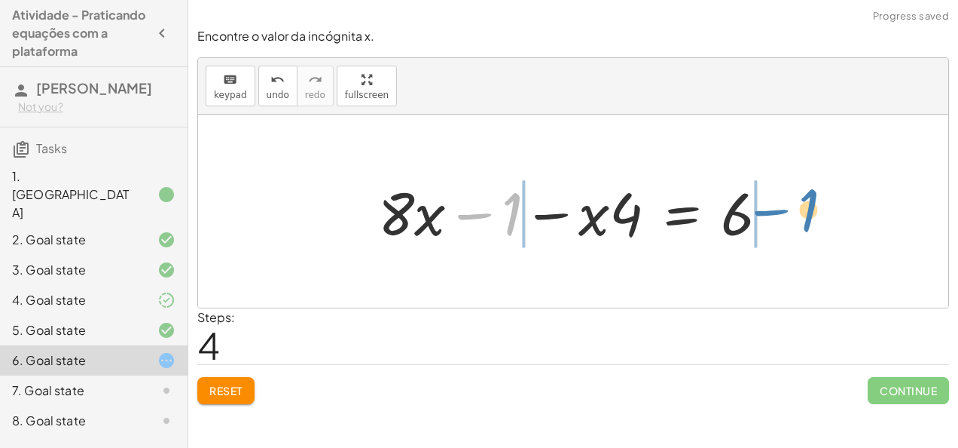
drag, startPoint x: 517, startPoint y: 220, endPoint x: 815, endPoint y: 214, distance: 298.5
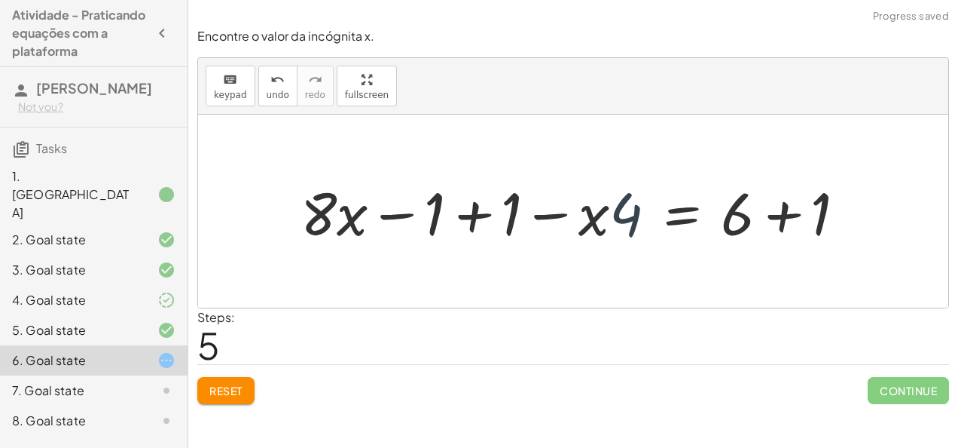
drag, startPoint x: 622, startPoint y: 224, endPoint x: 630, endPoint y: 230, distance: 10.2
click at [630, 230] on div at bounding box center [579, 212] width 573 height 78
drag, startPoint x: 516, startPoint y: 218, endPoint x: 452, endPoint y: 213, distance: 64.2
click at [452, 213] on div at bounding box center [579, 212] width 573 height 78
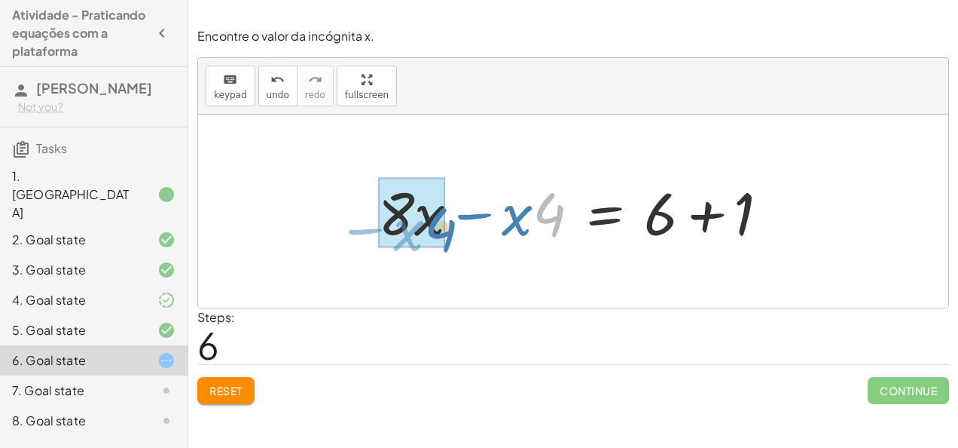
drag, startPoint x: 556, startPoint y: 211, endPoint x: 456, endPoint y: 218, distance: 100.4
click at [456, 218] on div at bounding box center [580, 212] width 418 height 78
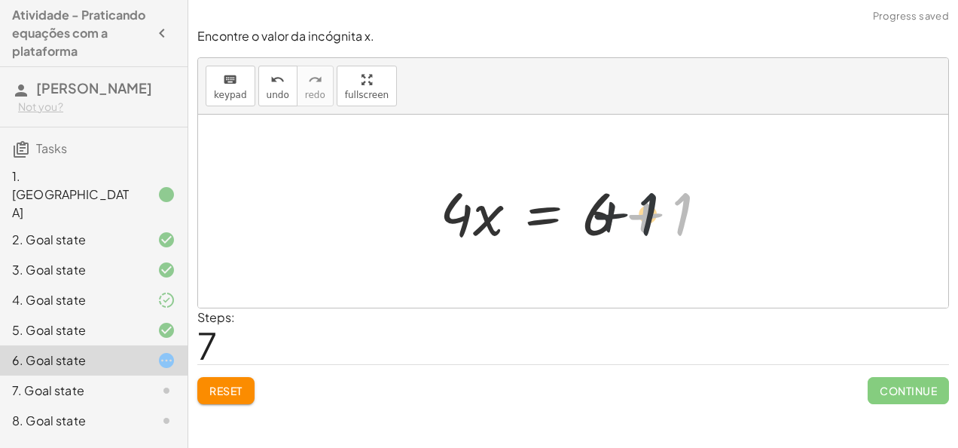
drag, startPoint x: 675, startPoint y: 211, endPoint x: 626, endPoint y: 212, distance: 49.0
click at [626, 212] on div at bounding box center [580, 212] width 295 height 78
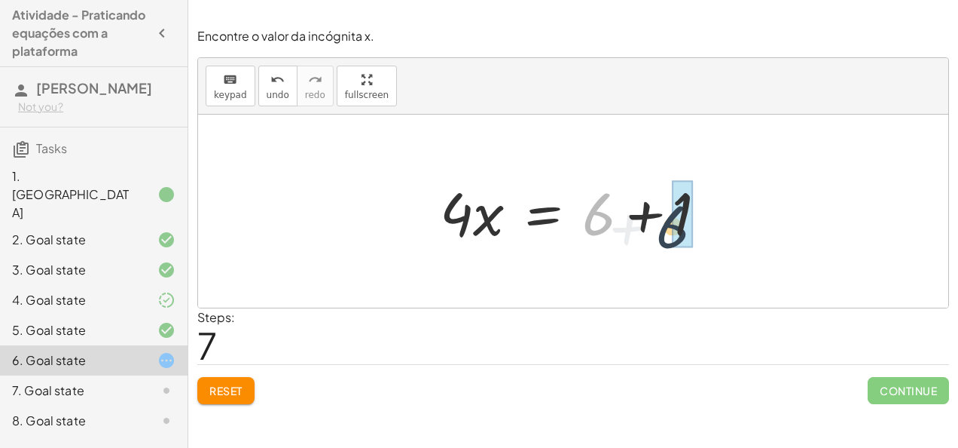
drag, startPoint x: 603, startPoint y: 215, endPoint x: 672, endPoint y: 212, distance: 69.4
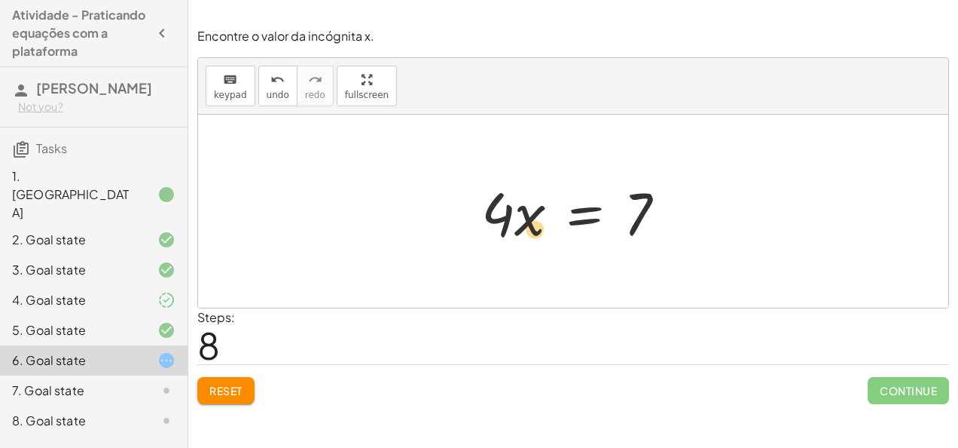
drag, startPoint x: 526, startPoint y: 222, endPoint x: 517, endPoint y: 232, distance: 13.3
click at [517, 232] on div at bounding box center [580, 212] width 212 height 78
drag, startPoint x: 501, startPoint y: 218, endPoint x: 648, endPoint y: 275, distance: 157.7
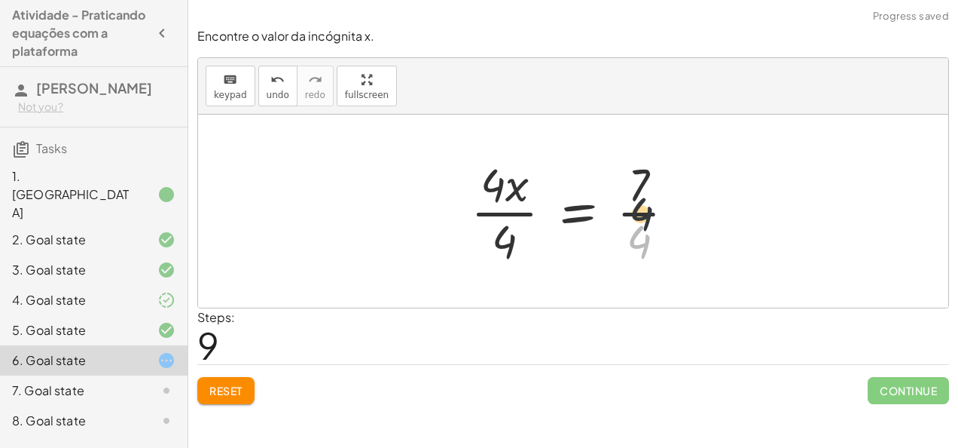
drag, startPoint x: 640, startPoint y: 247, endPoint x: 642, endPoint y: 197, distance: 49.8
click at [642, 197] on div at bounding box center [579, 211] width 232 height 116
drag, startPoint x: 508, startPoint y: 244, endPoint x: 506, endPoint y: 192, distance: 52.0
click at [506, 192] on div at bounding box center [579, 211] width 232 height 116
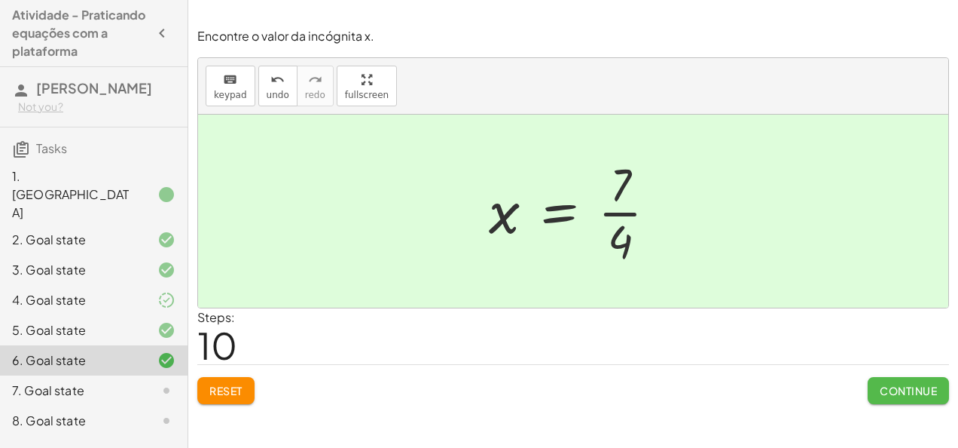
click at [907, 392] on span "Continue" at bounding box center [908, 391] width 57 height 14
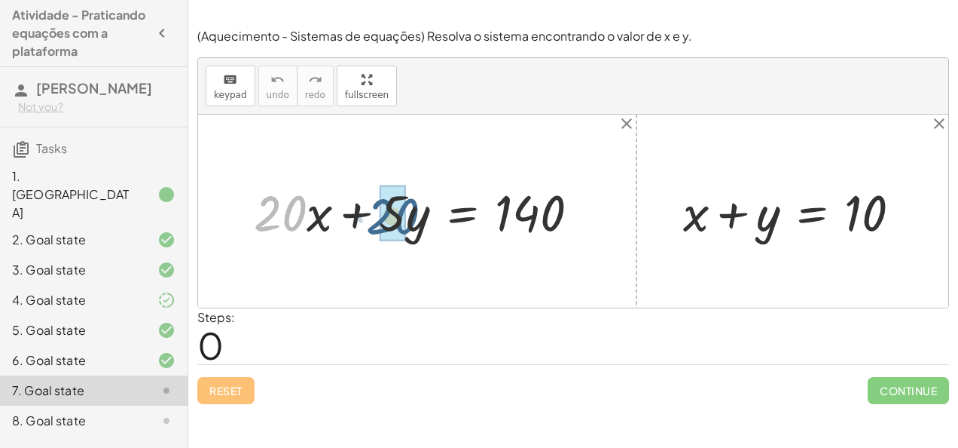
drag, startPoint x: 304, startPoint y: 214, endPoint x: 420, endPoint y: 217, distance: 116.1
click at [420, 217] on div at bounding box center [422, 211] width 353 height 66
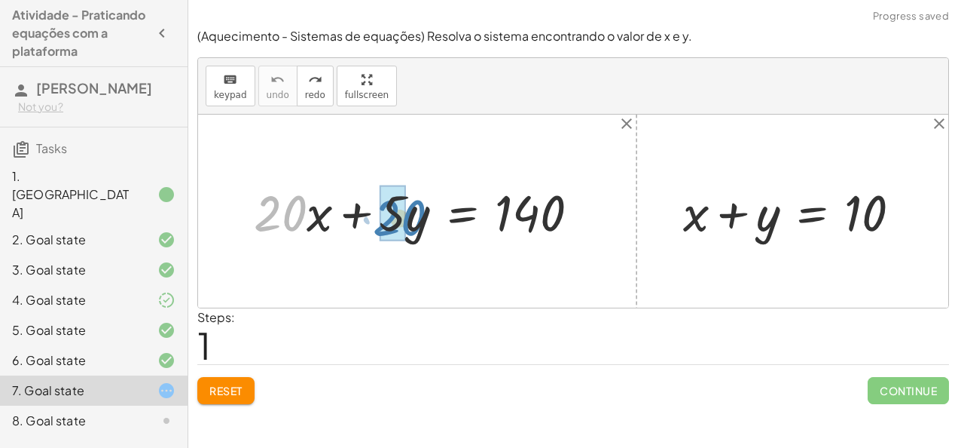
drag, startPoint x: 288, startPoint y: 213, endPoint x: 405, endPoint y: 218, distance: 116.9
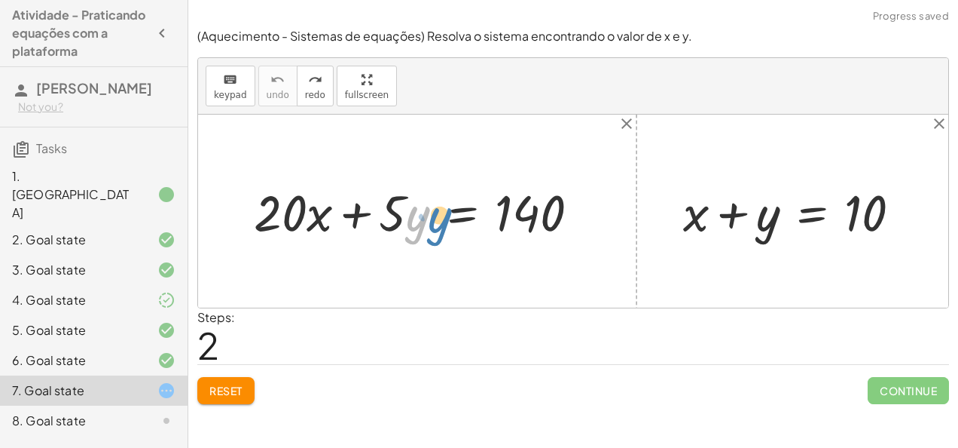
drag, startPoint x: 411, startPoint y: 214, endPoint x: 434, endPoint y: 216, distance: 22.7
click at [434, 216] on div at bounding box center [422, 211] width 353 height 66
click at [393, 206] on div at bounding box center [422, 211] width 353 height 66
drag, startPoint x: 766, startPoint y: 231, endPoint x: 412, endPoint y: 228, distance: 353.4
click at [412, 228] on div "+ · 20 · x + · 5 · y = 140 + y + x + y = 10" at bounding box center [573, 211] width 750 height 193
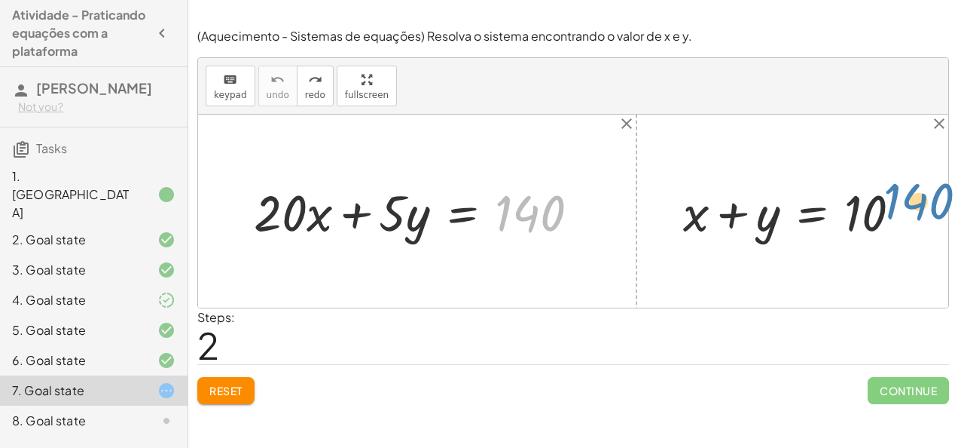
drag, startPoint x: 535, startPoint y: 205, endPoint x: 924, endPoint y: 197, distance: 388.9
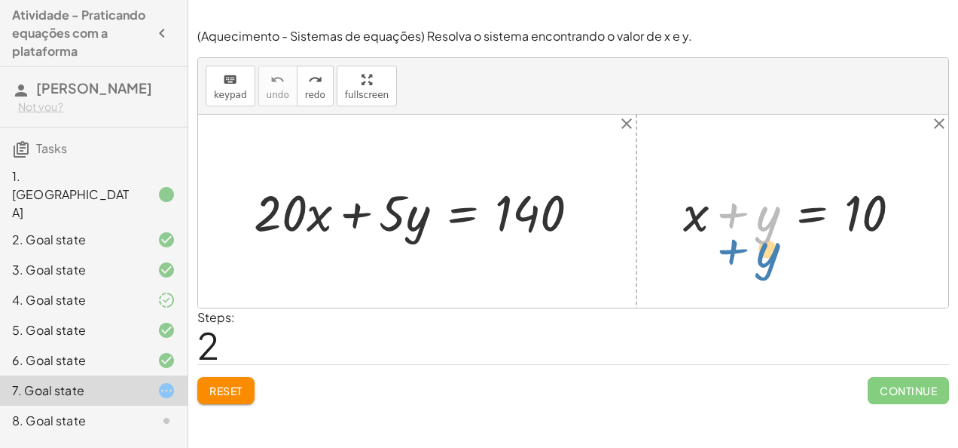
drag, startPoint x: 775, startPoint y: 219, endPoint x: 774, endPoint y: 235, distance: 16.6
click at [774, 235] on div at bounding box center [799, 211] width 246 height 66
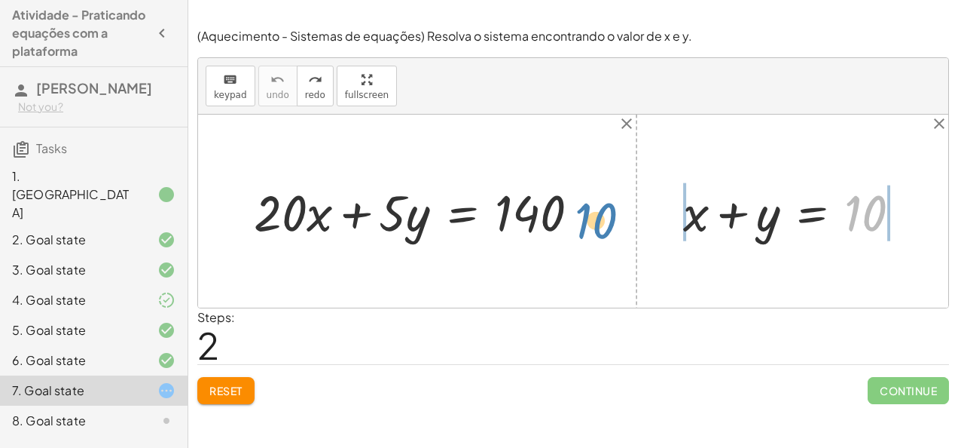
drag, startPoint x: 882, startPoint y: 208, endPoint x: 609, endPoint y: 210, distance: 272.8
click at [609, 210] on div "+ · 20 · x + · 5 · y = 140 10 + x + y = 10" at bounding box center [573, 211] width 750 height 193
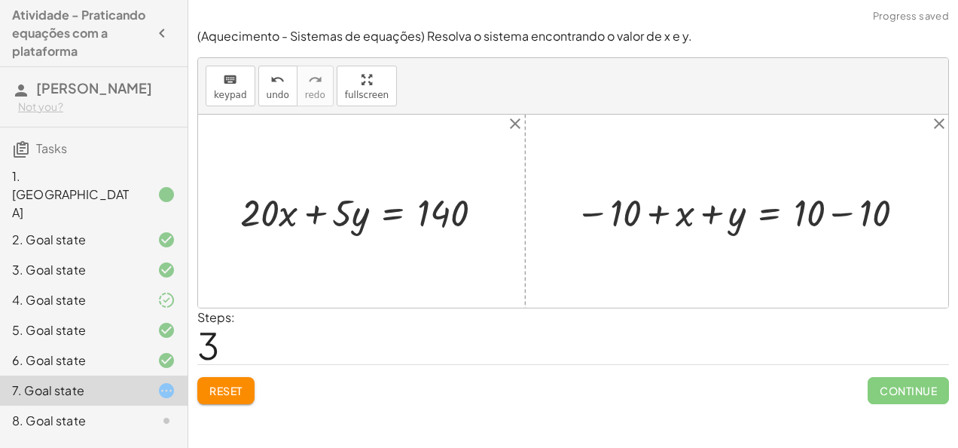
click at [796, 218] on div at bounding box center [743, 211] width 350 height 50
click at [812, 217] on div at bounding box center [743, 211] width 350 height 50
click at [857, 217] on div at bounding box center [743, 211] width 350 height 50
drag, startPoint x: 686, startPoint y: 219, endPoint x: 287, endPoint y: 225, distance: 398.7
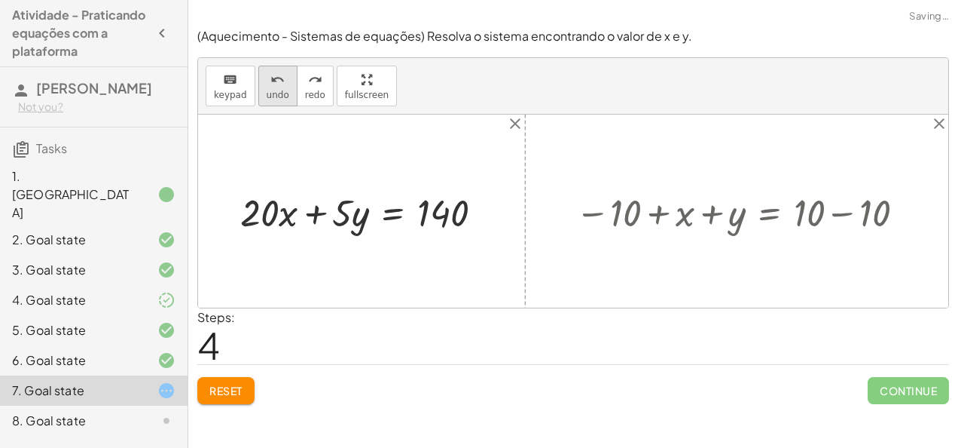
click at [282, 90] on span "undo" at bounding box center [278, 95] width 23 height 11
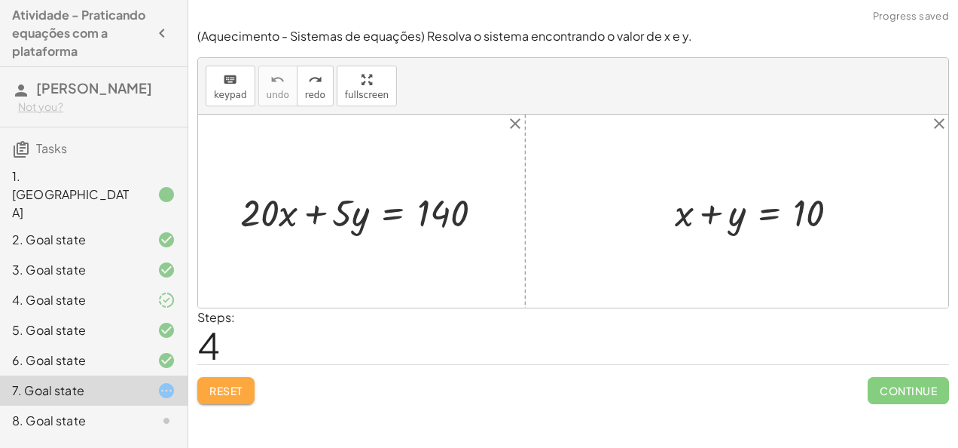
click at [220, 390] on span "Reset" at bounding box center [225, 391] width 33 height 14
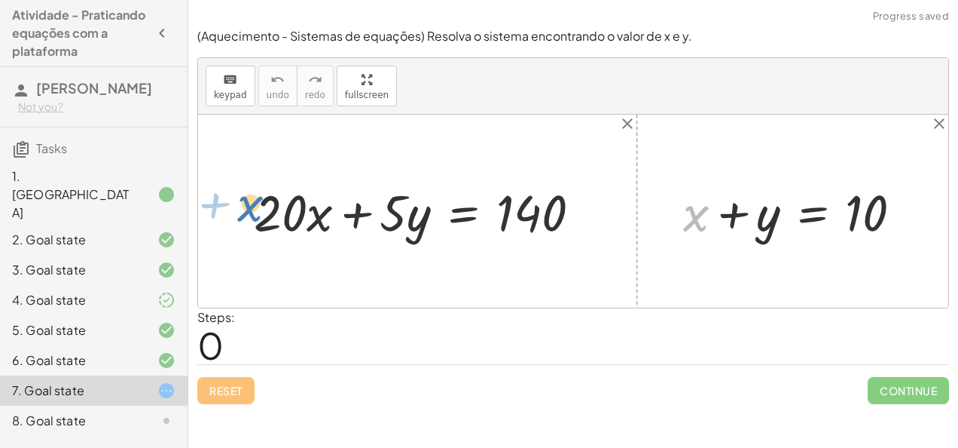
drag, startPoint x: 699, startPoint y: 210, endPoint x: 247, endPoint y: 206, distance: 451.4
drag, startPoint x: 699, startPoint y: 223, endPoint x: 306, endPoint y: 223, distance: 392.6
click at [306, 223] on div "+ · 20 · x + · 5 · y = 140 + x + x + y = 10" at bounding box center [573, 211] width 750 height 193
drag, startPoint x: 699, startPoint y: 226, endPoint x: 437, endPoint y: 227, distance: 262.2
click at [437, 227] on div "+ · 20 · x + · 5 · y = 140 + x + x + y = 10" at bounding box center [573, 211] width 750 height 193
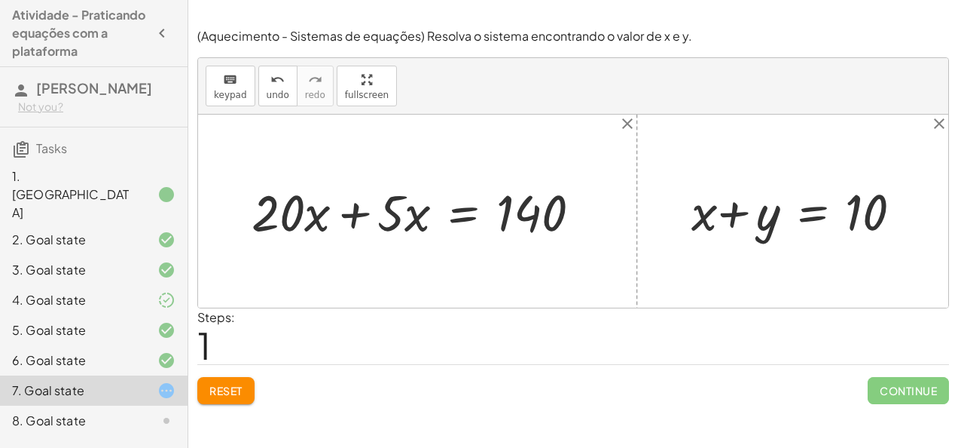
click at [237, 377] on button "Reset" at bounding box center [225, 390] width 57 height 27
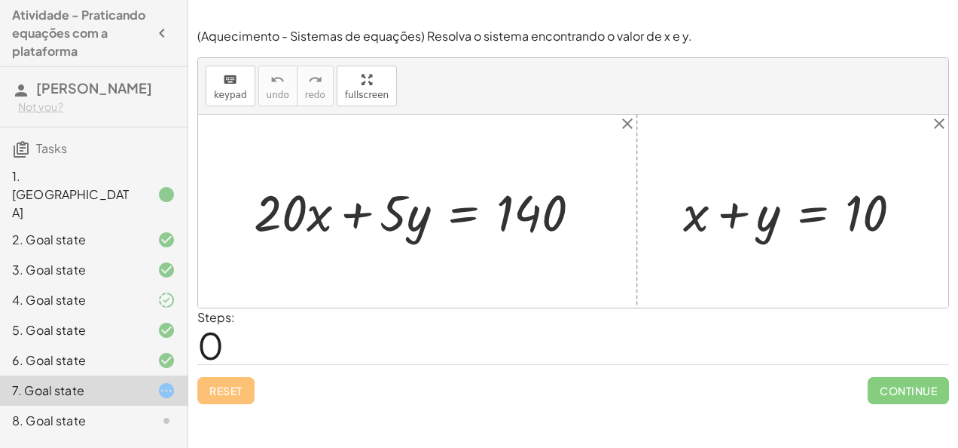
click at [697, 218] on div at bounding box center [799, 211] width 246 height 66
drag, startPoint x: 761, startPoint y: 219, endPoint x: 910, endPoint y: 215, distance: 149.2
click at [910, 215] on div at bounding box center [799, 211] width 246 height 66
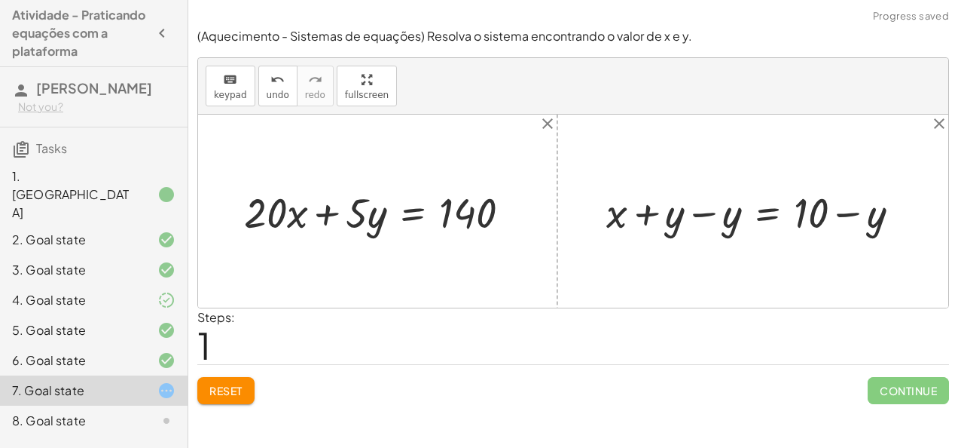
click at [702, 213] on div at bounding box center [759, 211] width 321 height 55
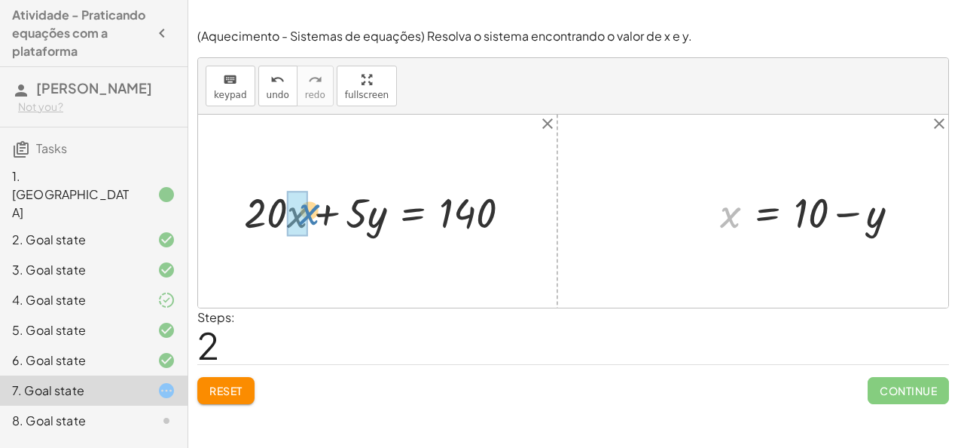
drag, startPoint x: 725, startPoint y: 217, endPoint x: 303, endPoint y: 214, distance: 422.0
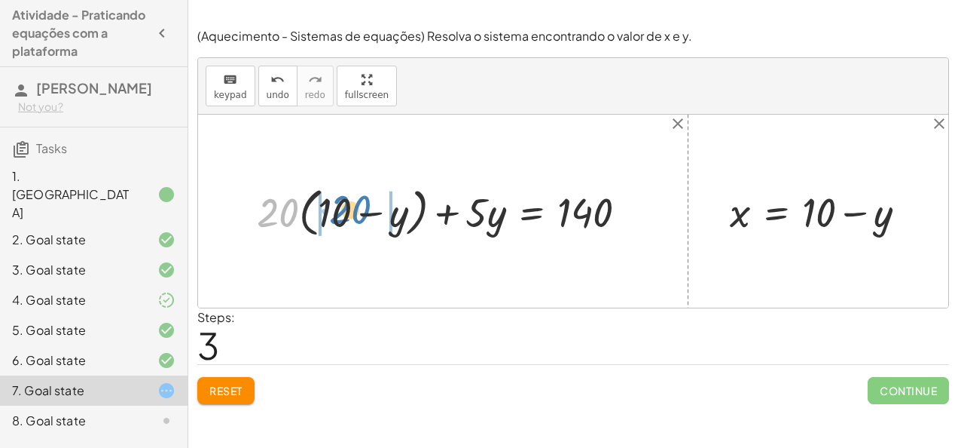
drag, startPoint x: 283, startPoint y: 219, endPoint x: 351, endPoint y: 216, distance: 68.6
click at [351, 216] on div at bounding box center [448, 211] width 399 height 60
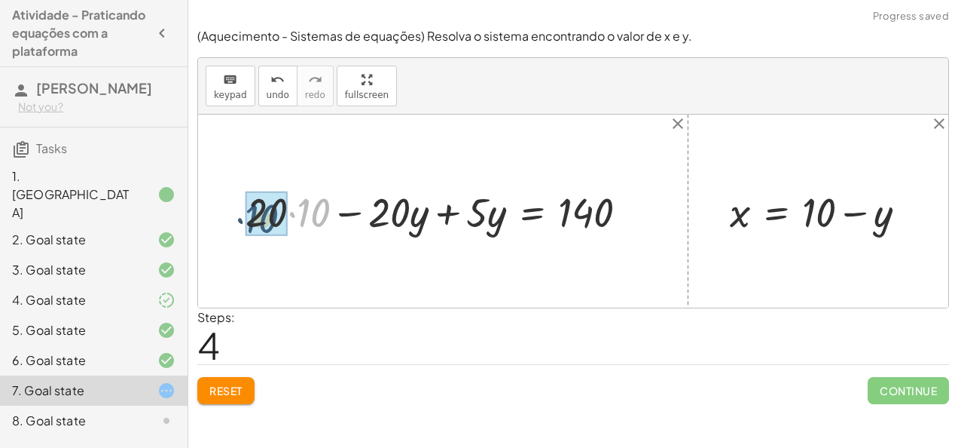
drag, startPoint x: 323, startPoint y: 218, endPoint x: 274, endPoint y: 225, distance: 48.7
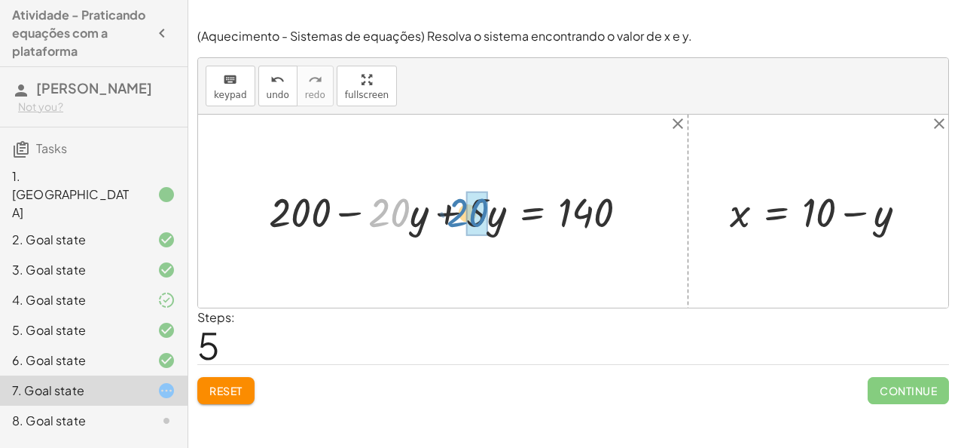
drag, startPoint x: 402, startPoint y: 221, endPoint x: 485, endPoint y: 222, distance: 82.9
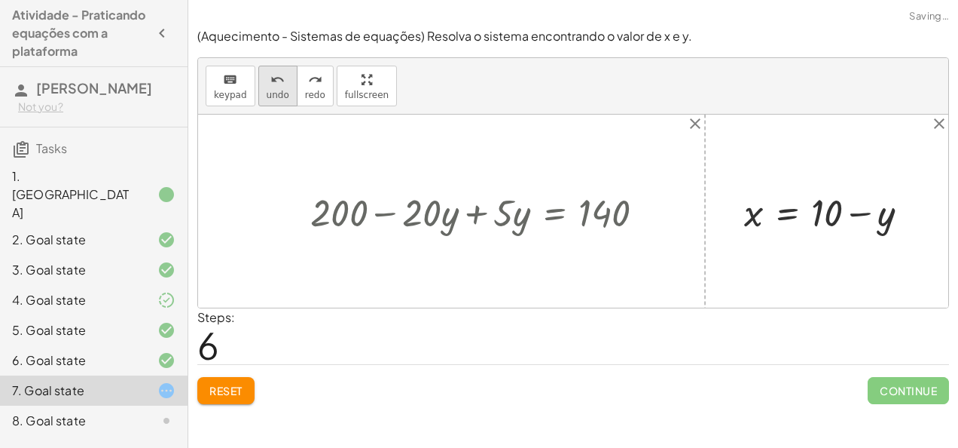
click at [280, 99] on span "undo" at bounding box center [278, 95] width 23 height 11
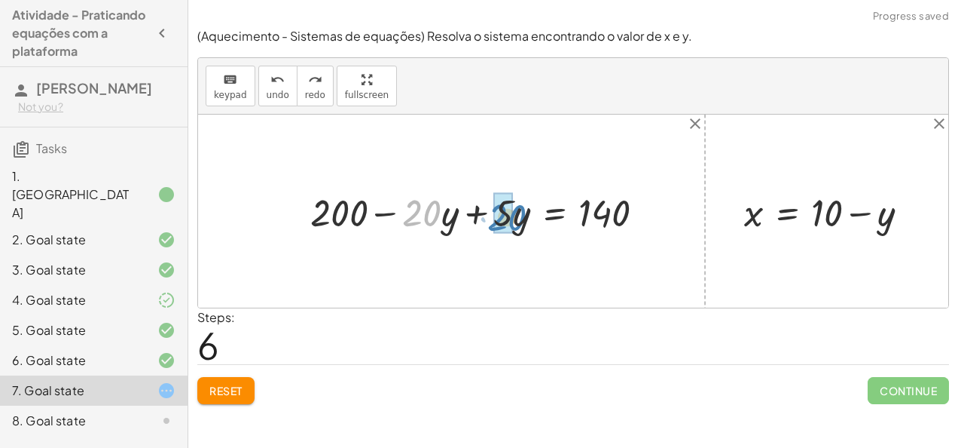
drag, startPoint x: 423, startPoint y: 213, endPoint x: 508, endPoint y: 217, distance: 84.5
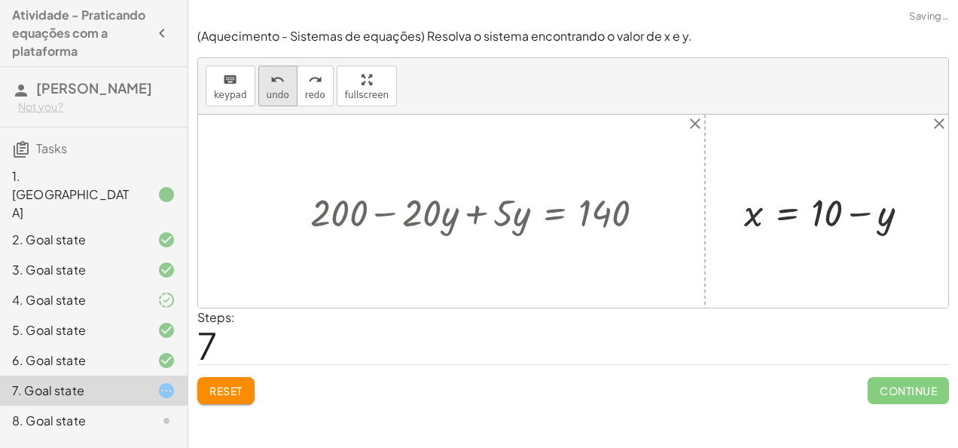
click at [279, 90] on span "undo" at bounding box center [278, 95] width 23 height 11
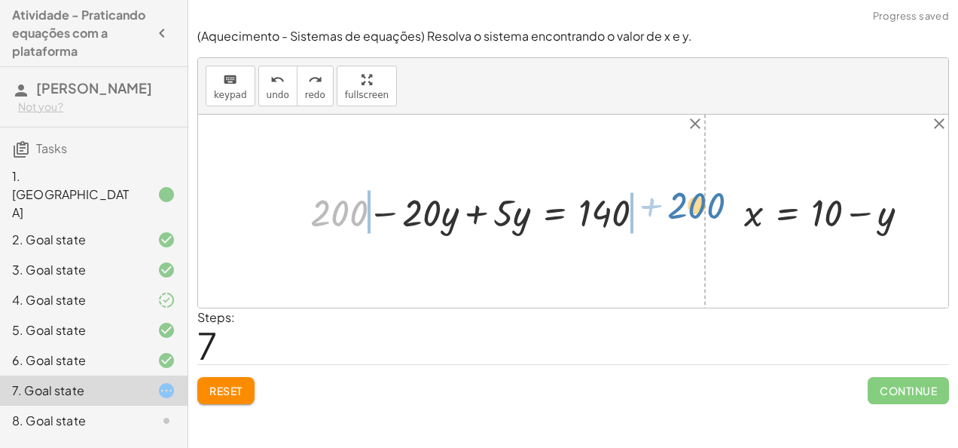
drag, startPoint x: 339, startPoint y: 205, endPoint x: 695, endPoint y: 200, distance: 356.5
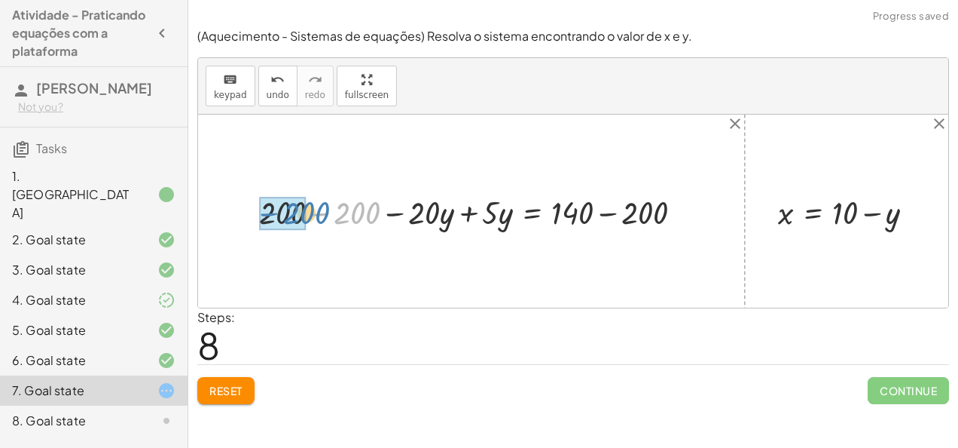
drag, startPoint x: 350, startPoint y: 213, endPoint x: 289, endPoint y: 214, distance: 61.0
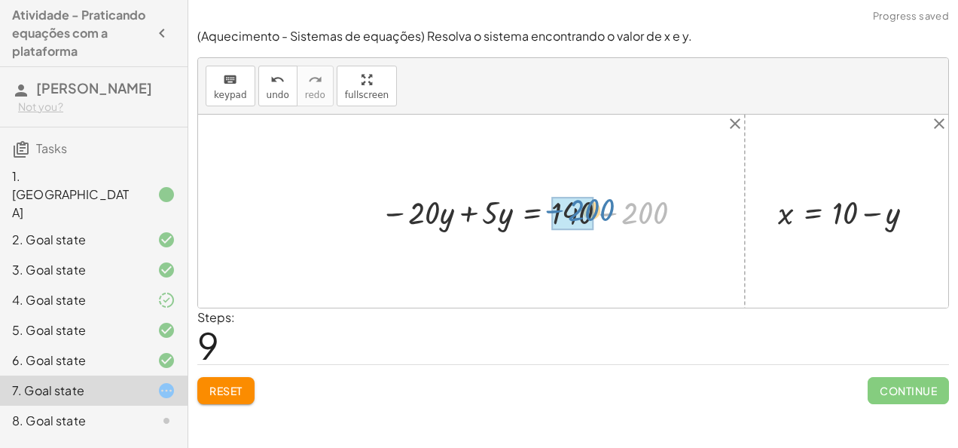
drag, startPoint x: 645, startPoint y: 226, endPoint x: 592, endPoint y: 225, distance: 53.5
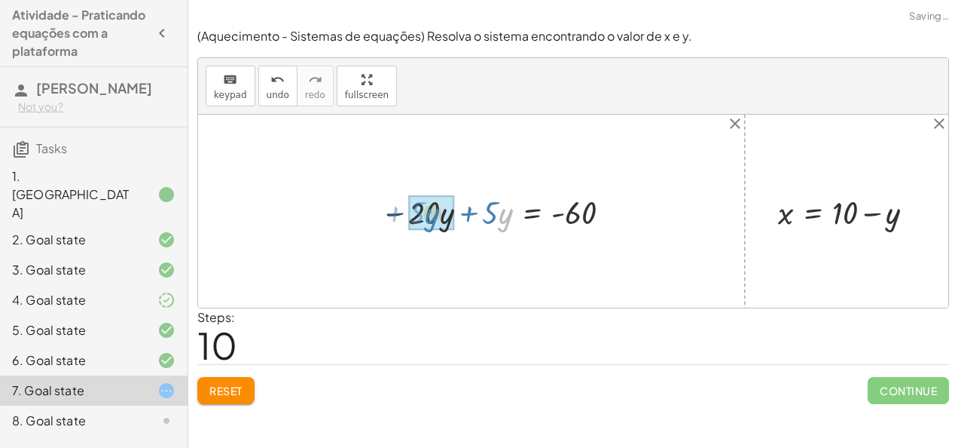
drag, startPoint x: 507, startPoint y: 217, endPoint x: 445, endPoint y: 220, distance: 62.6
click at [449, 223] on div "+ · 20 · x + · 5 · y = 140 + · 20 · ( + 10 − y ) + · 5 · y = 140 + · 20 · 10 − …" at bounding box center [536, 211] width 200 height 50
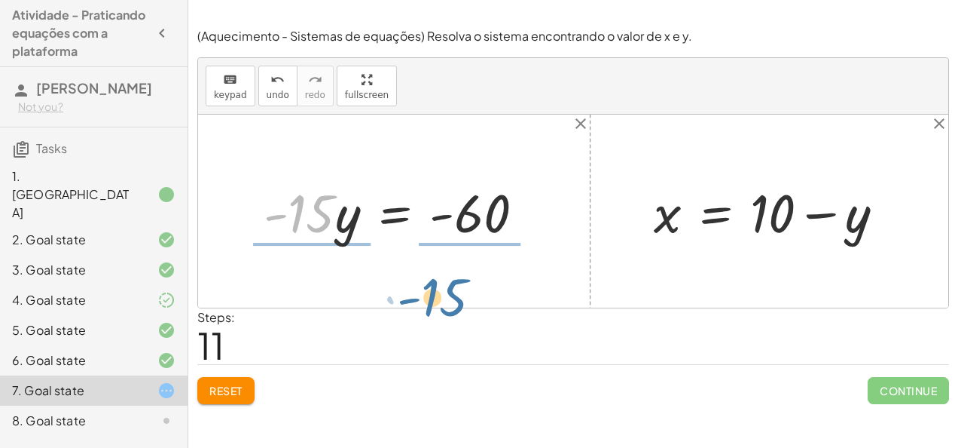
drag, startPoint x: 326, startPoint y: 216, endPoint x: 473, endPoint y: 291, distance: 165.8
click at [473, 291] on div "+ · 20 · x + · 5 · y = 140 + · 20 · ( + 10 − y ) + · 5 · y = 140 + · 20 · 10 − …" at bounding box center [573, 211] width 750 height 193
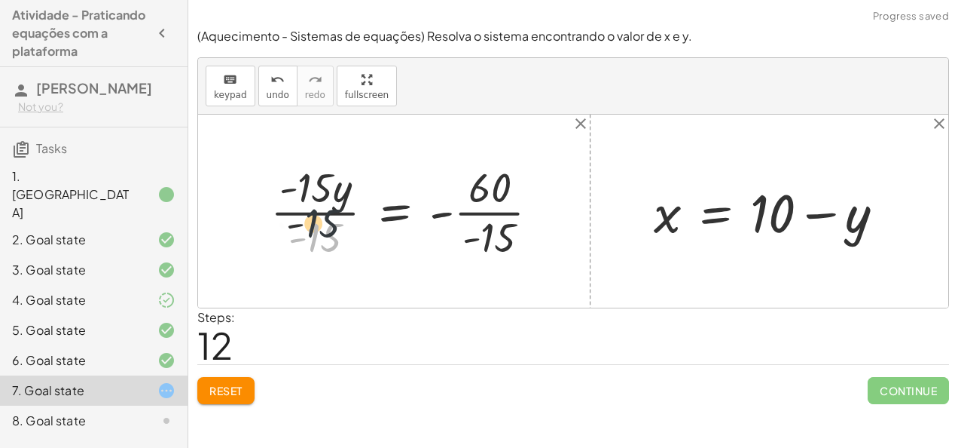
drag, startPoint x: 341, startPoint y: 246, endPoint x: 337, endPoint y: 209, distance: 37.1
click at [337, 209] on div at bounding box center [411, 211] width 296 height 104
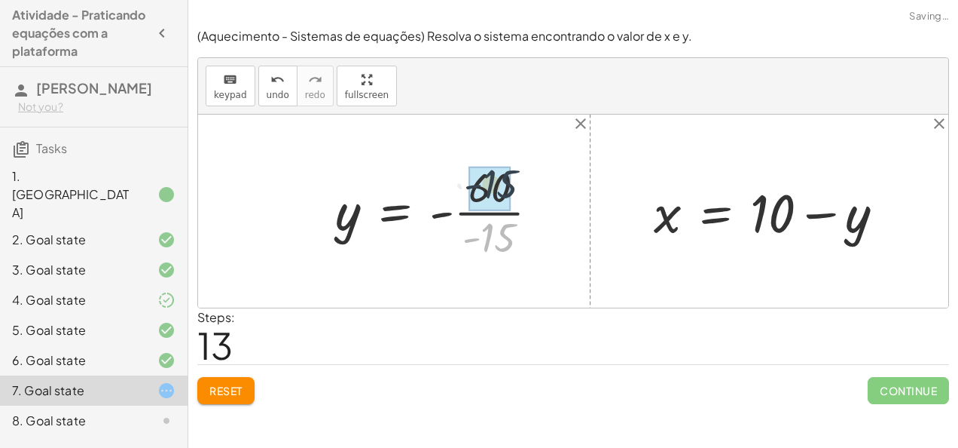
drag, startPoint x: 487, startPoint y: 234, endPoint x: 489, endPoint y: 169, distance: 64.8
click at [489, 169] on div at bounding box center [573, 211] width 750 height 193
click at [454, 216] on div at bounding box center [435, 211] width 214 height 67
click at [454, 216] on div at bounding box center [410, 211] width 165 height 67
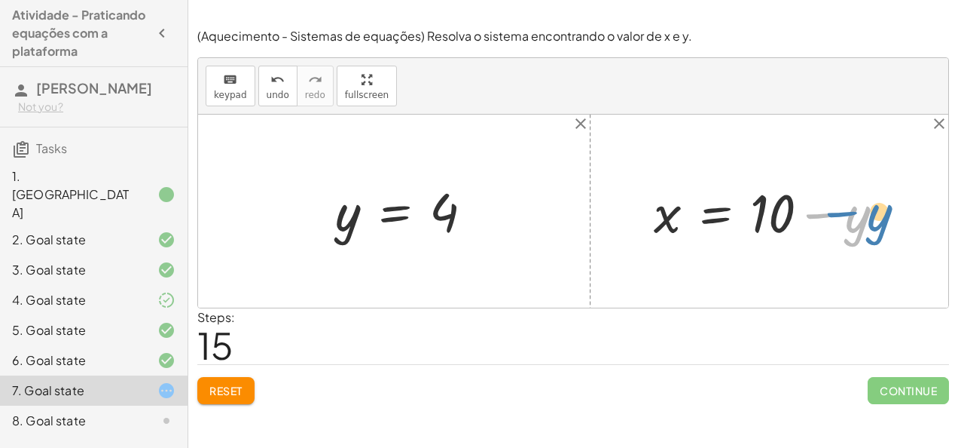
drag, startPoint x: 862, startPoint y: 231, endPoint x: 882, endPoint y: 229, distance: 20.4
click at [882, 229] on div at bounding box center [776, 210] width 258 height 69
drag, startPoint x: 342, startPoint y: 234, endPoint x: 864, endPoint y: 224, distance: 521.5
click at [344, 220] on div at bounding box center [410, 211] width 165 height 67
click at [835, 211] on div at bounding box center [778, 210] width 262 height 69
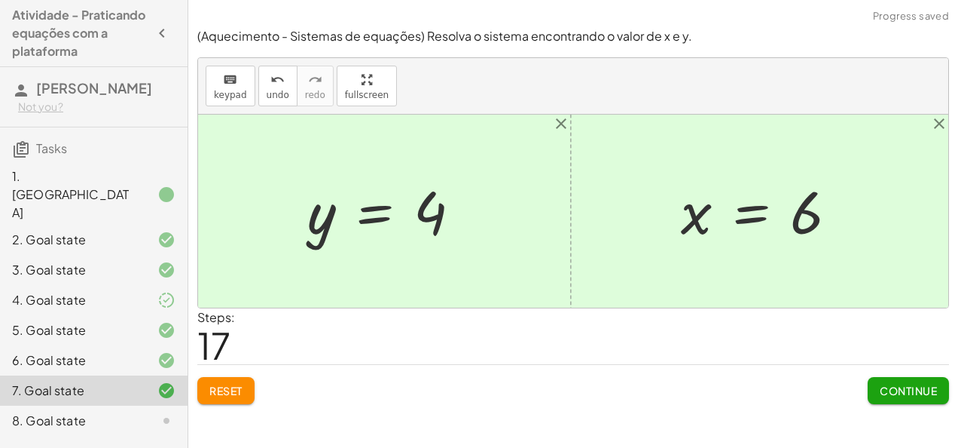
click at [912, 384] on span "Continue" at bounding box center [908, 391] width 57 height 14
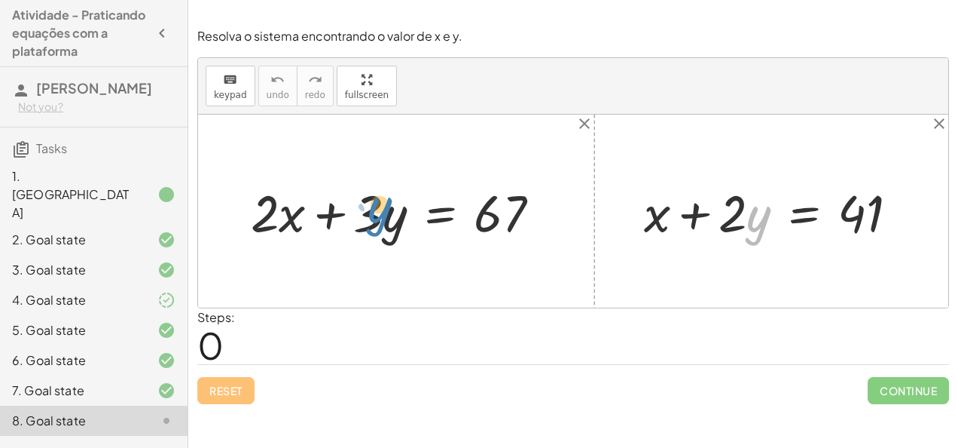
drag, startPoint x: 752, startPoint y: 220, endPoint x: 373, endPoint y: 210, distance: 379.1
drag, startPoint x: 741, startPoint y: 212, endPoint x: 752, endPoint y: 216, distance: 11.9
click at [752, 216] on div at bounding box center [777, 210] width 281 height 67
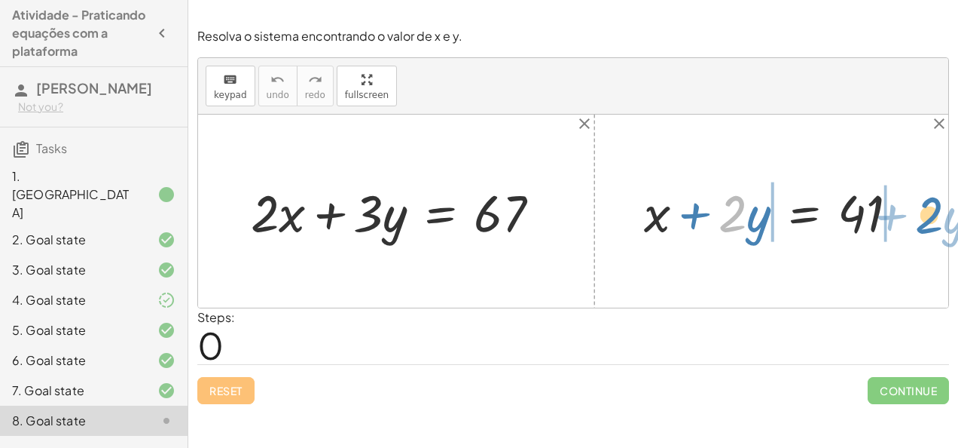
drag, startPoint x: 727, startPoint y: 214, endPoint x: 921, endPoint y: 211, distance: 193.7
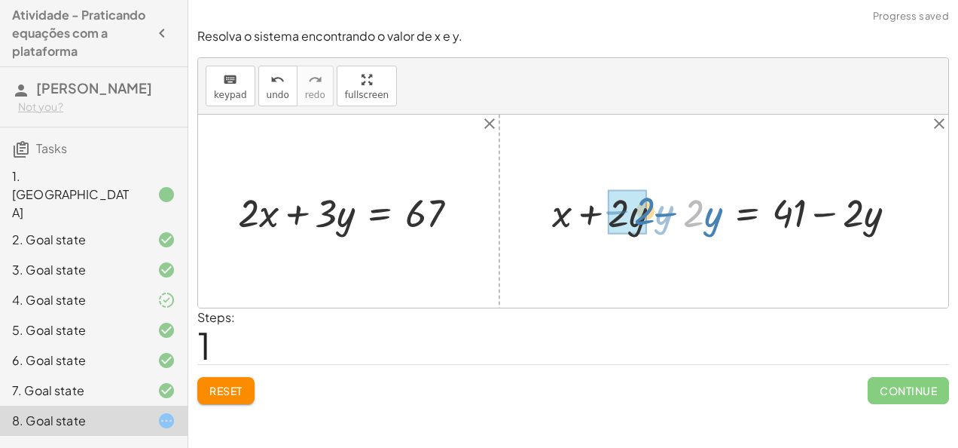
drag, startPoint x: 703, startPoint y: 212, endPoint x: 650, endPoint y: 209, distance: 53.6
click at [650, 209] on div at bounding box center [730, 211] width 371 height 52
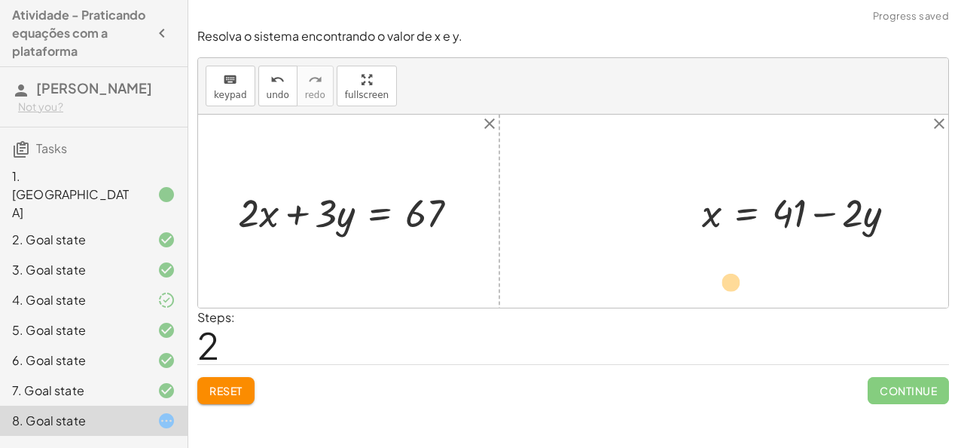
drag, startPoint x: 873, startPoint y: 211, endPoint x: 778, endPoint y: 266, distance: 109.7
click at [772, 268] on div "+ · 2 · x + · 3 · y = 67 + x + · 2 · y = 41 + x + · 2 · y − · 2 · y = + 41 − · …" at bounding box center [573, 211] width 750 height 193
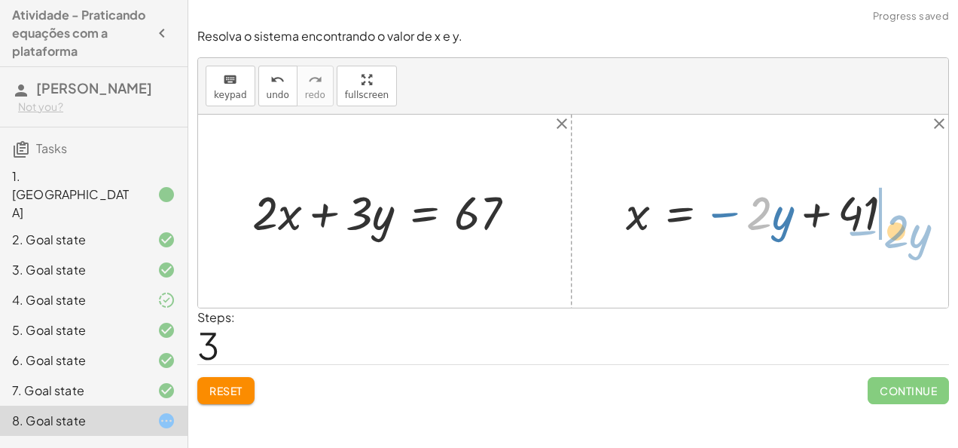
drag, startPoint x: 763, startPoint y: 222, endPoint x: 904, endPoint y: 222, distance: 140.9
click at [904, 222] on div at bounding box center [766, 211] width 295 height 62
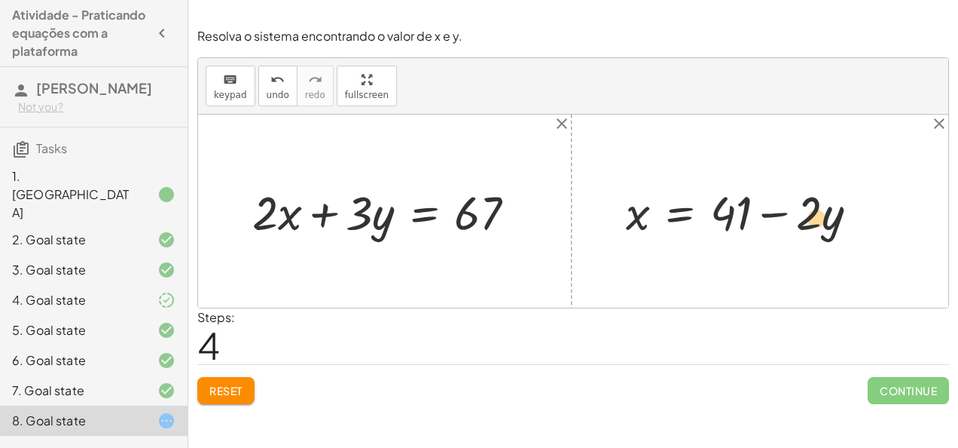
click at [820, 207] on div at bounding box center [748, 211] width 259 height 62
click at [835, 216] on div at bounding box center [748, 211] width 259 height 62
drag, startPoint x: 815, startPoint y: 226, endPoint x: 808, endPoint y: 234, distance: 10.7
click at [808, 234] on div at bounding box center [748, 211] width 259 height 62
click at [814, 226] on div at bounding box center [748, 211] width 259 height 62
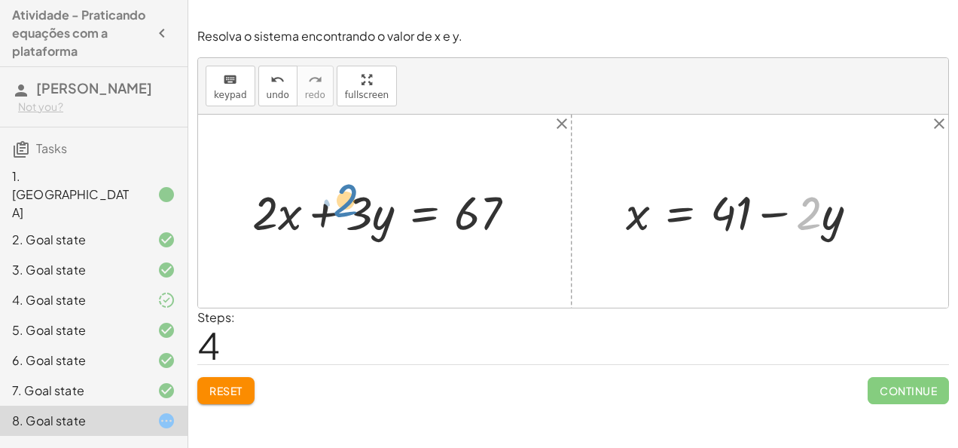
drag, startPoint x: 802, startPoint y: 222, endPoint x: 341, endPoint y: 200, distance: 462.4
click at [338, 205] on div at bounding box center [390, 211] width 291 height 62
drag, startPoint x: 808, startPoint y: 215, endPoint x: 228, endPoint y: 219, distance: 580.2
drag, startPoint x: 837, startPoint y: 216, endPoint x: 244, endPoint y: 217, distance: 593.0
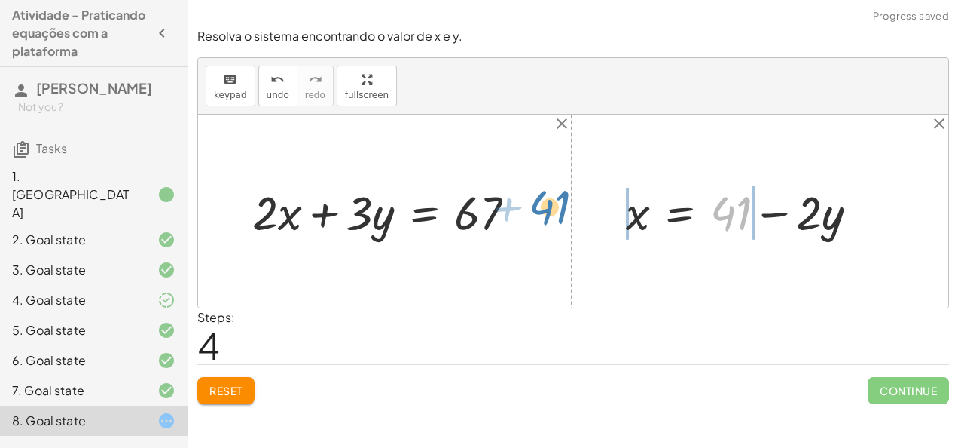
drag, startPoint x: 717, startPoint y: 216, endPoint x: 527, endPoint y: 211, distance: 190.7
click at [527, 211] on div "+ · 2 · x + · 3 · y = 67 + x + · 2 · y = 41 + x + · 2 · y − · 2 · y = + 41 − · …" at bounding box center [573, 211] width 750 height 193
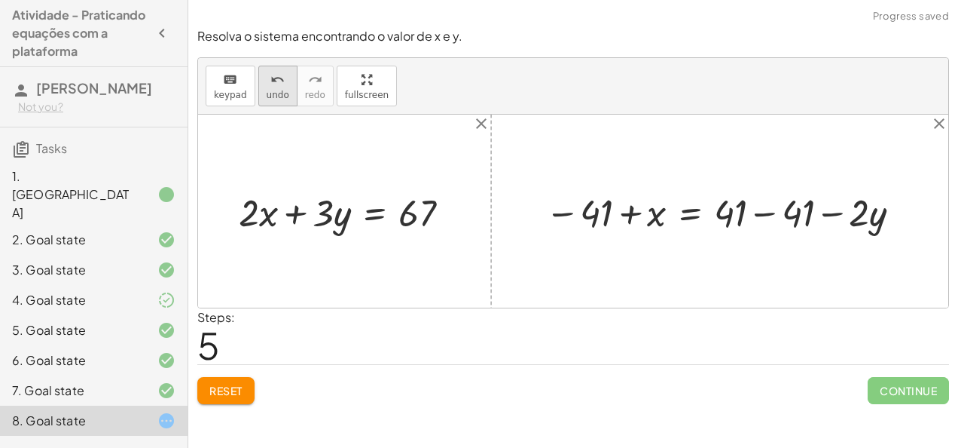
click at [273, 85] on icon "undo" at bounding box center [278, 80] width 14 height 18
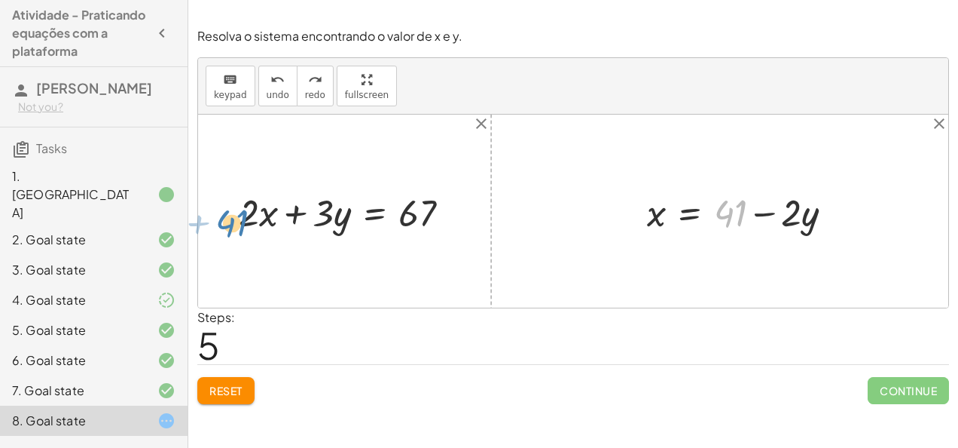
drag, startPoint x: 725, startPoint y: 208, endPoint x: 225, endPoint y: 219, distance: 499.7
drag, startPoint x: 720, startPoint y: 200, endPoint x: 214, endPoint y: 203, distance: 506.4
click at [214, 203] on div "+ · 2 · x + · 3 · y = 67 + x + · 2 · y = 41 + x + · 2 · y − · 2 · y = + 41 − · …" at bounding box center [573, 211] width 750 height 193
drag, startPoint x: 737, startPoint y: 214, endPoint x: 466, endPoint y: 213, distance: 271.3
drag, startPoint x: 662, startPoint y: 221, endPoint x: 265, endPoint y: 226, distance: 396.4
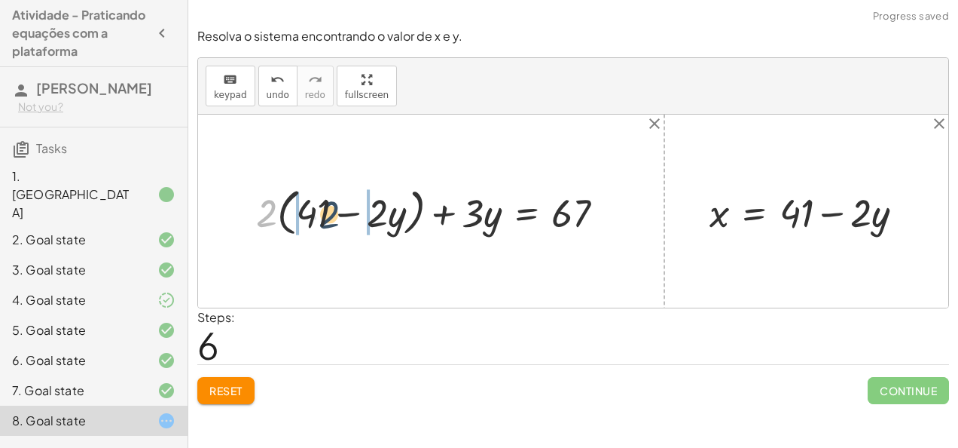
drag, startPoint x: 265, startPoint y: 218, endPoint x: 333, endPoint y: 219, distance: 67.8
click at [333, 219] on div at bounding box center [437, 211] width 376 height 58
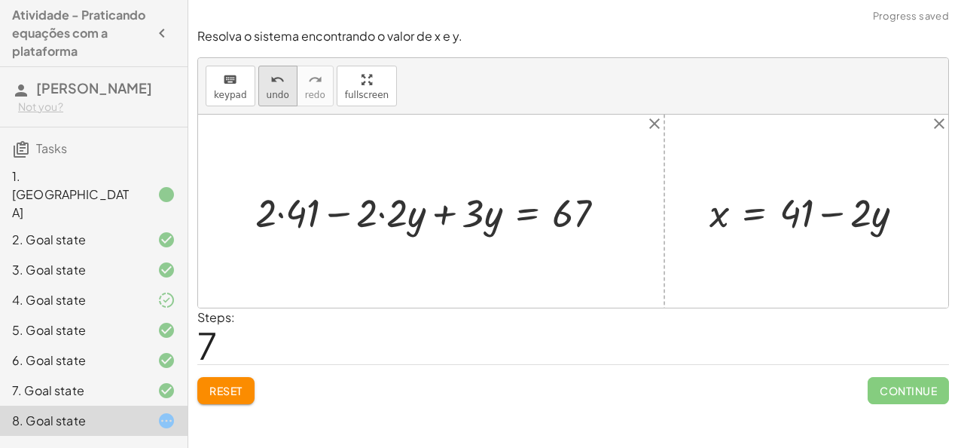
click at [271, 105] on button "undo undo" at bounding box center [277, 86] width 39 height 41
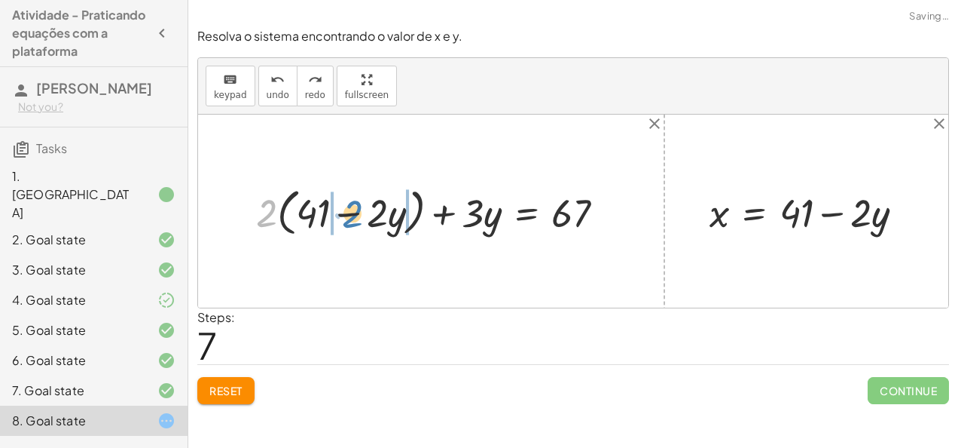
drag, startPoint x: 264, startPoint y: 208, endPoint x: 353, endPoint y: 208, distance: 88.9
click at [353, 208] on div at bounding box center [437, 211] width 376 height 58
click at [315, 216] on div at bounding box center [441, 211] width 368 height 52
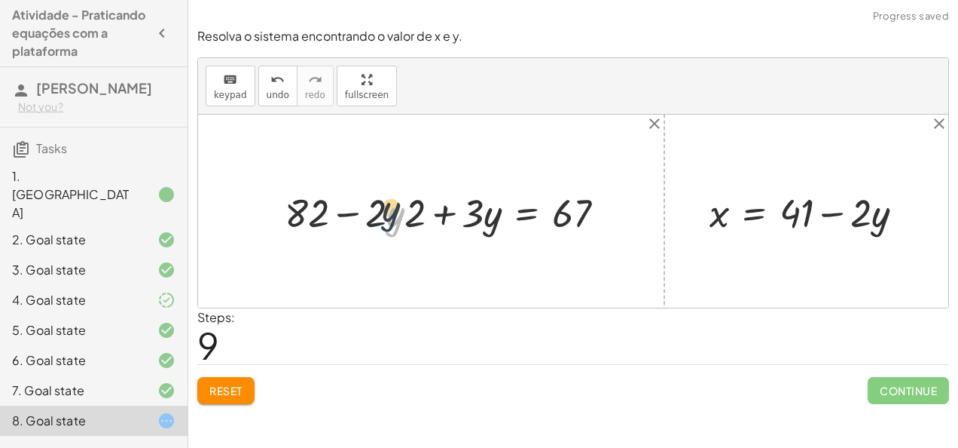
drag, startPoint x: 403, startPoint y: 222, endPoint x: 397, endPoint y: 216, distance: 9.1
click at [397, 216] on div at bounding box center [451, 211] width 348 height 52
click at [211, 393] on span "Reset" at bounding box center [225, 391] width 33 height 14
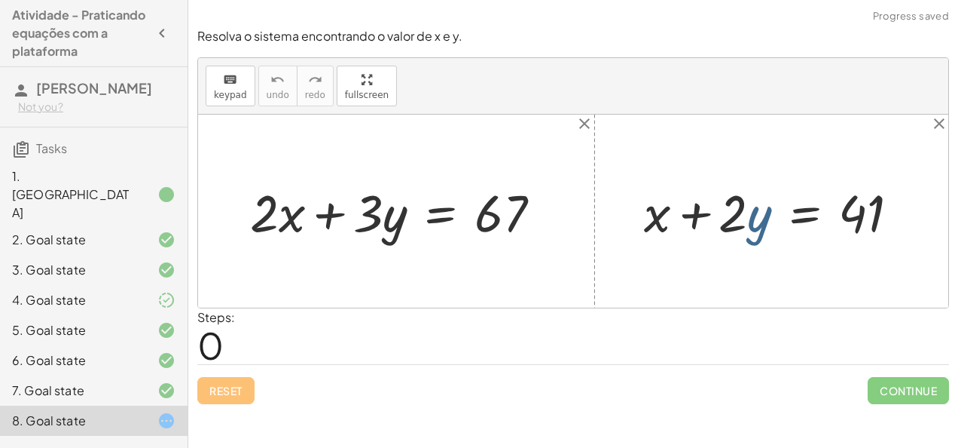
click at [754, 218] on div at bounding box center [778, 211] width 283 height 68
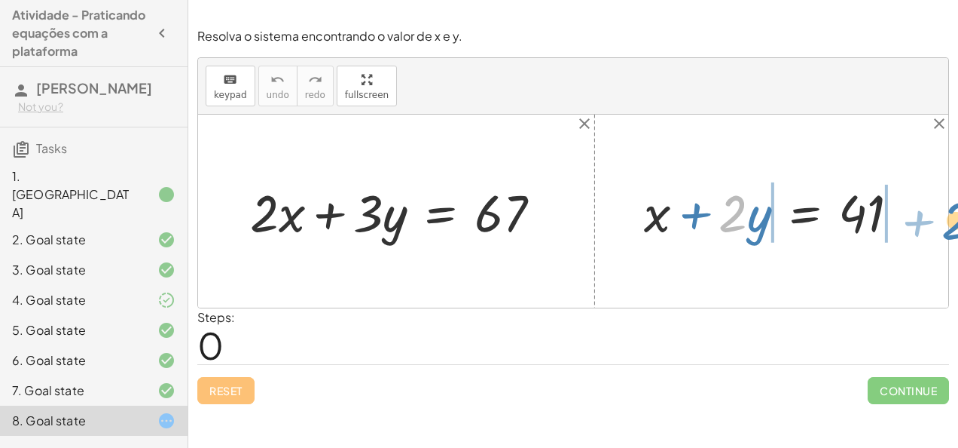
drag, startPoint x: 726, startPoint y: 214, endPoint x: 943, endPoint y: 219, distance: 217.1
click at [943, 219] on div "+ · 2 · x + · 3 · y = 67 · 2 + · y + x + · 2 · y = 41" at bounding box center [573, 211] width 750 height 193
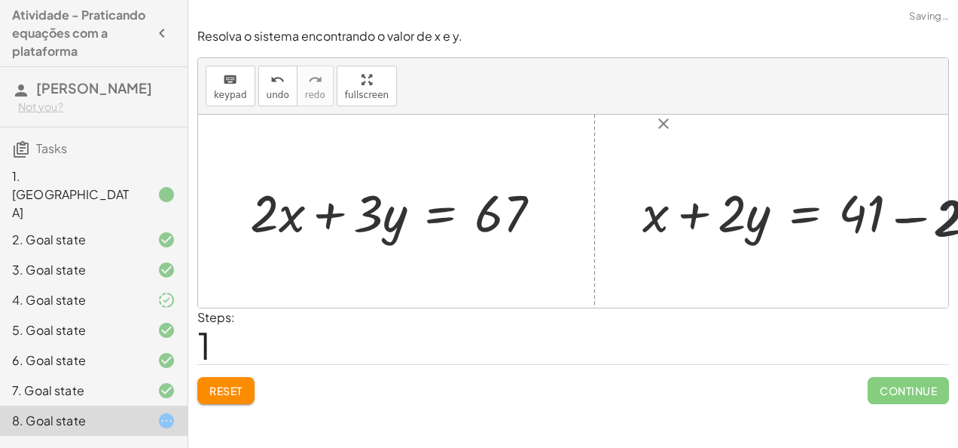
click at [943, 219] on div at bounding box center [778, 211] width 485 height 68
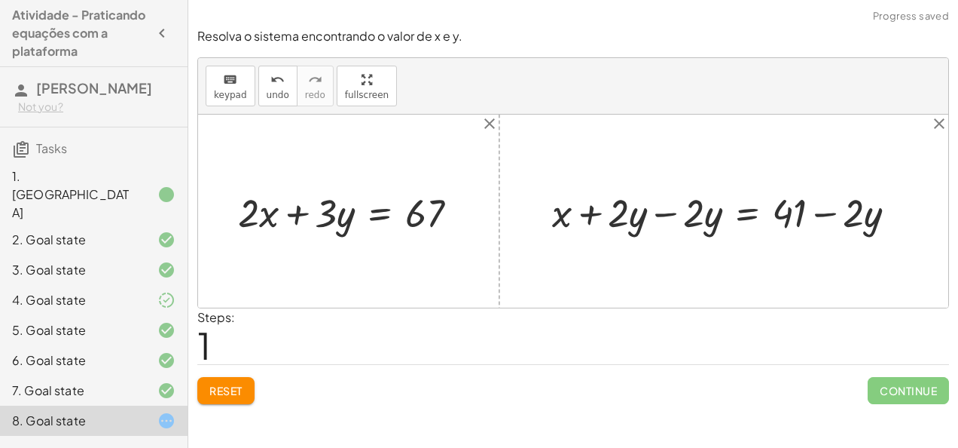
click at [663, 212] on div at bounding box center [730, 211] width 371 height 52
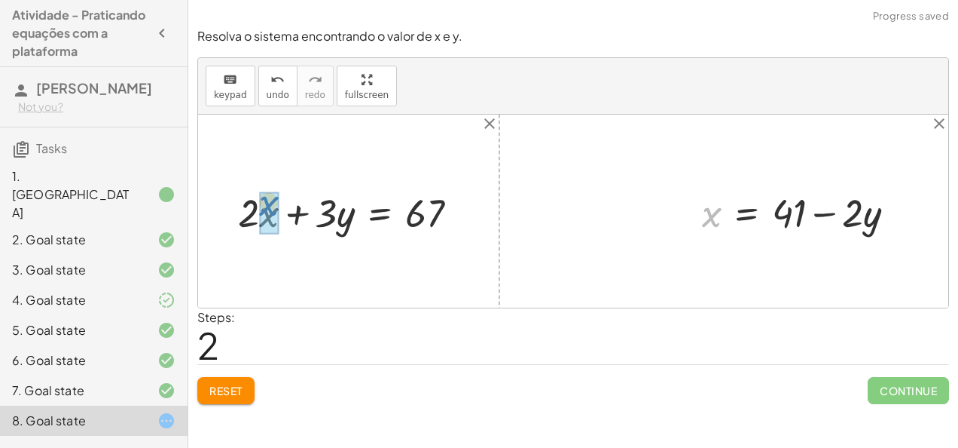
drag, startPoint x: 708, startPoint y: 218, endPoint x: 276, endPoint y: 212, distance: 432.5
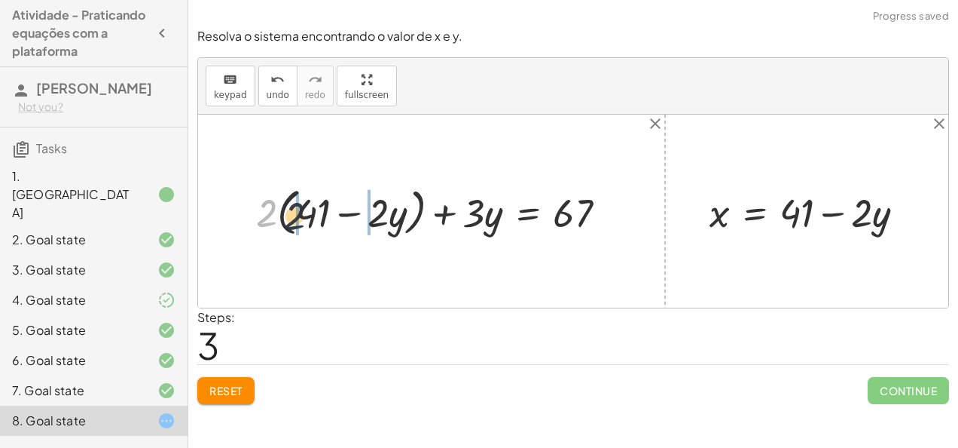
drag, startPoint x: 268, startPoint y: 202, endPoint x: 294, endPoint y: 205, distance: 25.8
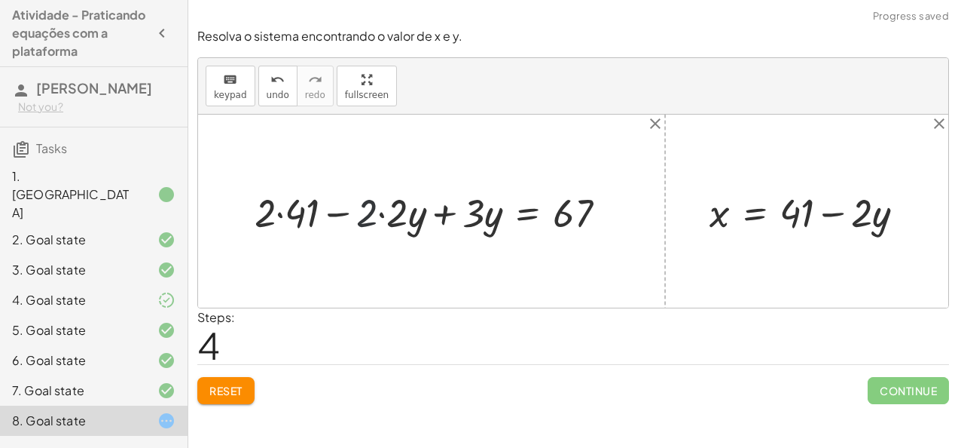
drag, startPoint x: 362, startPoint y: 220, endPoint x: 378, endPoint y: 222, distance: 16.6
click at [378, 222] on div at bounding box center [437, 211] width 380 height 53
click at [294, 223] on div at bounding box center [451, 211] width 349 height 53
drag, startPoint x: 294, startPoint y: 223, endPoint x: 314, endPoint y: 219, distance: 20.7
click at [314, 219] on div at bounding box center [451, 211] width 349 height 53
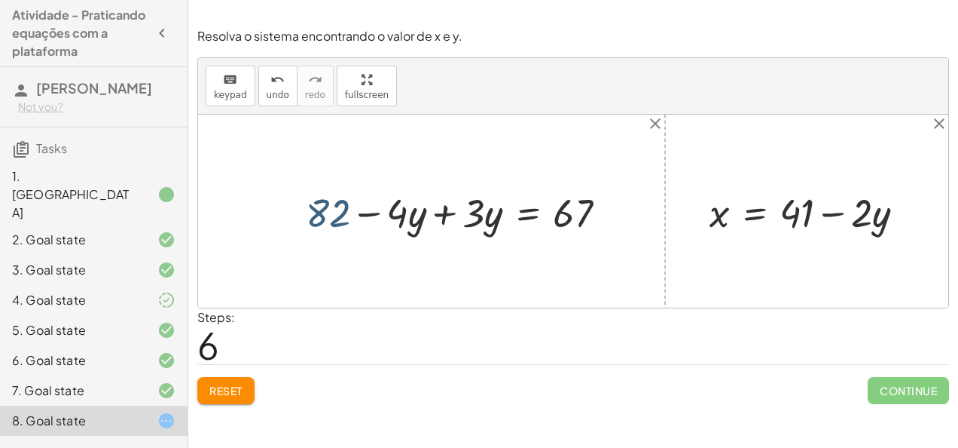
click at [318, 216] on div at bounding box center [462, 211] width 329 height 53
click at [368, 268] on div at bounding box center [573, 211] width 750 height 193
drag, startPoint x: 319, startPoint y: 219, endPoint x: 607, endPoint y: 224, distance: 287.9
click at [607, 224] on div at bounding box center [462, 211] width 329 height 53
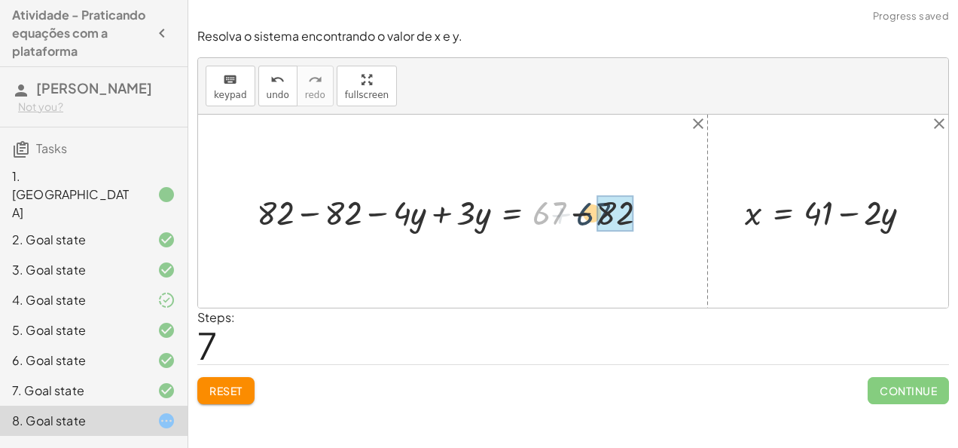
drag, startPoint x: 556, startPoint y: 217, endPoint x: 617, endPoint y: 217, distance: 61.0
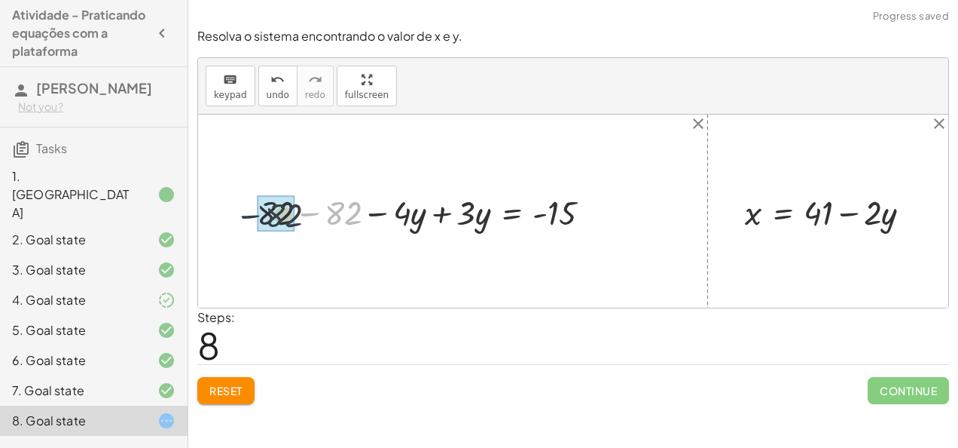
drag, startPoint x: 347, startPoint y: 216, endPoint x: 285, endPoint y: 218, distance: 62.6
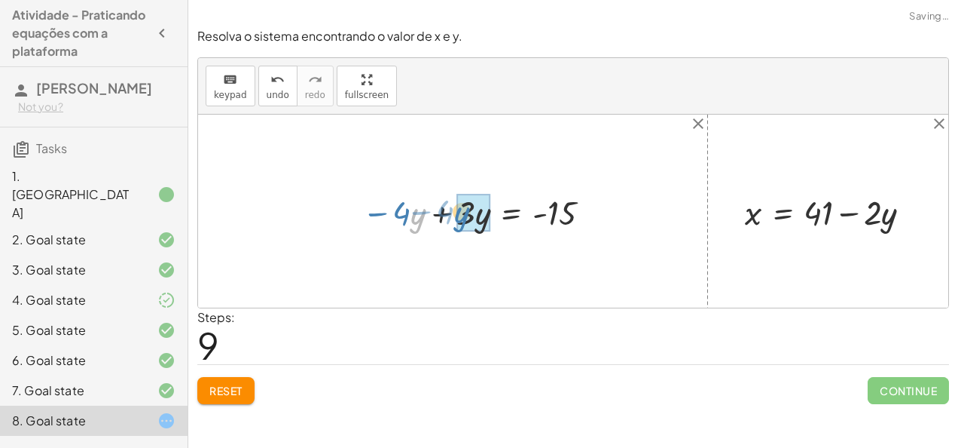
drag, startPoint x: 411, startPoint y: 222, endPoint x: 461, endPoint y: 222, distance: 49.7
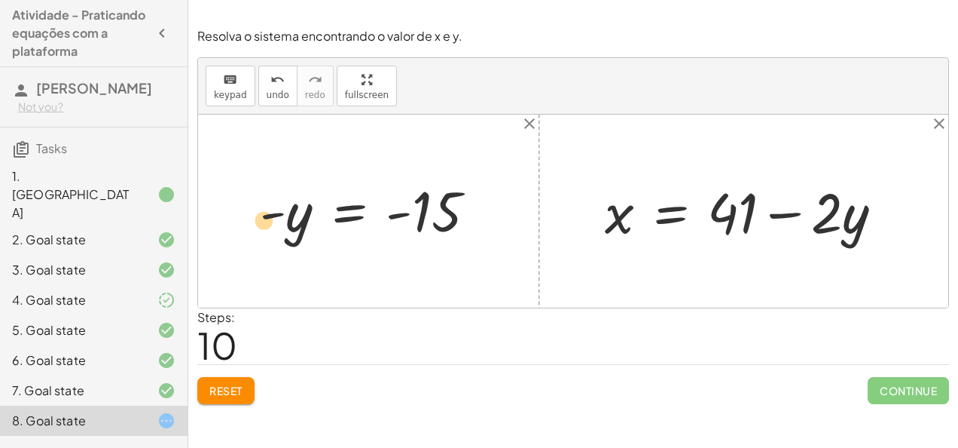
drag, startPoint x: 292, startPoint y: 216, endPoint x: 274, endPoint y: 225, distance: 20.9
click at [274, 225] on div at bounding box center [373, 211] width 243 height 70
click at [821, 226] on div at bounding box center [750, 210] width 305 height 73
click at [304, 221] on div at bounding box center [373, 211] width 243 height 70
drag, startPoint x: 304, startPoint y: 221, endPoint x: 477, endPoint y: 207, distance: 173.1
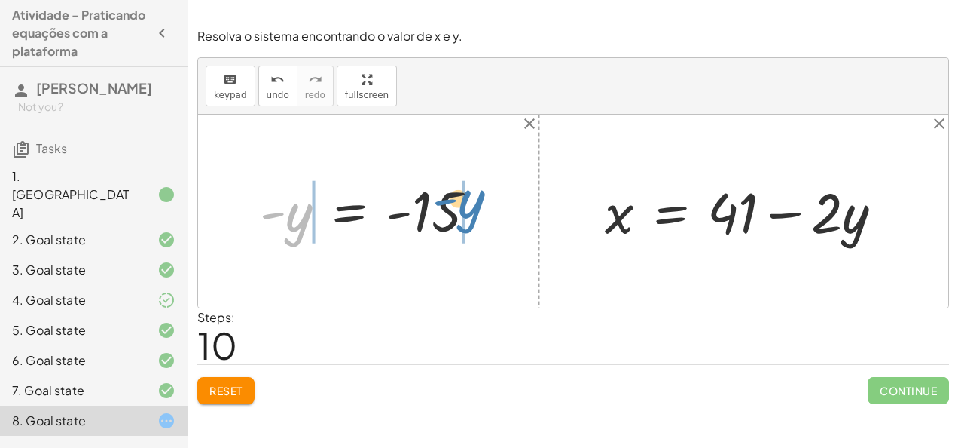
click at [477, 207] on div at bounding box center [373, 211] width 243 height 70
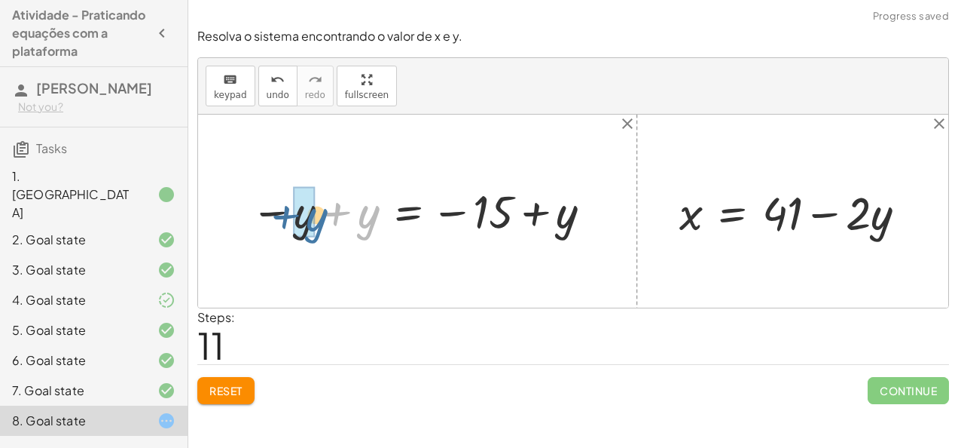
drag, startPoint x: 360, startPoint y: 211, endPoint x: 301, endPoint y: 211, distance: 58.8
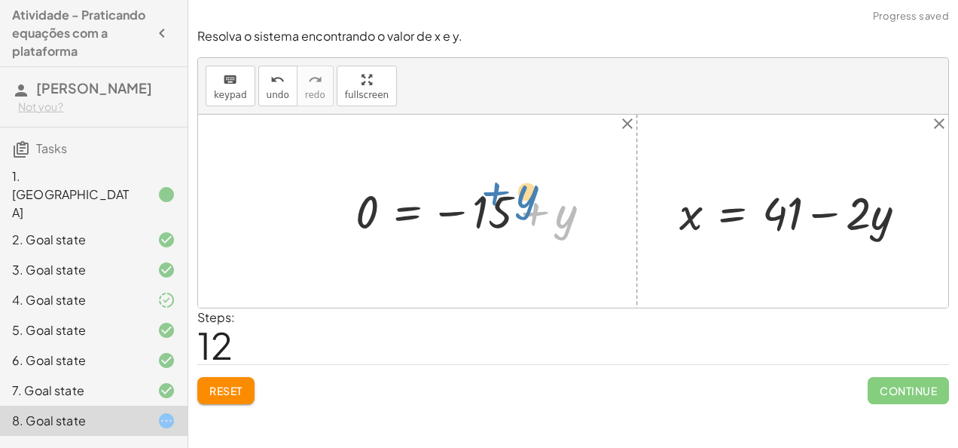
drag, startPoint x: 543, startPoint y: 224, endPoint x: 517, endPoint y: 215, distance: 27.2
click at [517, 215] on div at bounding box center [479, 211] width 263 height 58
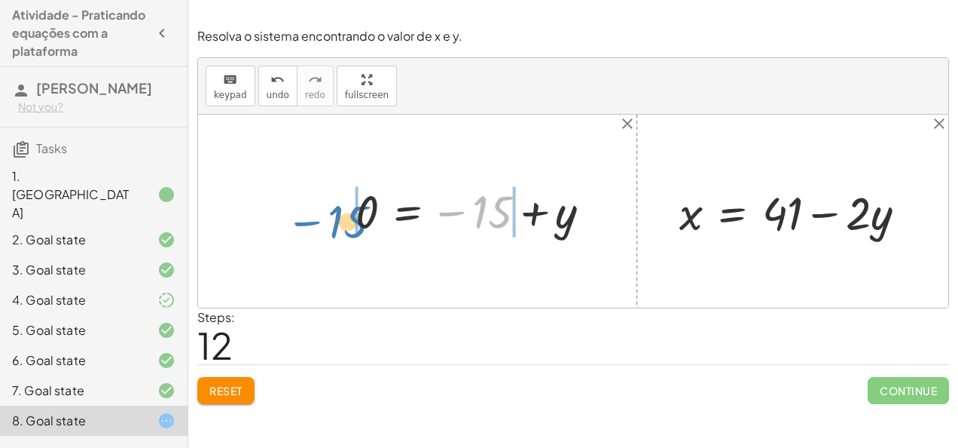
drag, startPoint x: 493, startPoint y: 208, endPoint x: 334, endPoint y: 220, distance: 159.4
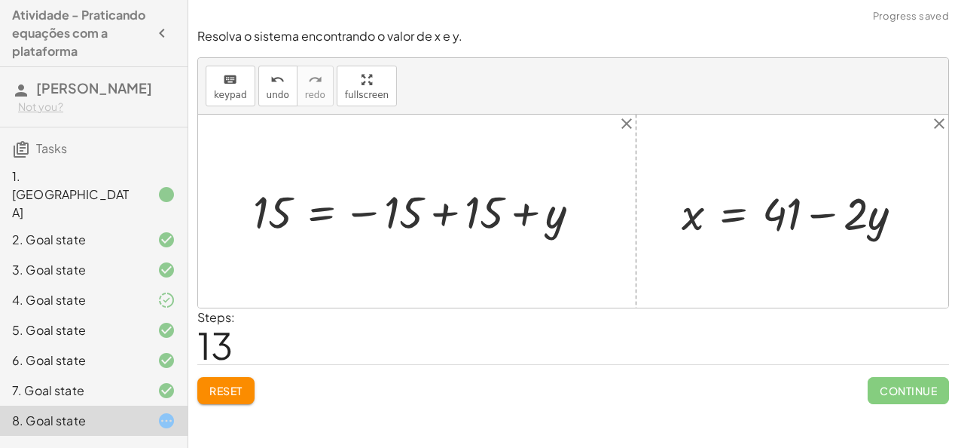
click at [447, 213] on div at bounding box center [423, 210] width 354 height 57
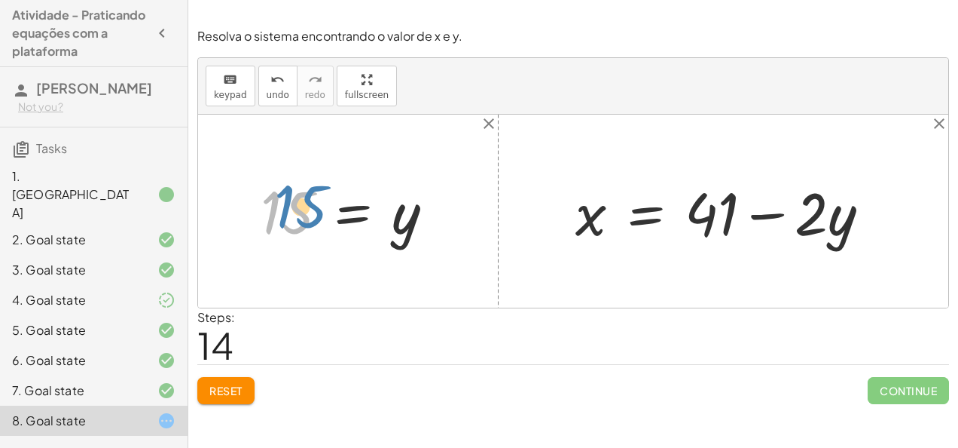
drag, startPoint x: 274, startPoint y: 223, endPoint x: 285, endPoint y: 218, distance: 11.8
click at [285, 218] on div at bounding box center [353, 211] width 201 height 75
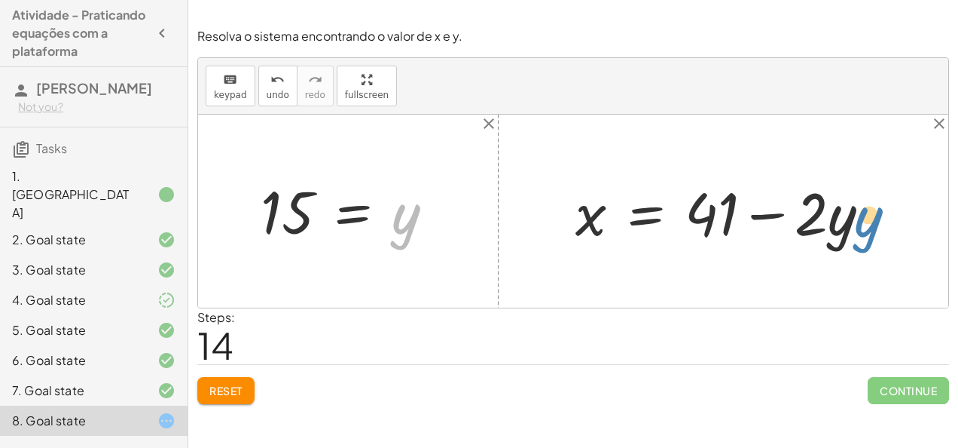
drag, startPoint x: 406, startPoint y: 232, endPoint x: 872, endPoint y: 234, distance: 465.7
click at [872, 234] on div "+ · 2 · x + · 3 · y = 67 + · 2 · ( + 41 − · 2 · y ) + · 3 · y = 67 + · 2 · 41 −…" at bounding box center [573, 211] width 750 height 193
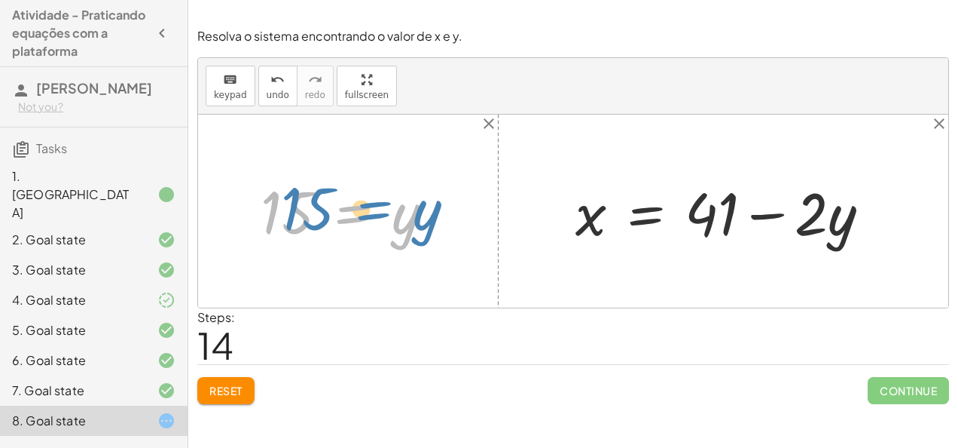
drag, startPoint x: 392, startPoint y: 217, endPoint x: 365, endPoint y: 220, distance: 27.3
click at [365, 220] on div at bounding box center [353, 211] width 201 height 75
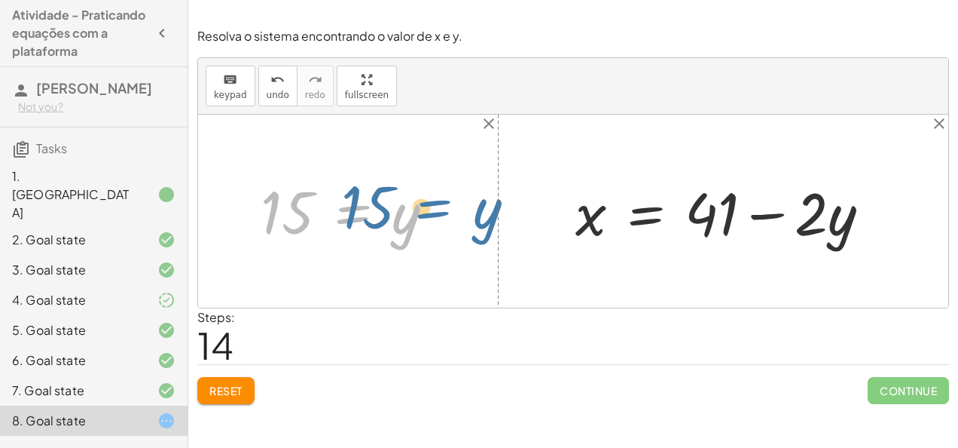
click at [395, 221] on div at bounding box center [353, 211] width 201 height 75
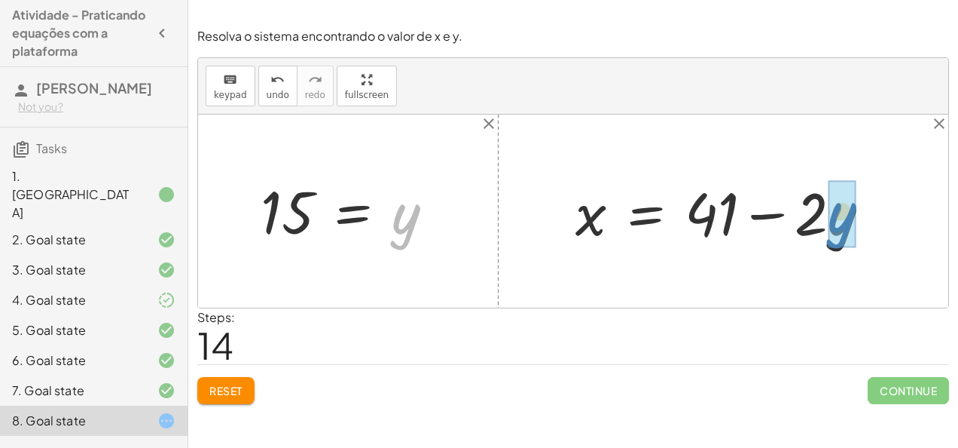
drag, startPoint x: 405, startPoint y: 222, endPoint x: 841, endPoint y: 220, distance: 436.3
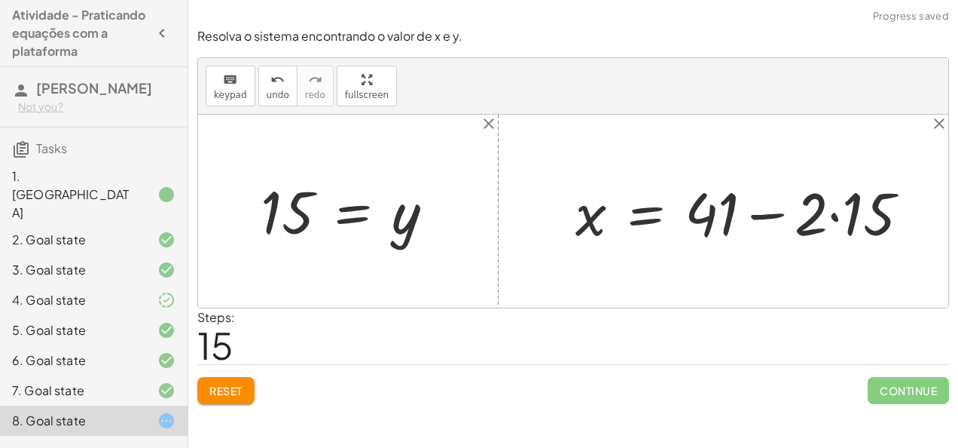
click at [843, 219] on div at bounding box center [749, 212] width 362 height 78
click at [694, 217] on div at bounding box center [731, 212] width 326 height 78
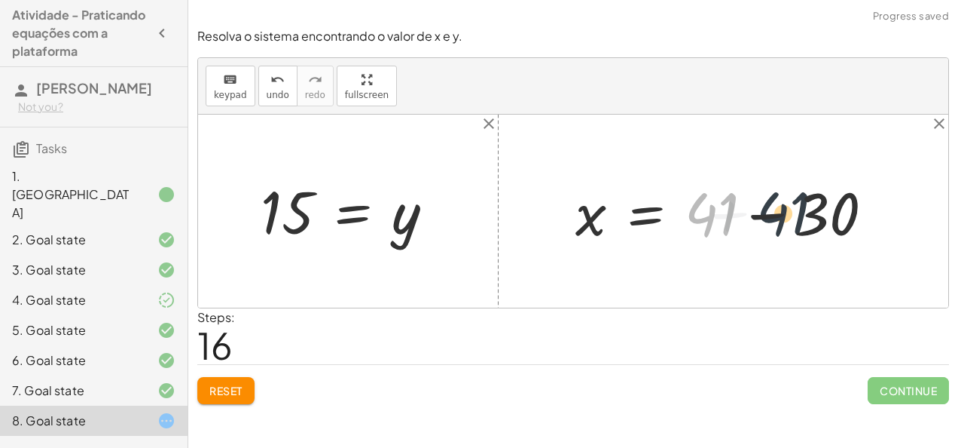
drag, startPoint x: 694, startPoint y: 217, endPoint x: 773, endPoint y: 213, distance: 79.2
click at [773, 213] on div at bounding box center [731, 212] width 326 height 78
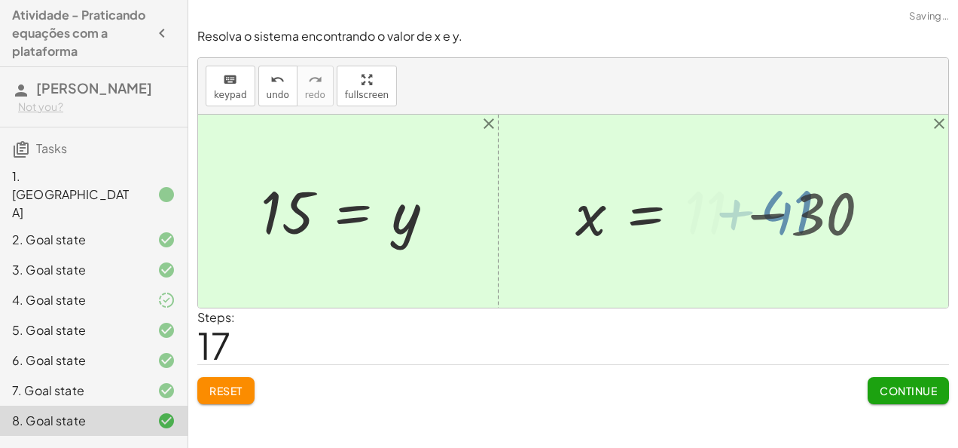
click at [773, 213] on div at bounding box center [573, 211] width 750 height 193
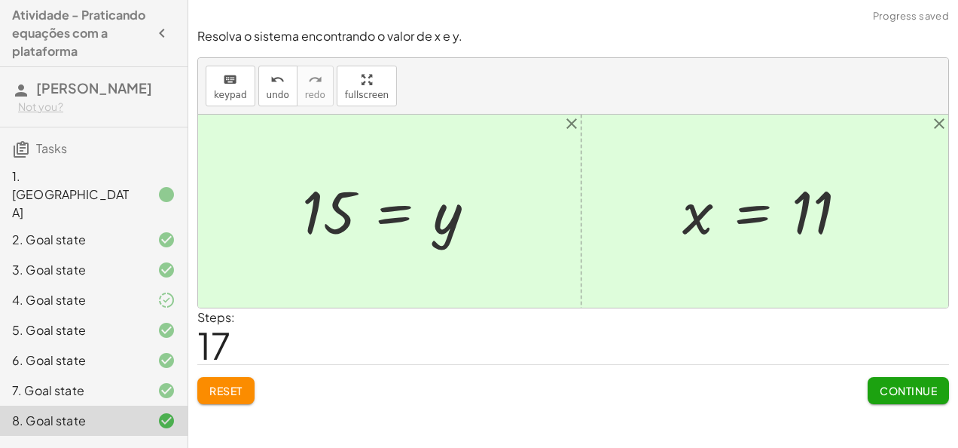
click at [880, 384] on span "Continue" at bounding box center [908, 391] width 57 height 14
